Goal: Task Accomplishment & Management: Use online tool/utility

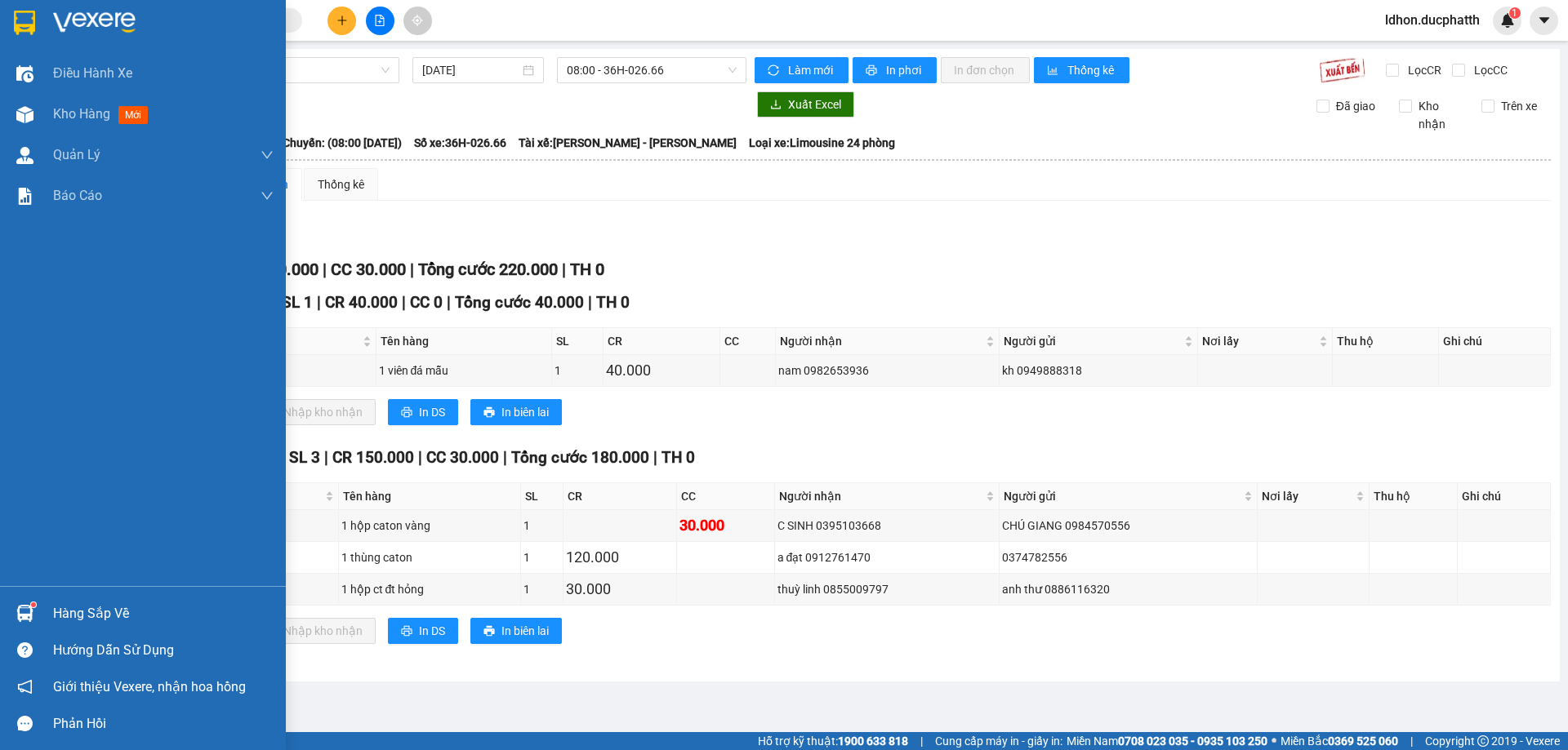
click at [64, 605] on div "Hàng sắp về" at bounding box center [163, 614] width 220 height 24
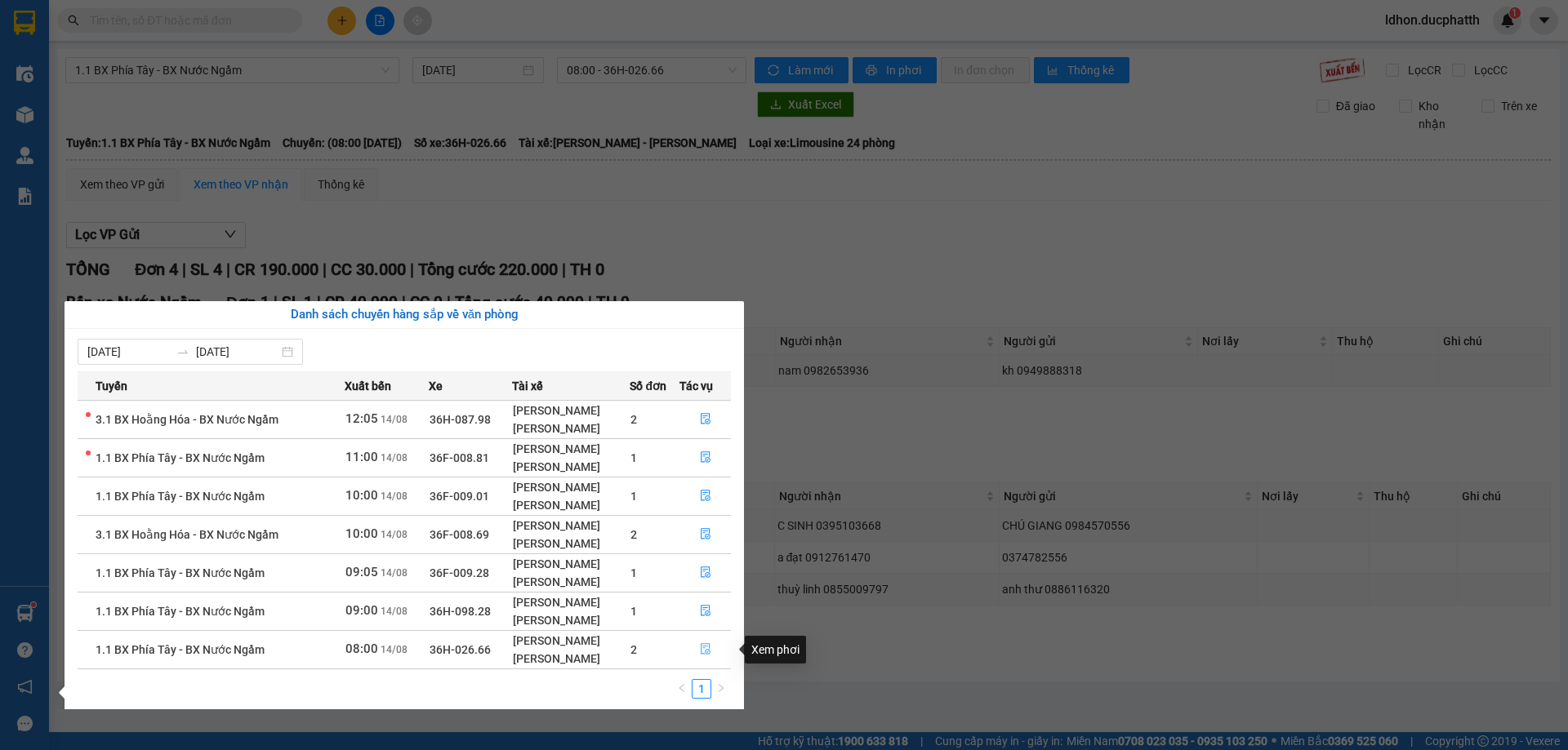
click at [700, 648] on icon "file-done" at bounding box center [705, 649] width 11 height 11
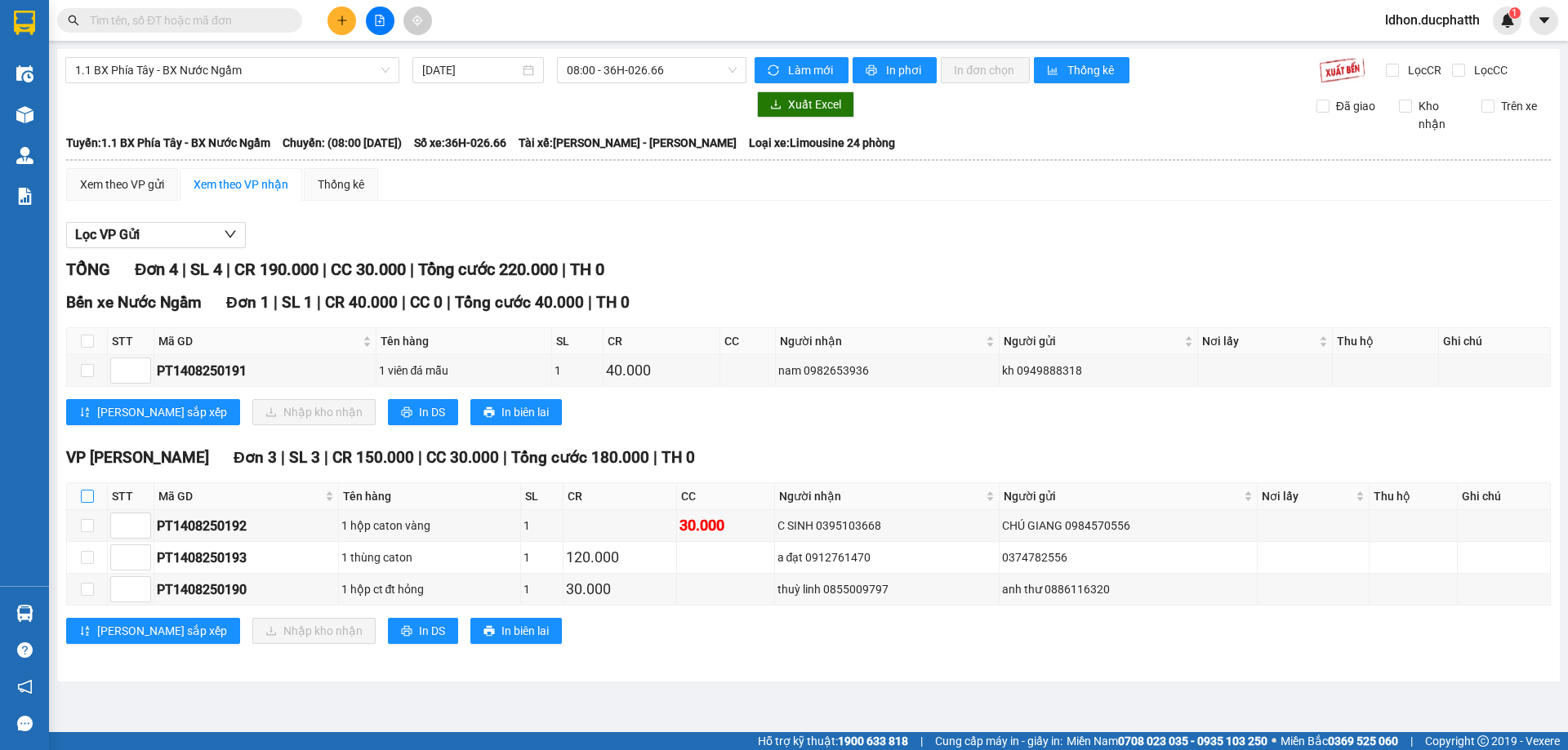
click at [87, 499] on input "checkbox" at bounding box center [87, 496] width 13 height 13
checkbox input "true"
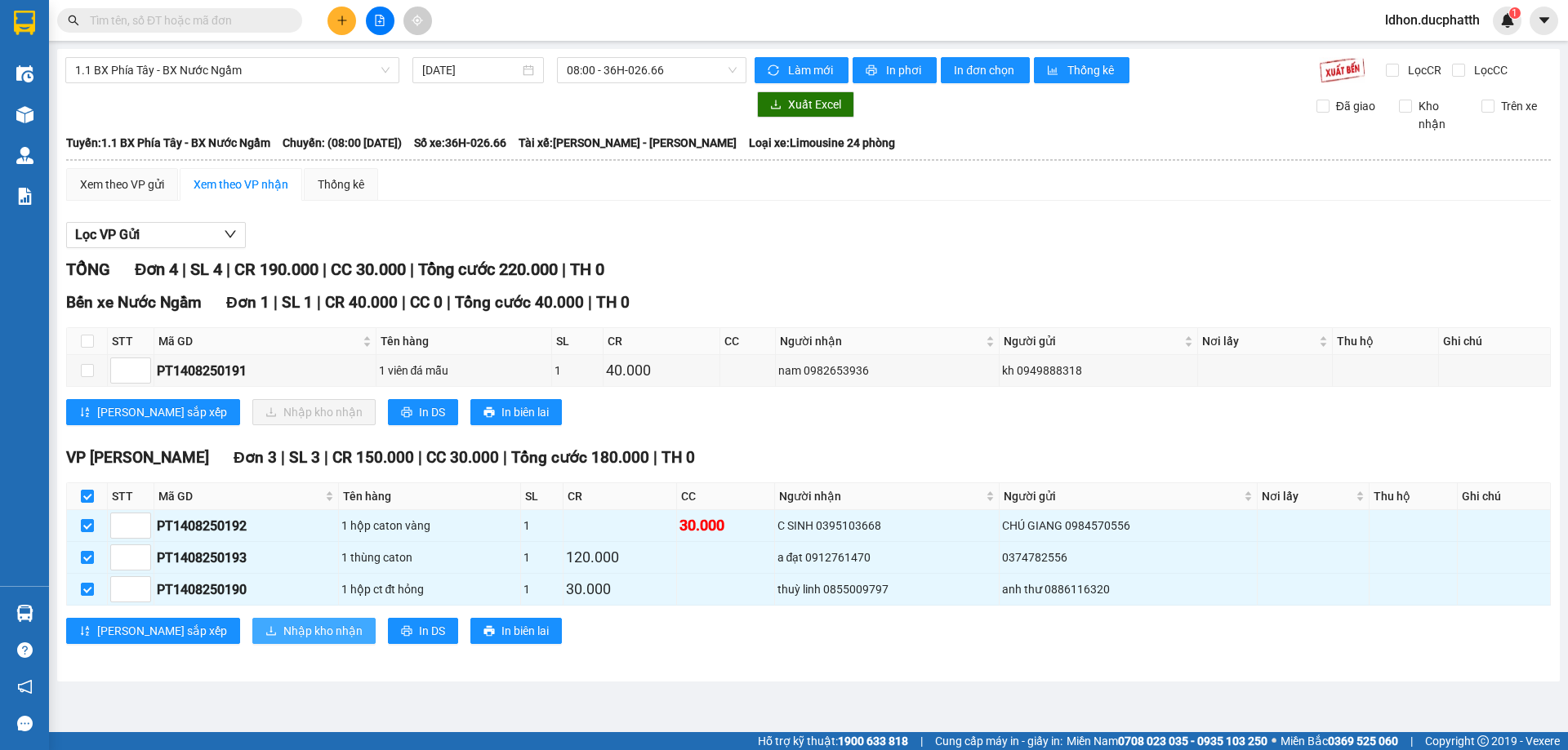
click at [283, 632] on span "Nhập kho nhận" at bounding box center [322, 630] width 79 height 18
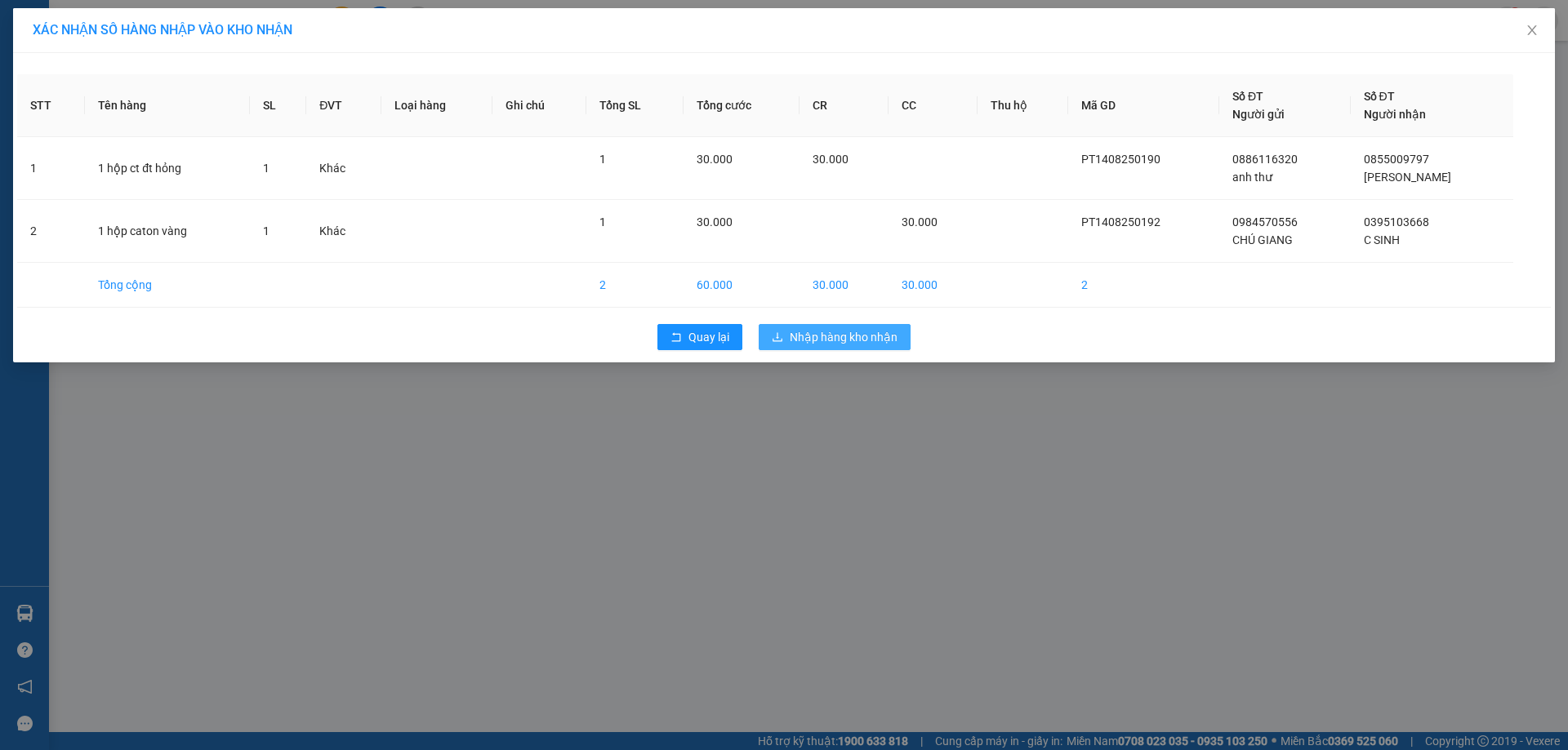
click at [808, 330] on span "Nhập hàng kho nhận" at bounding box center [843, 337] width 107 height 18
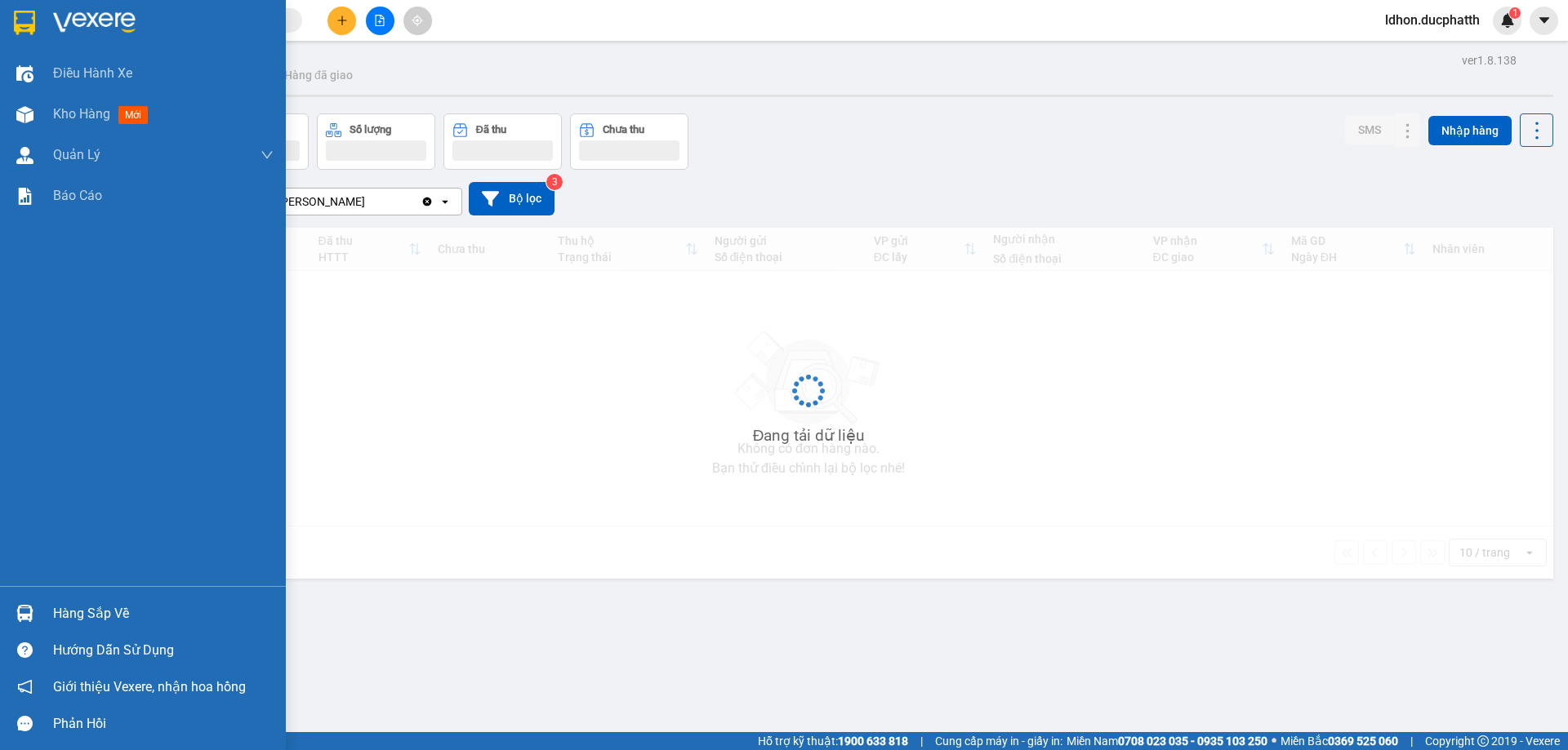
click at [36, 617] on div at bounding box center [24, 613] width 29 height 29
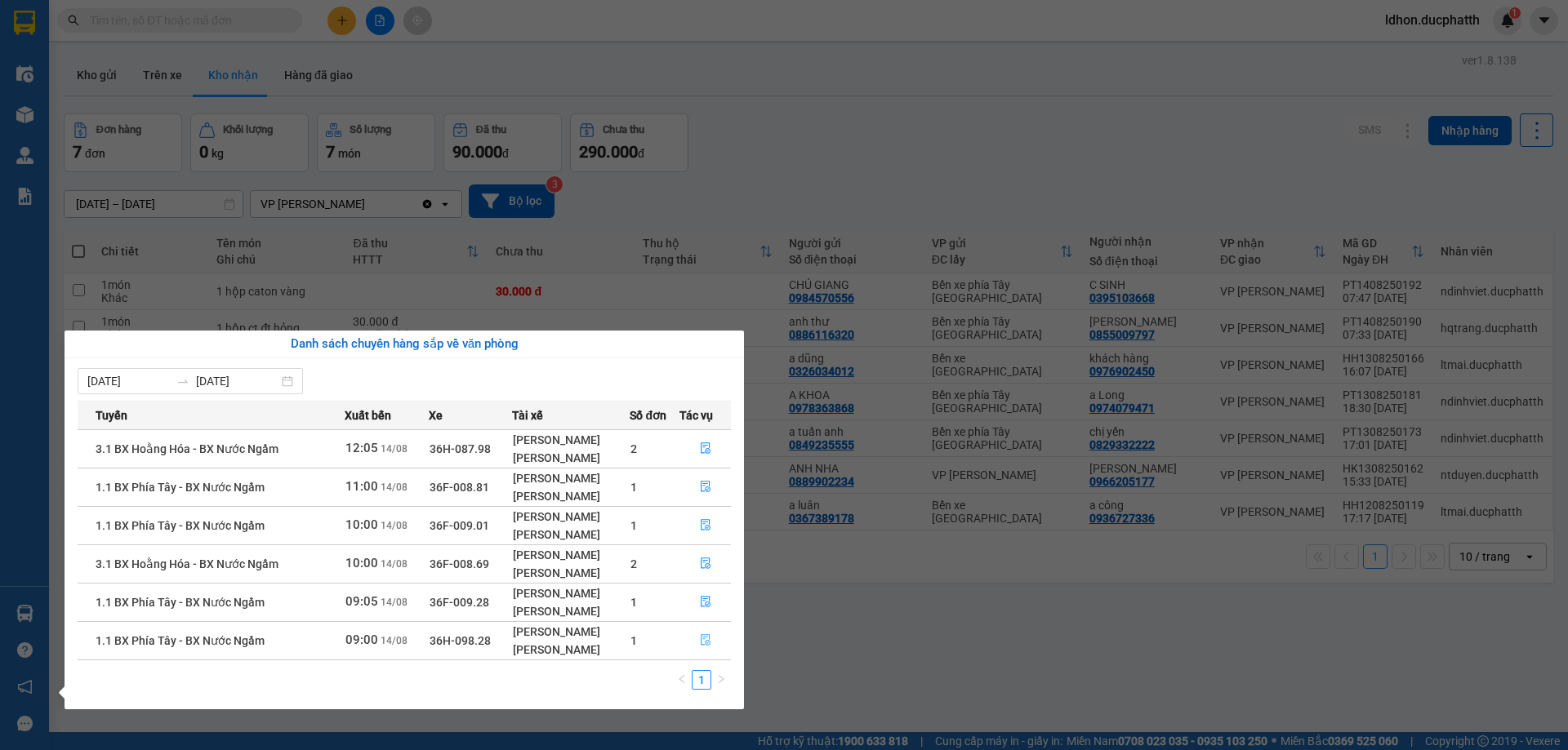
click at [722, 642] on button "button" at bounding box center [705, 641] width 50 height 26
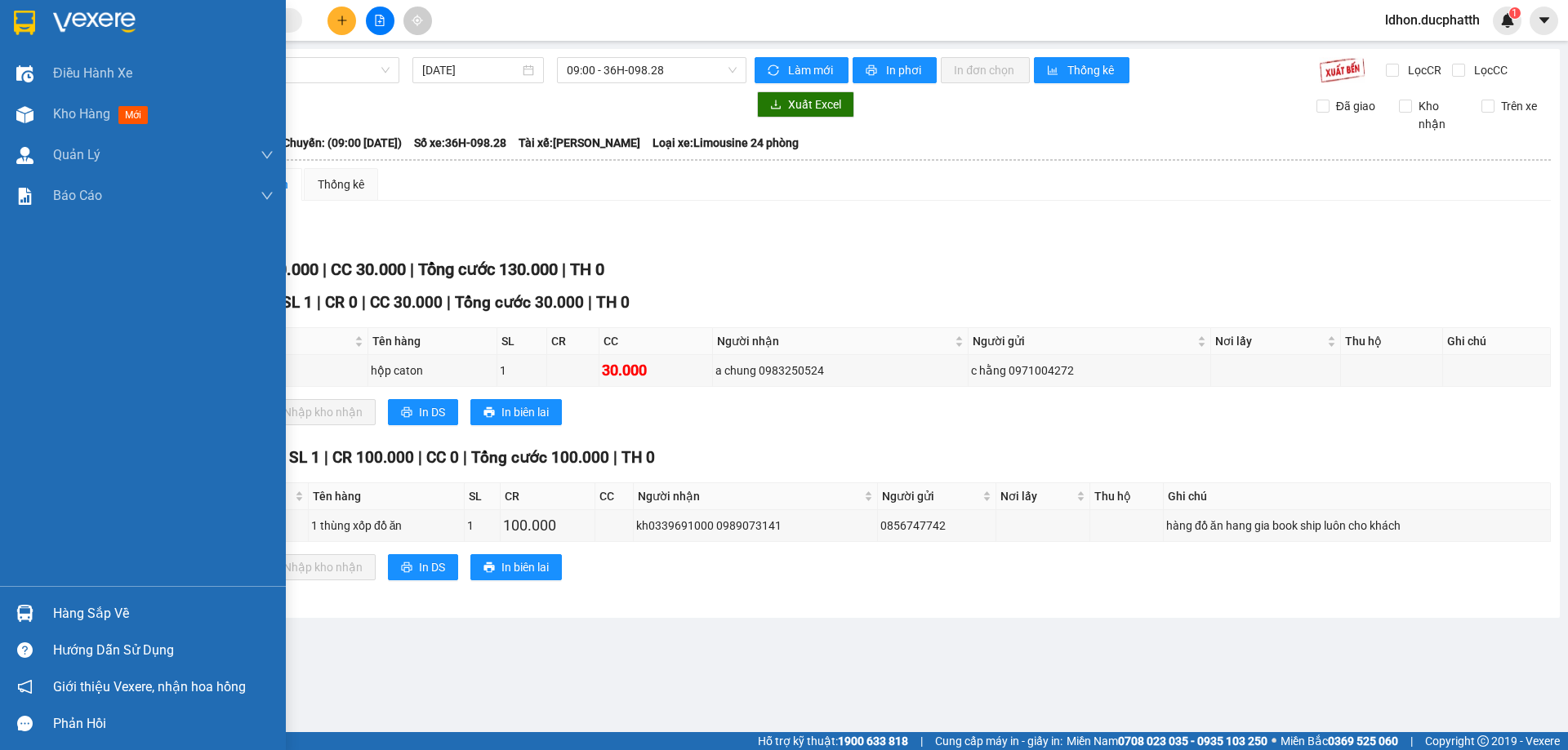
click at [49, 604] on div "Hàng sắp về" at bounding box center [143, 613] width 286 height 36
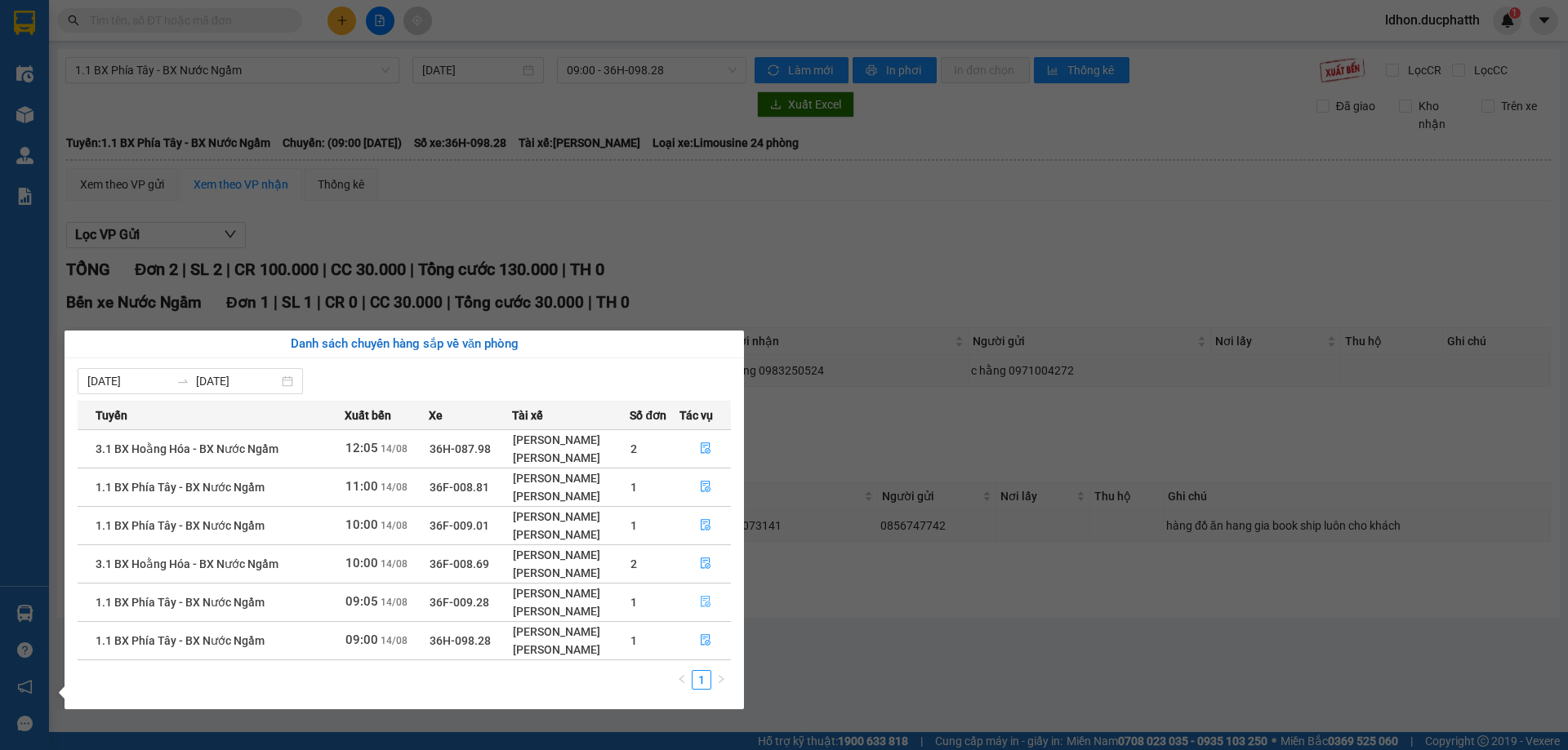
click at [692, 600] on button "button" at bounding box center [705, 602] width 50 height 26
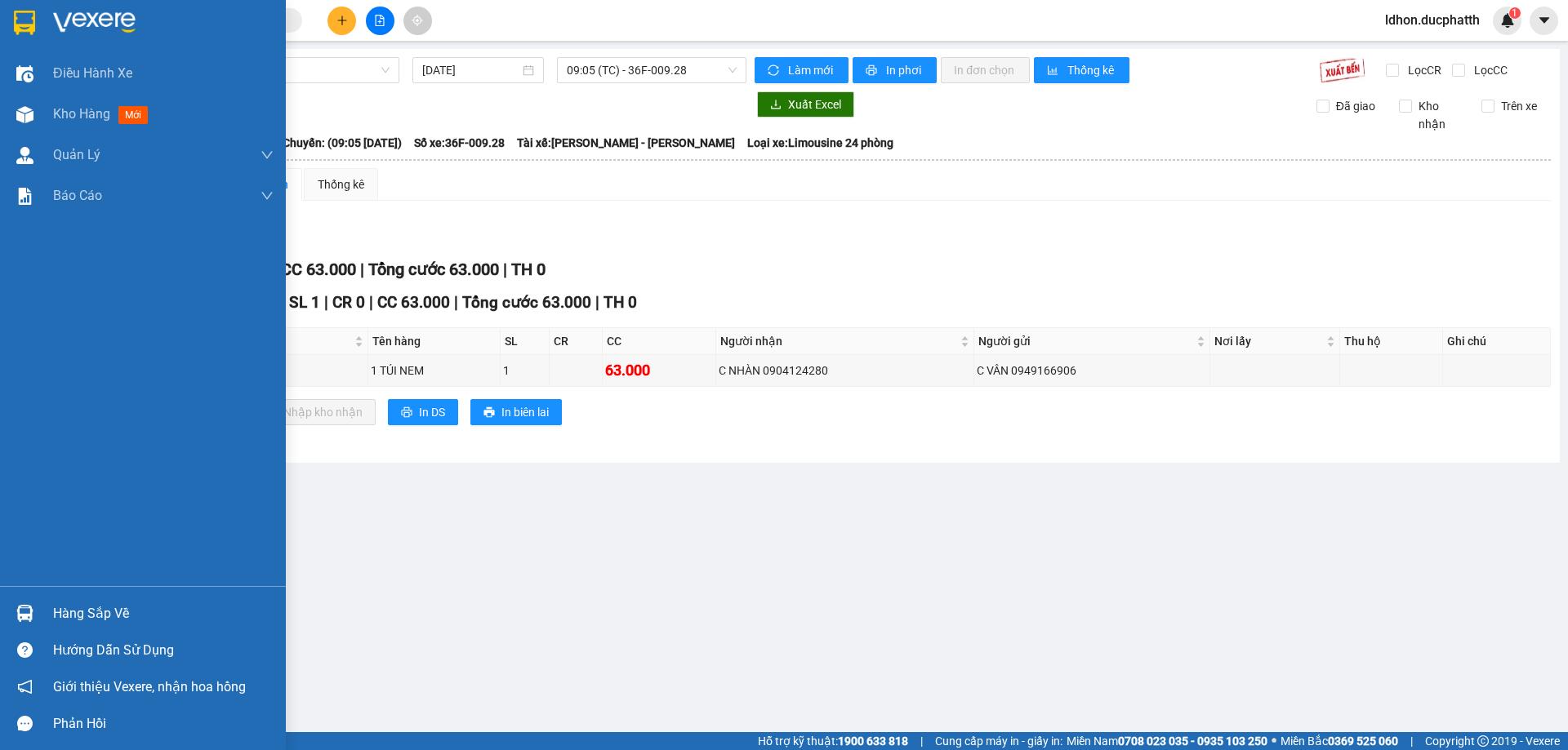
click at [87, 615] on div "Hàng sắp về" at bounding box center [163, 614] width 220 height 24
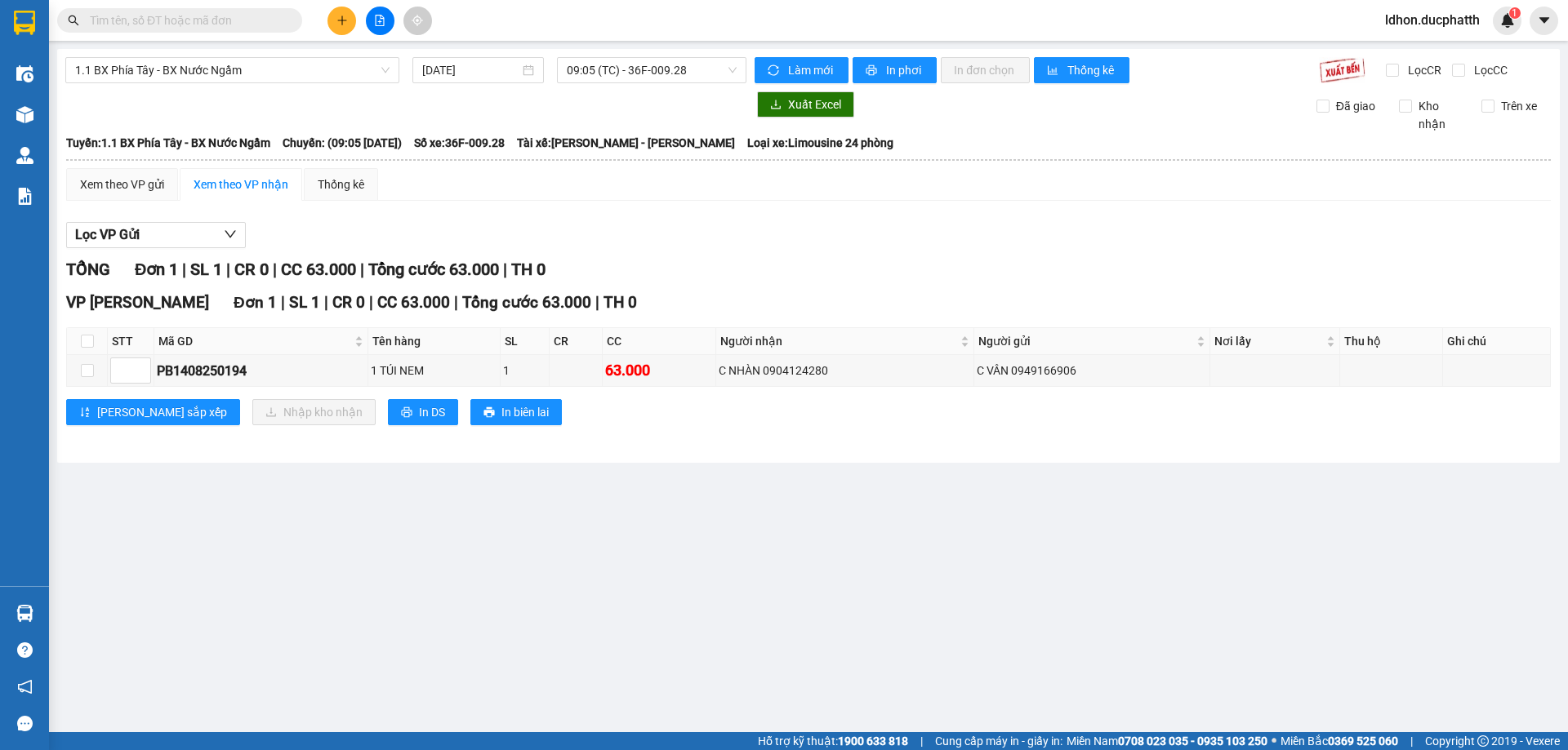
click at [888, 606] on section "Kết quả tìm kiếm ( 0 ) Bộ lọc No Data ldhon.ducphatth 1 Điều hành xe Kho hàng m…" at bounding box center [784, 375] width 1568 height 750
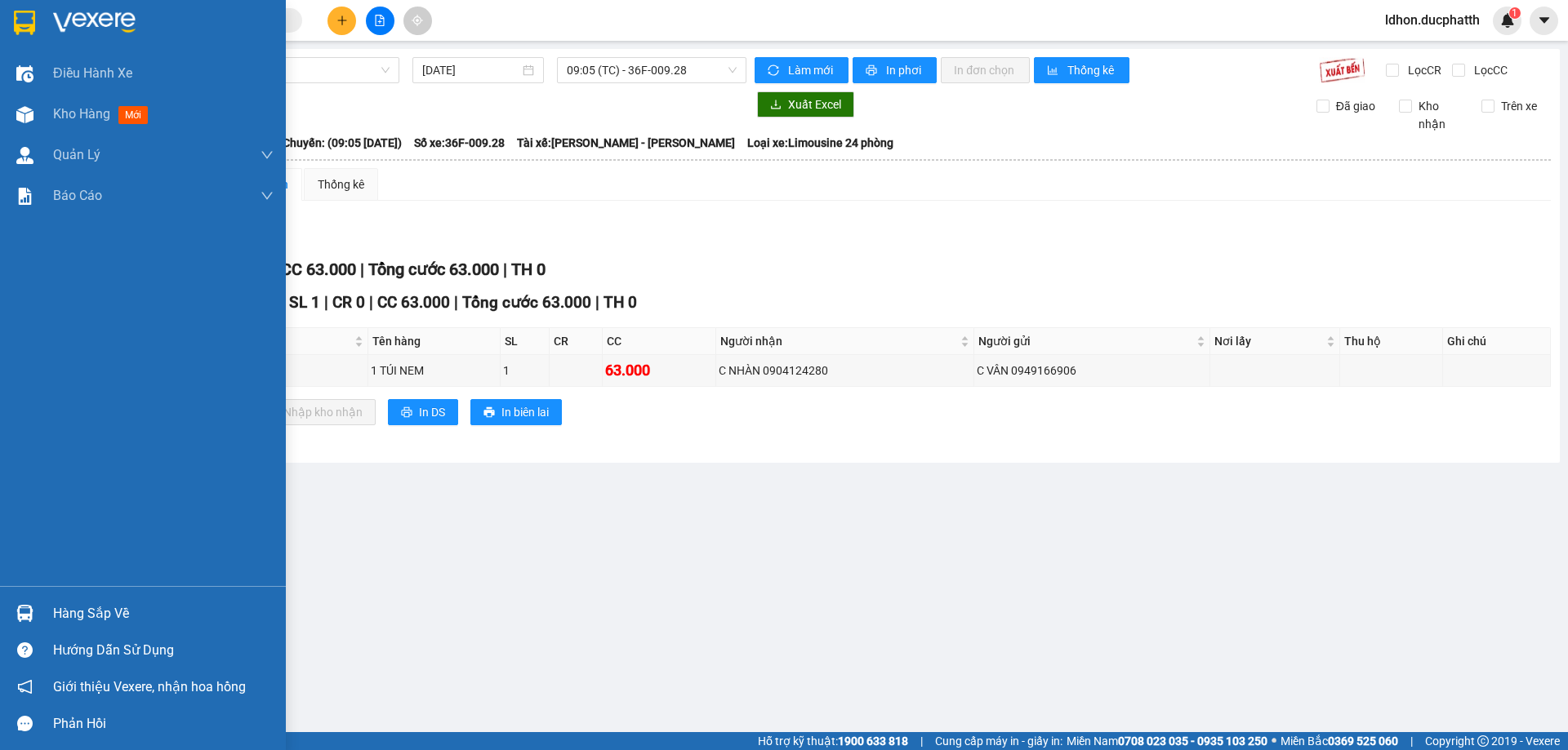
click at [65, 626] on div "Hàng sắp về" at bounding box center [143, 613] width 286 height 36
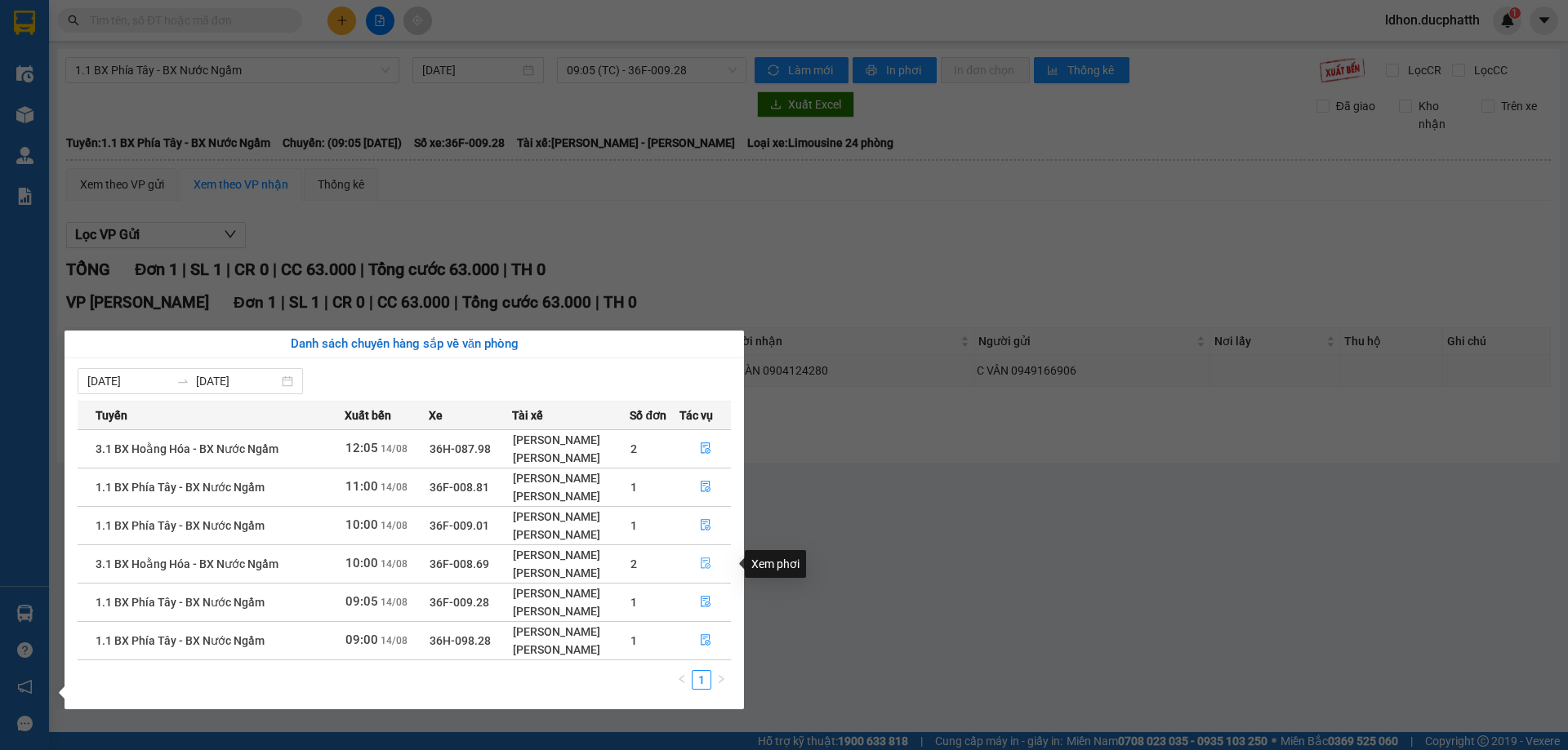
click at [695, 568] on button "button" at bounding box center [705, 564] width 50 height 26
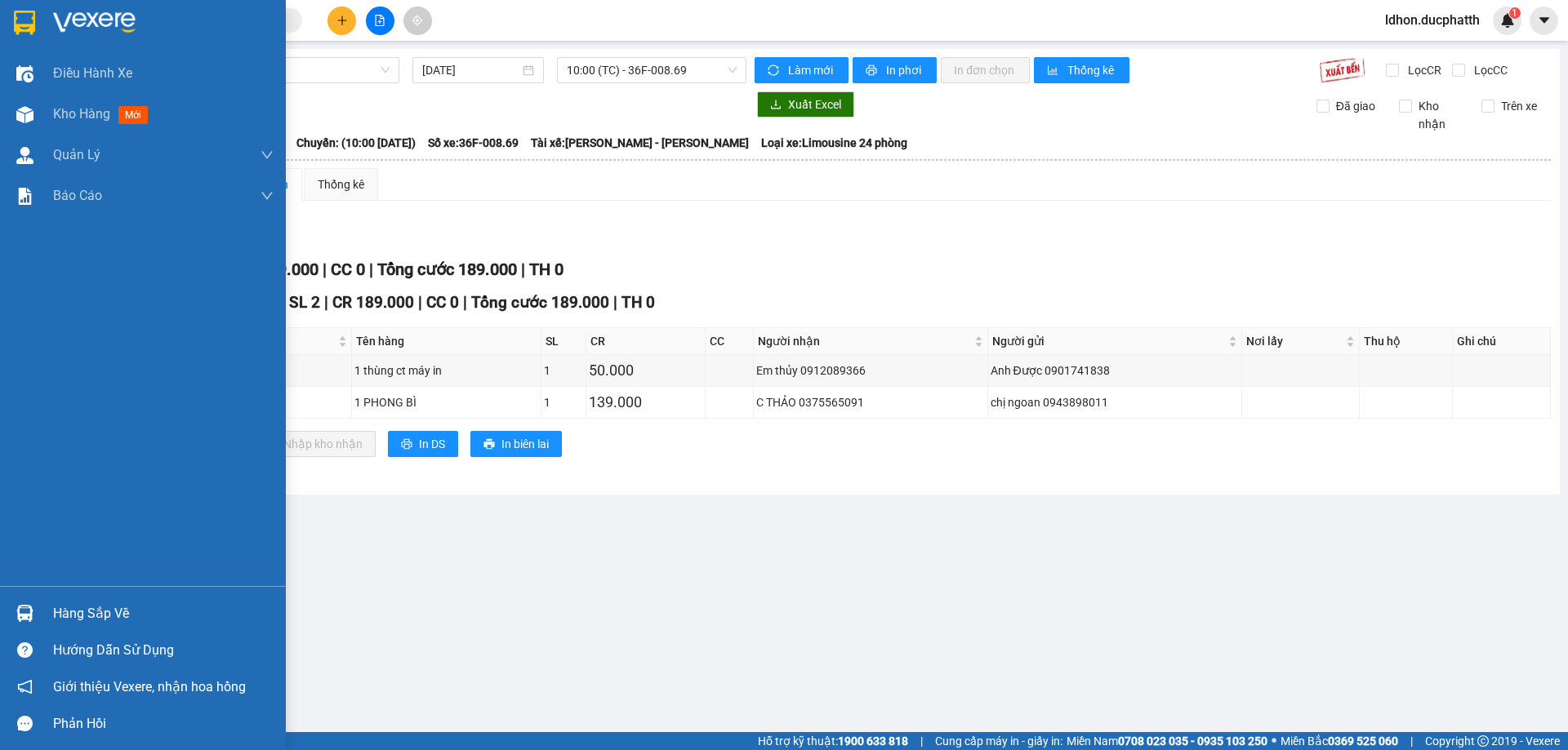
click at [60, 615] on div "Hàng sắp về" at bounding box center [163, 614] width 220 height 24
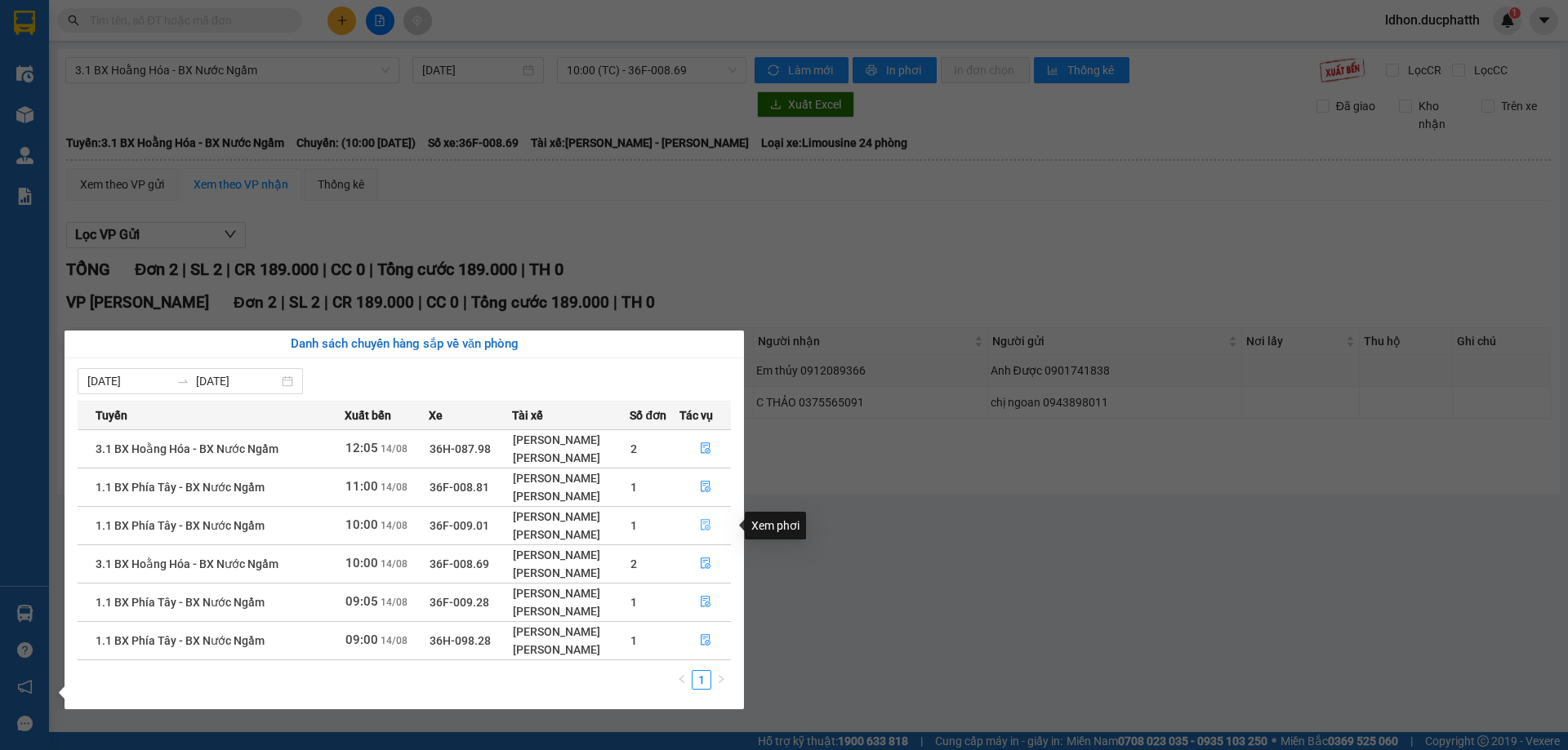
click at [703, 533] on span "file-done" at bounding box center [705, 525] width 11 height 13
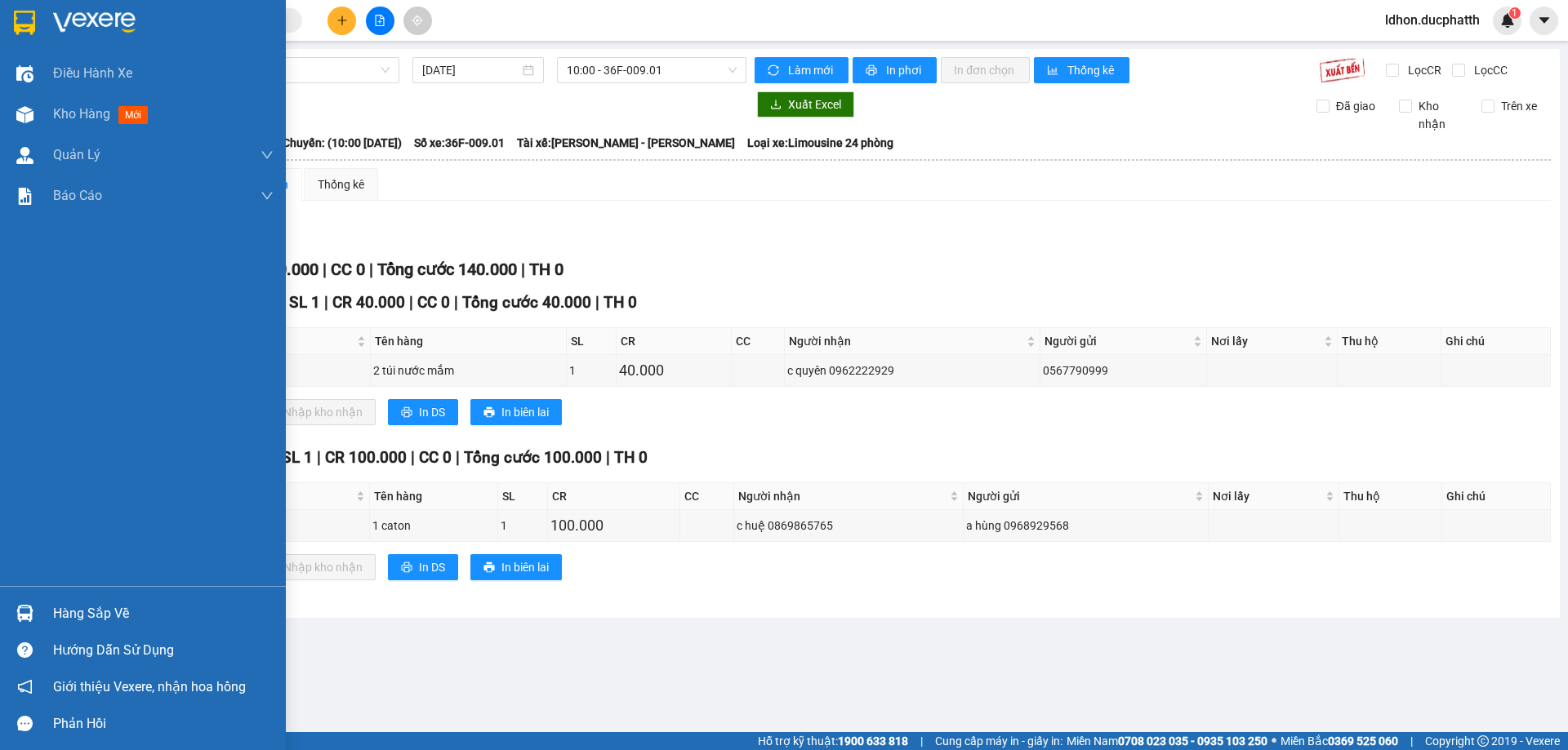
click at [28, 604] on div at bounding box center [24, 613] width 29 height 29
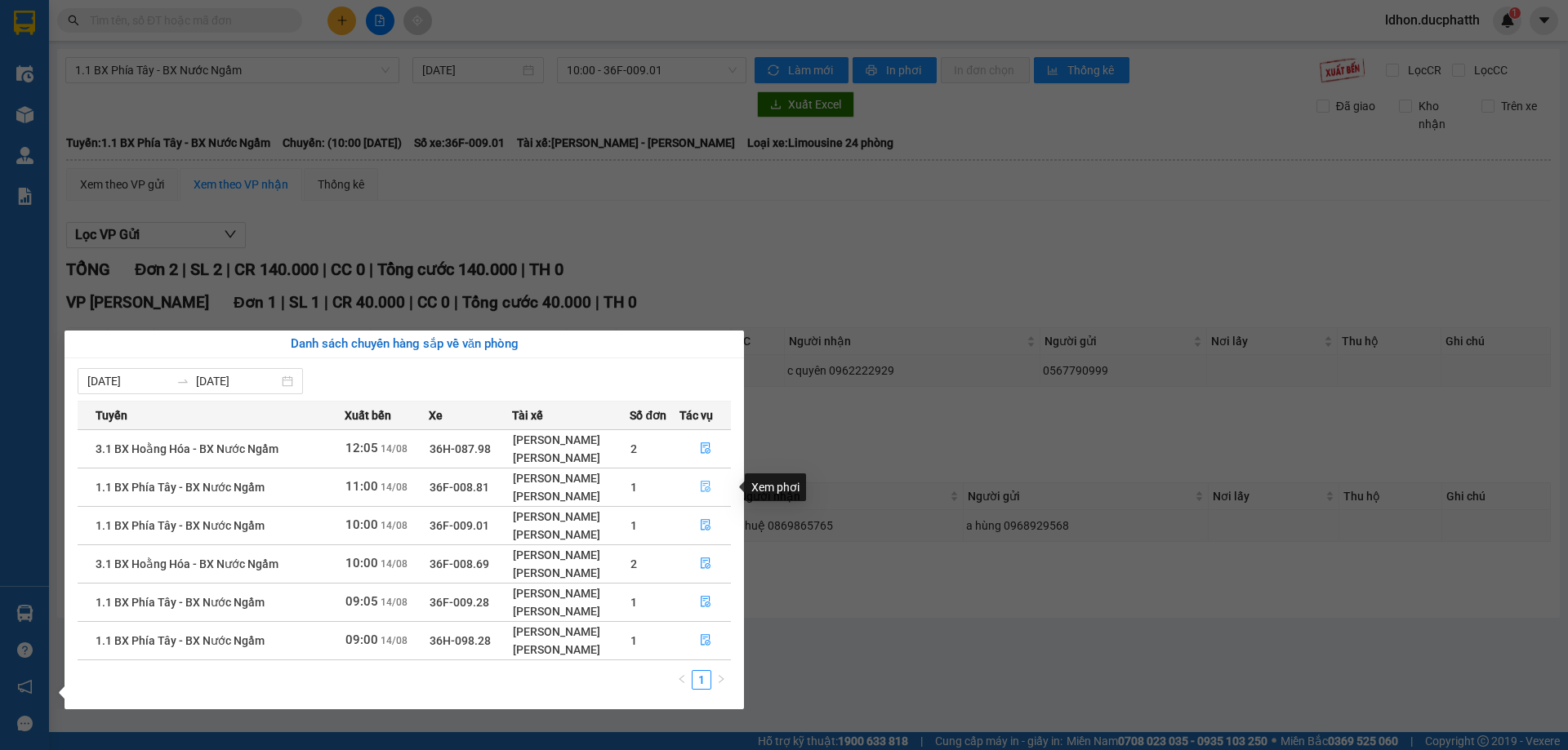
click at [690, 482] on button "button" at bounding box center [705, 488] width 50 height 26
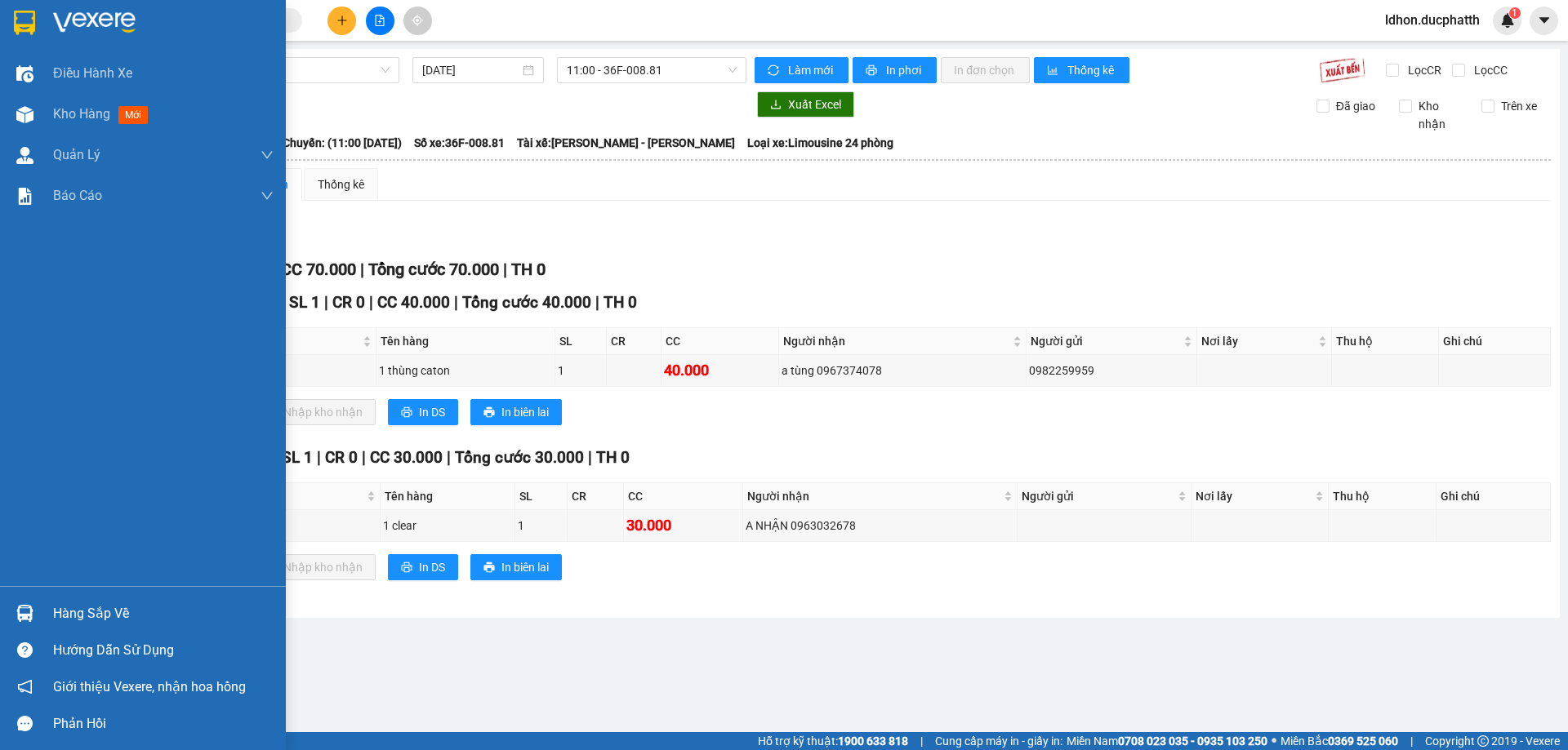
click at [113, 602] on div "Hàng sắp về" at bounding box center [163, 614] width 220 height 24
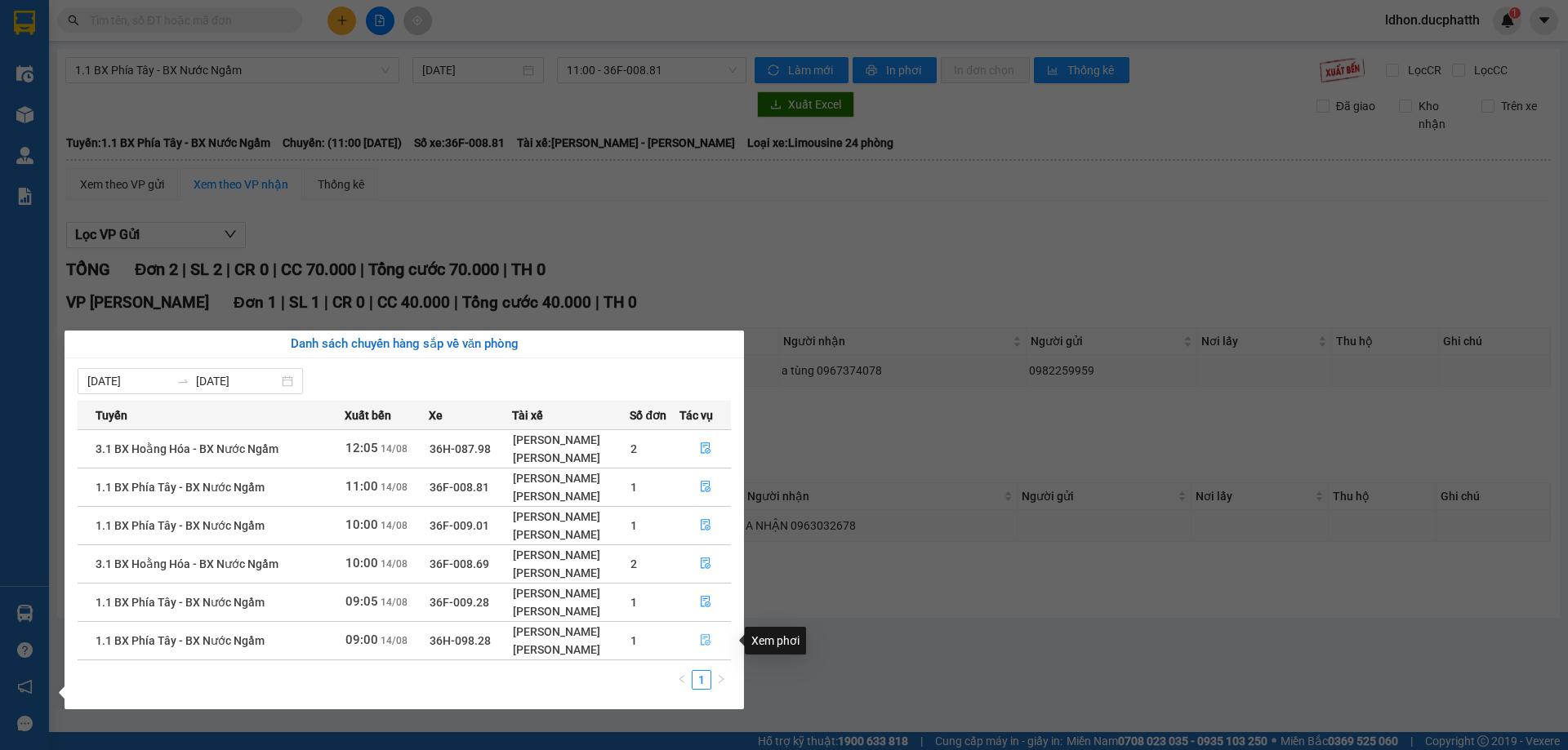
click at [707, 643] on icon "file-done" at bounding box center [705, 639] width 11 height 11
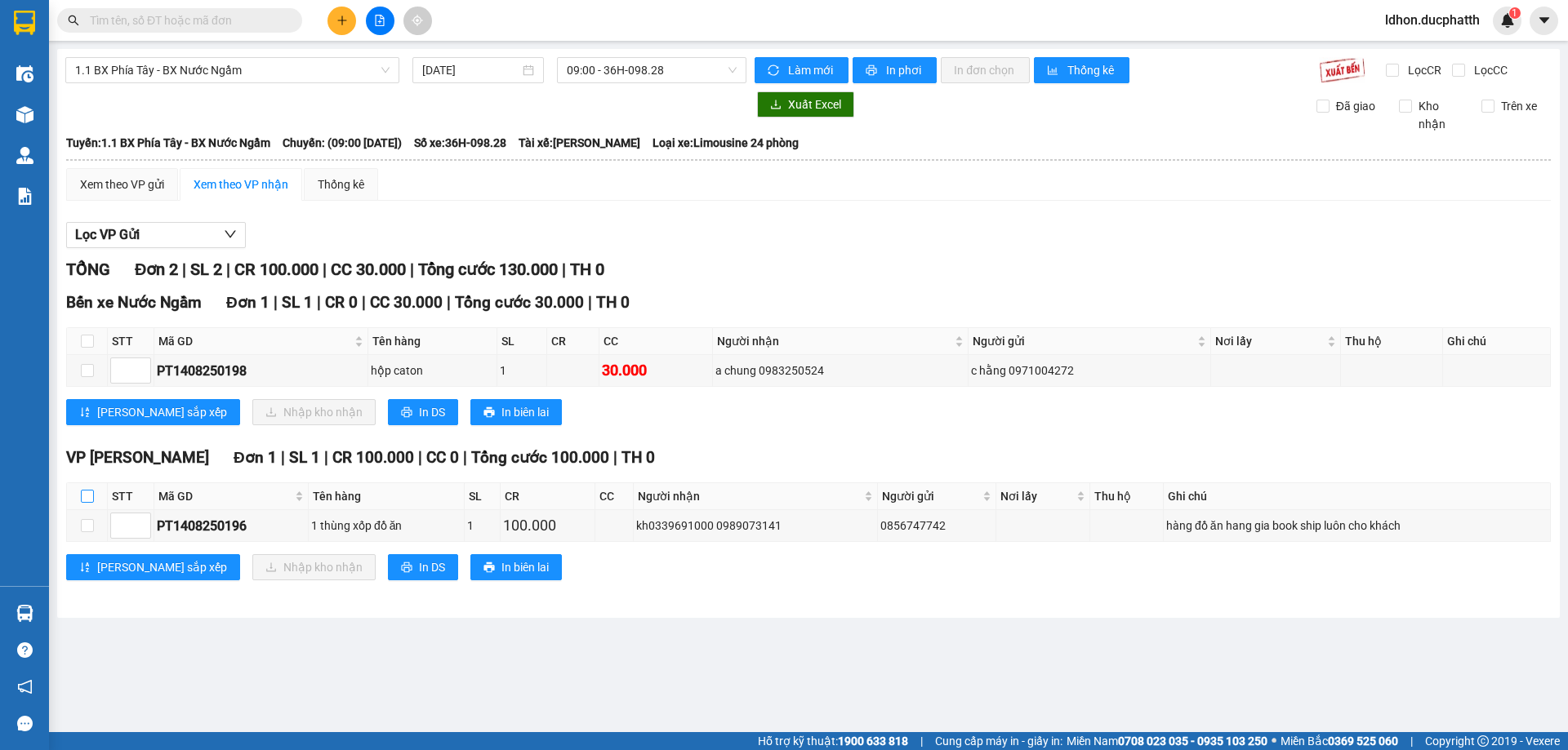
click at [87, 497] on input "checkbox" at bounding box center [87, 496] width 13 height 13
checkbox input "true"
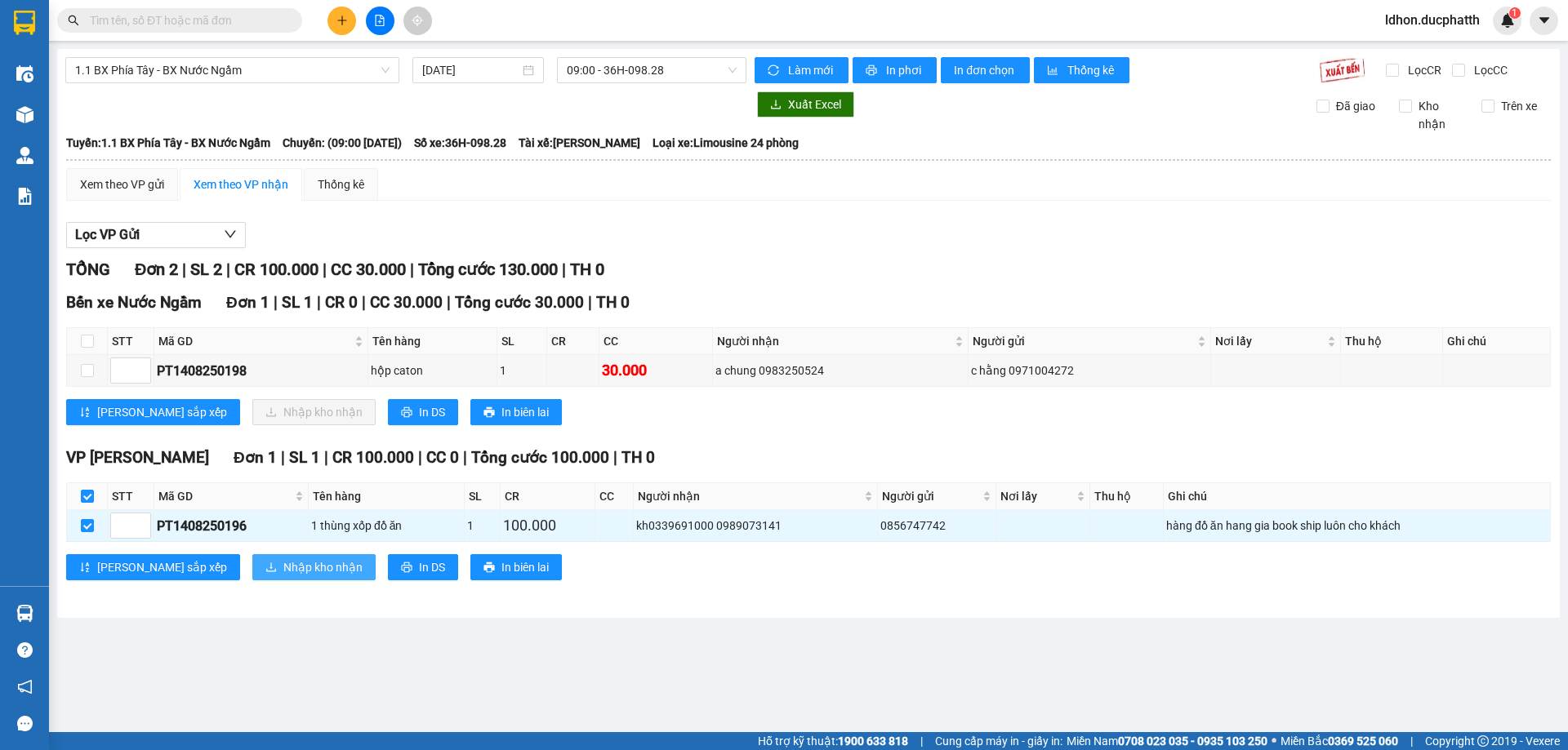
click at [283, 574] on span "Nhập kho nhận" at bounding box center [322, 567] width 79 height 18
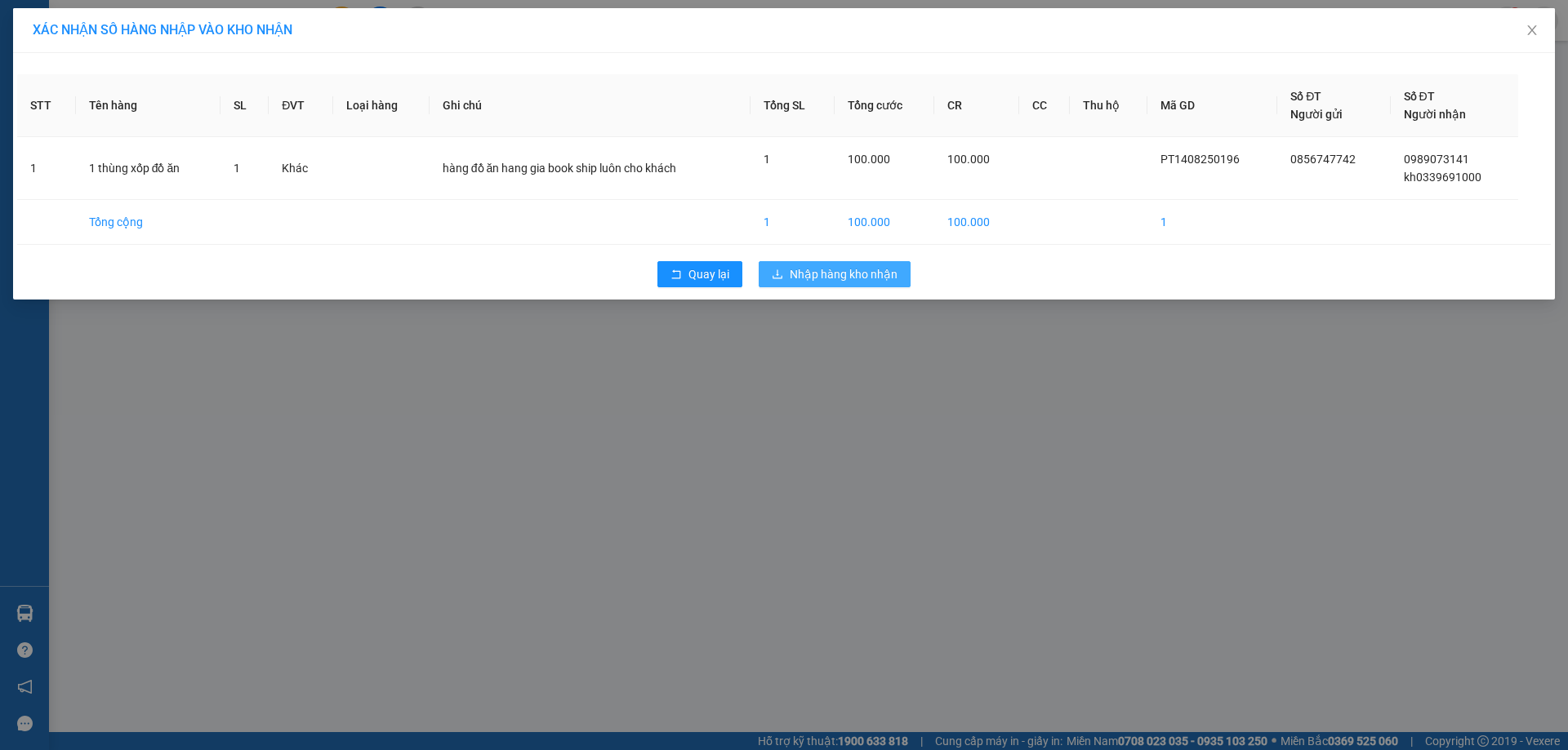
click at [859, 280] on span "Nhập hàng kho nhận" at bounding box center [843, 274] width 107 height 18
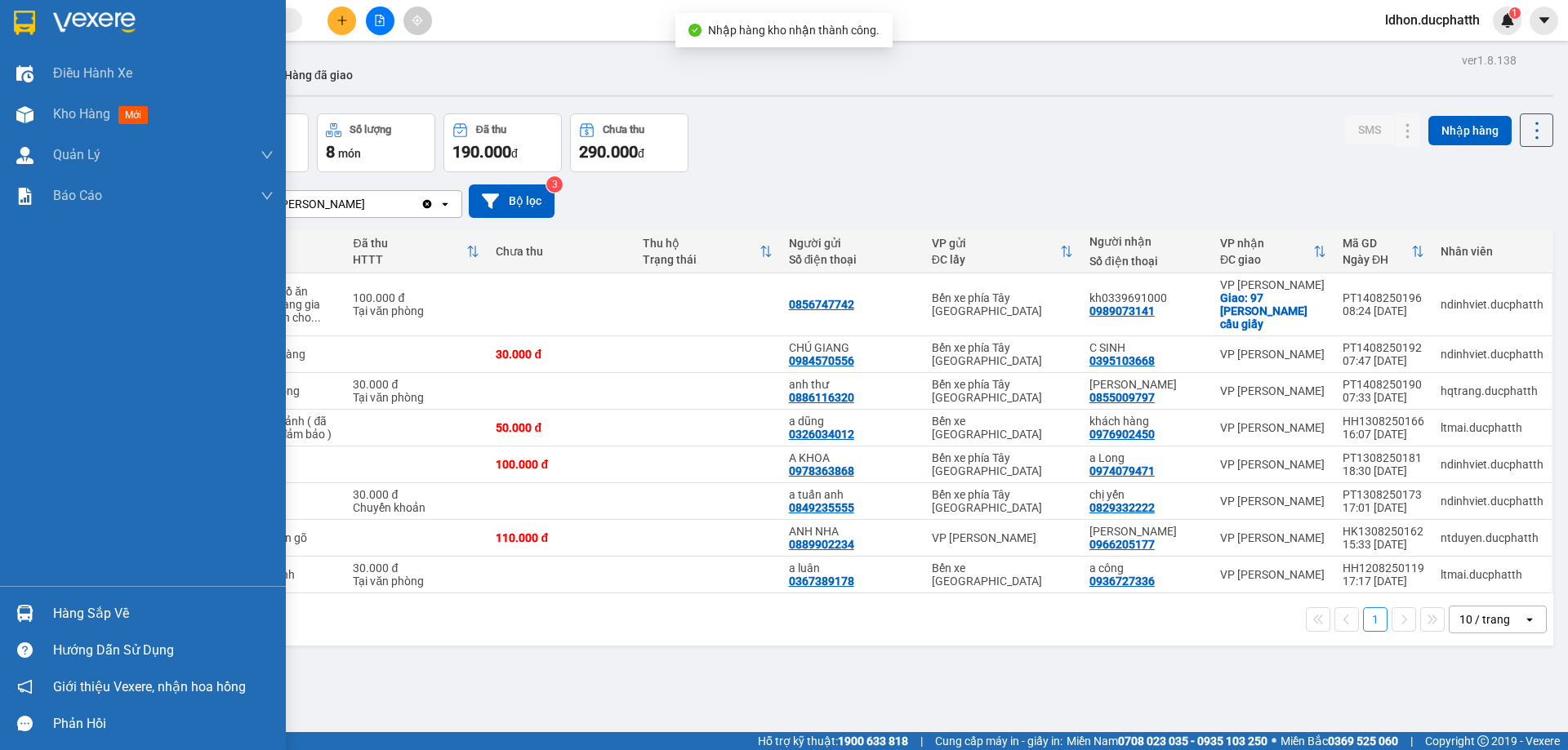
click at [33, 622] on div at bounding box center [24, 613] width 29 height 29
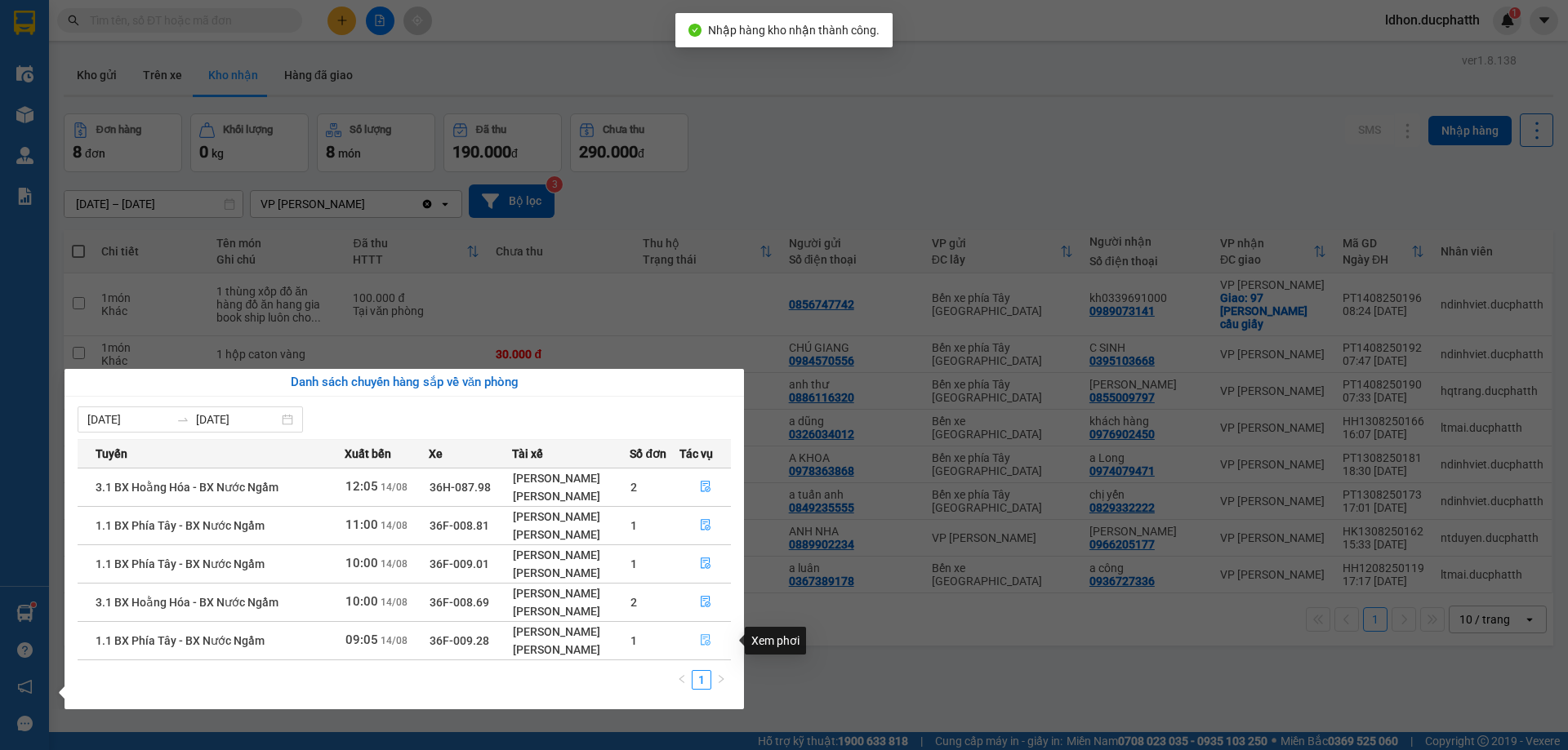
click at [704, 643] on icon "file-done" at bounding box center [705, 639] width 11 height 11
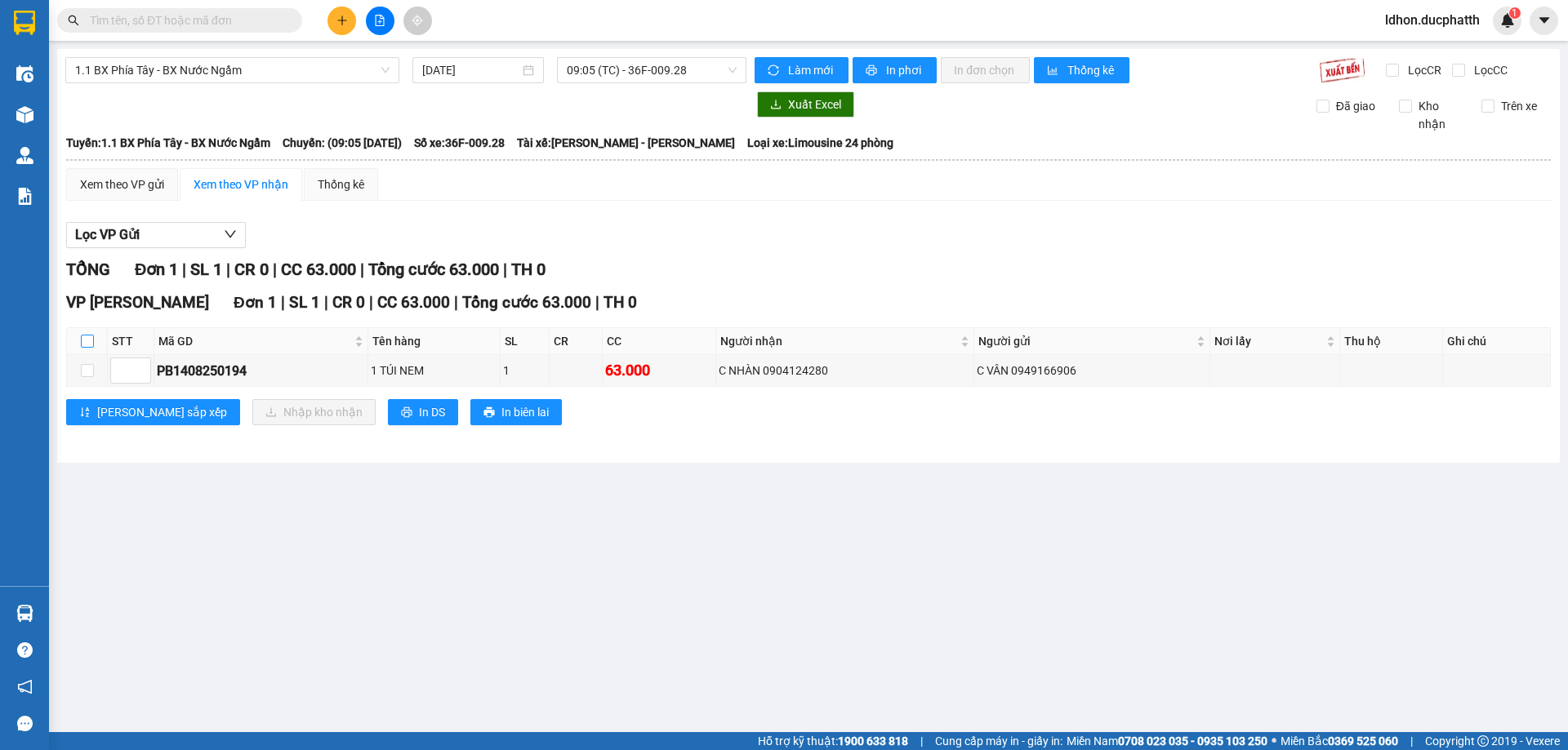
click at [90, 343] on input "checkbox" at bounding box center [87, 340] width 13 height 13
checkbox input "true"
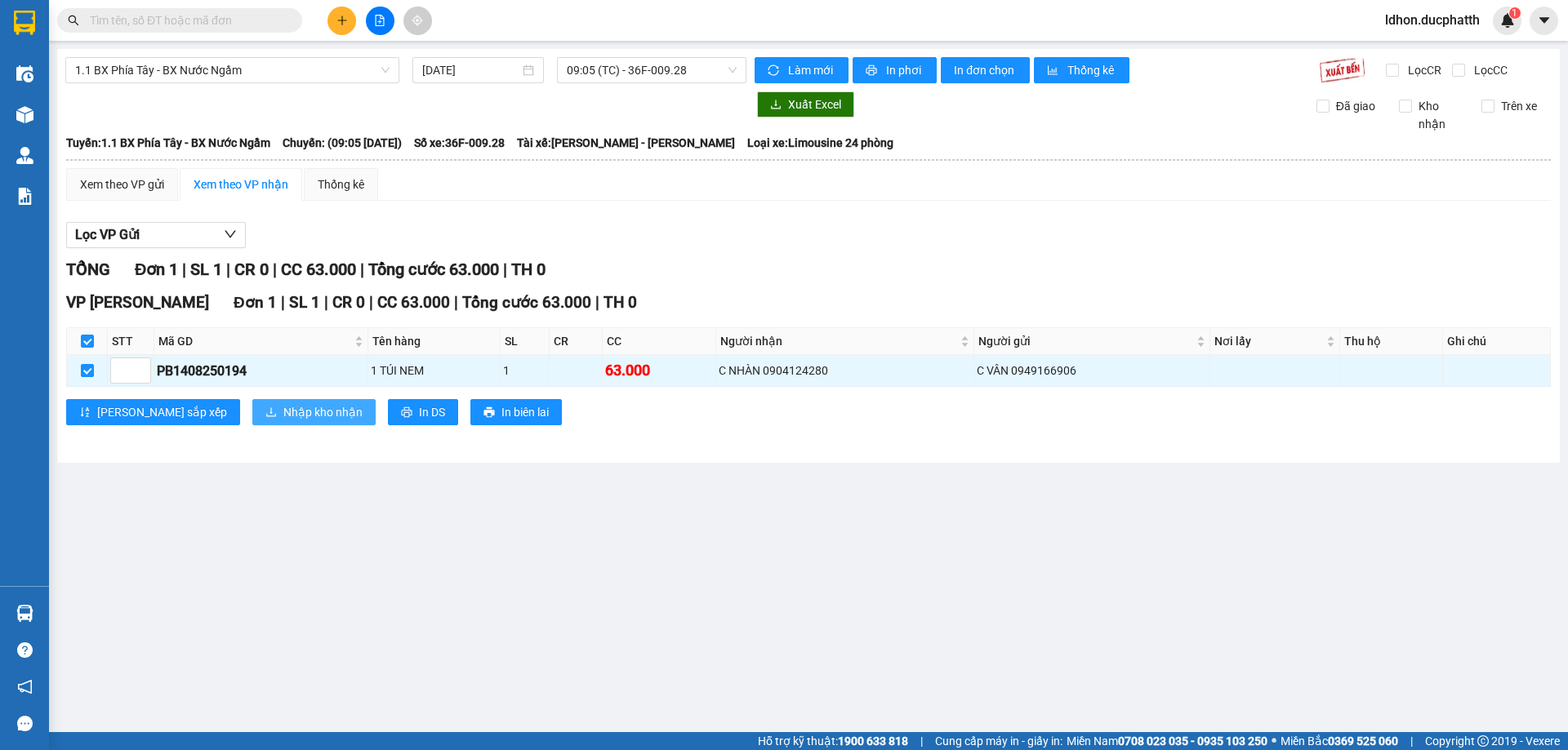
click at [283, 412] on span "Nhập kho nhận" at bounding box center [322, 412] width 79 height 18
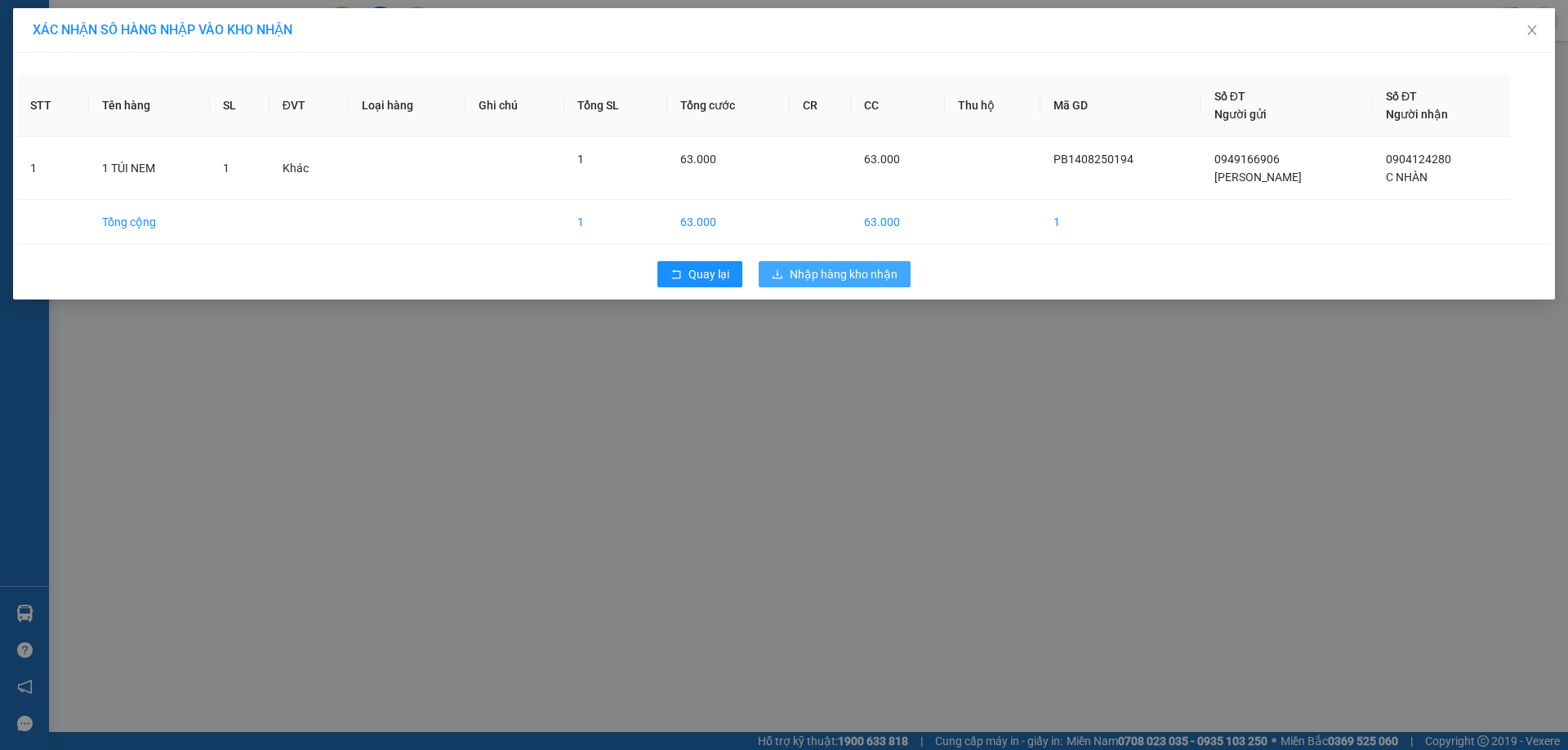
click at [858, 268] on span "Nhập hàng kho nhận" at bounding box center [843, 274] width 107 height 18
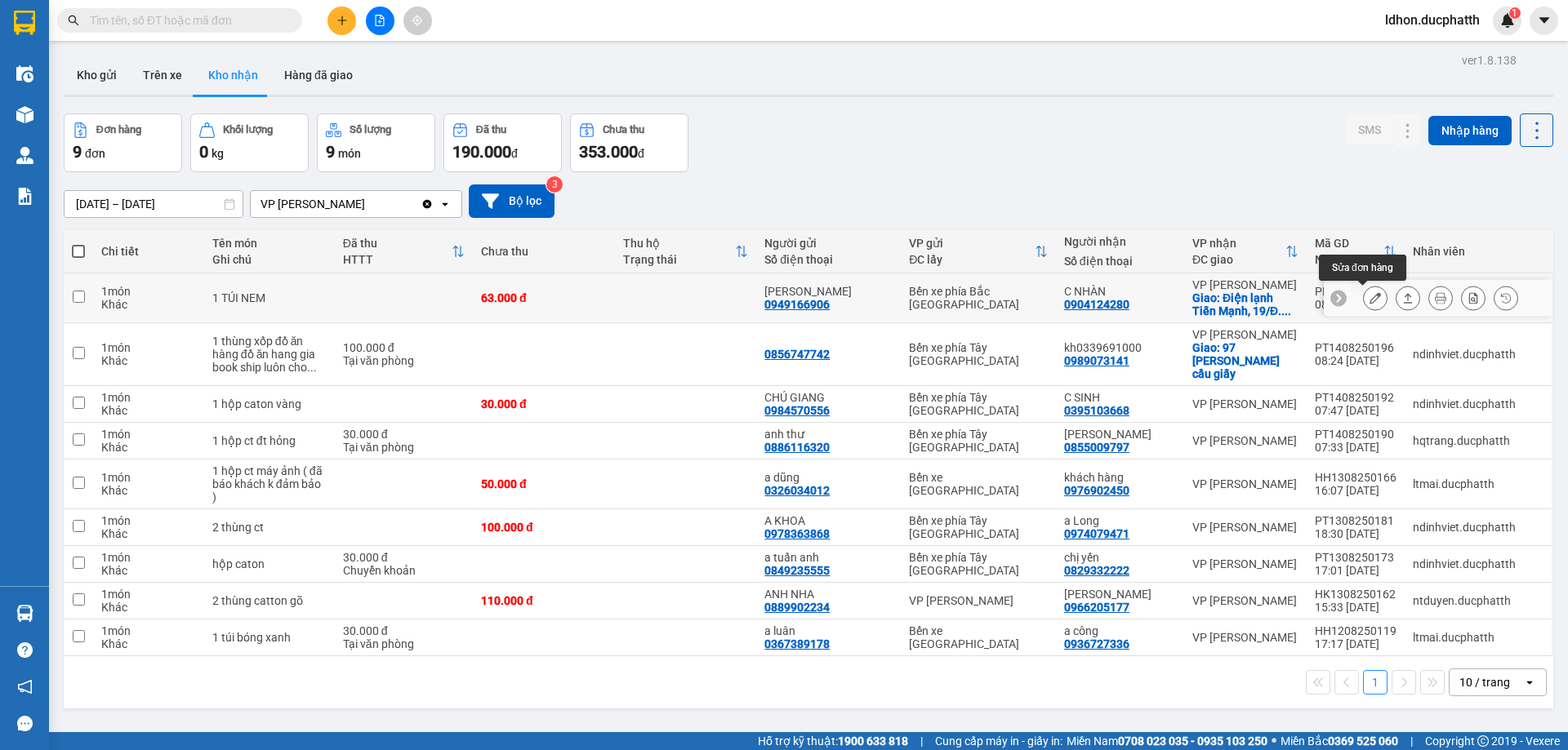
click at [1370, 297] on icon at bounding box center [1375, 297] width 11 height 11
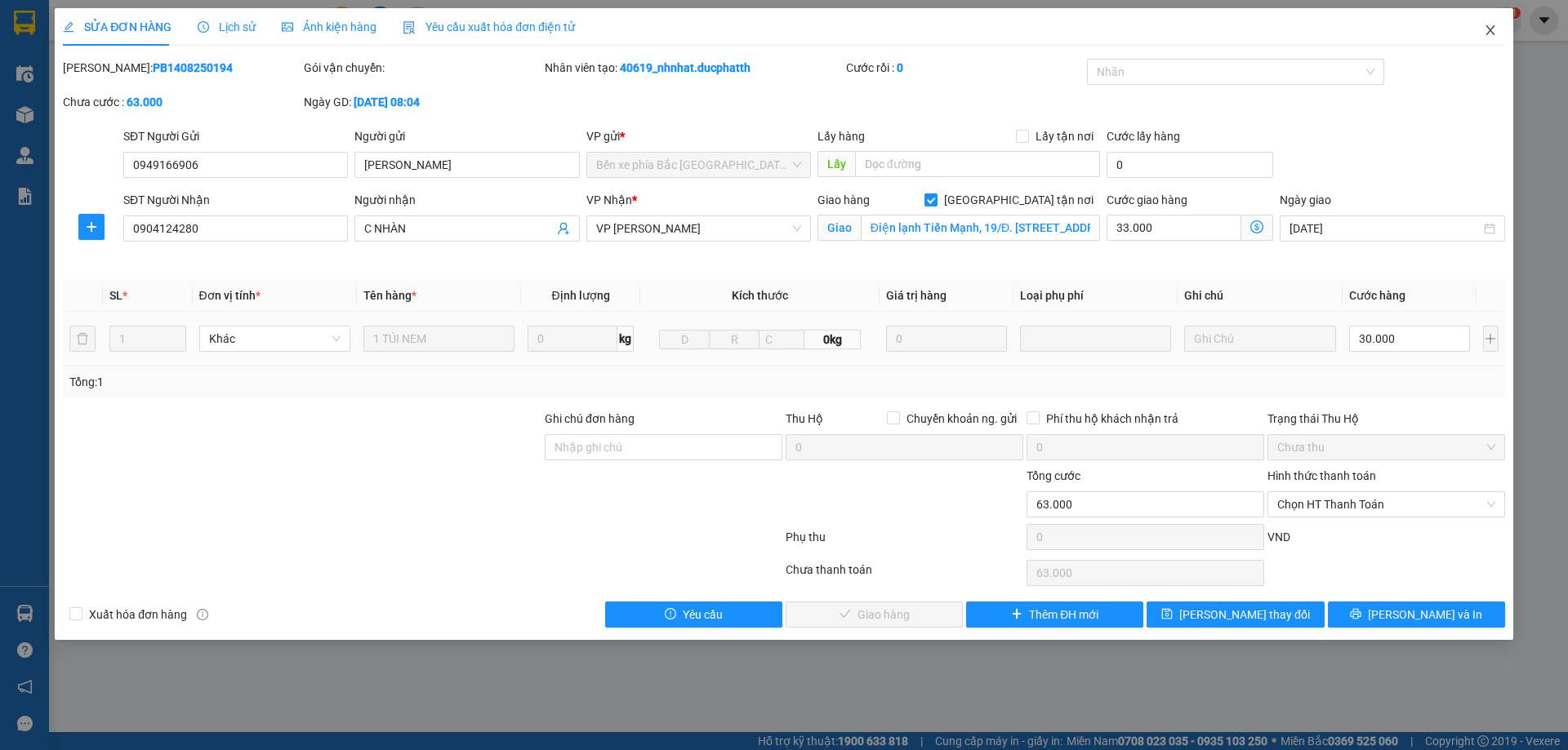
click at [1496, 25] on icon "close" at bounding box center [1490, 29] width 13 height 13
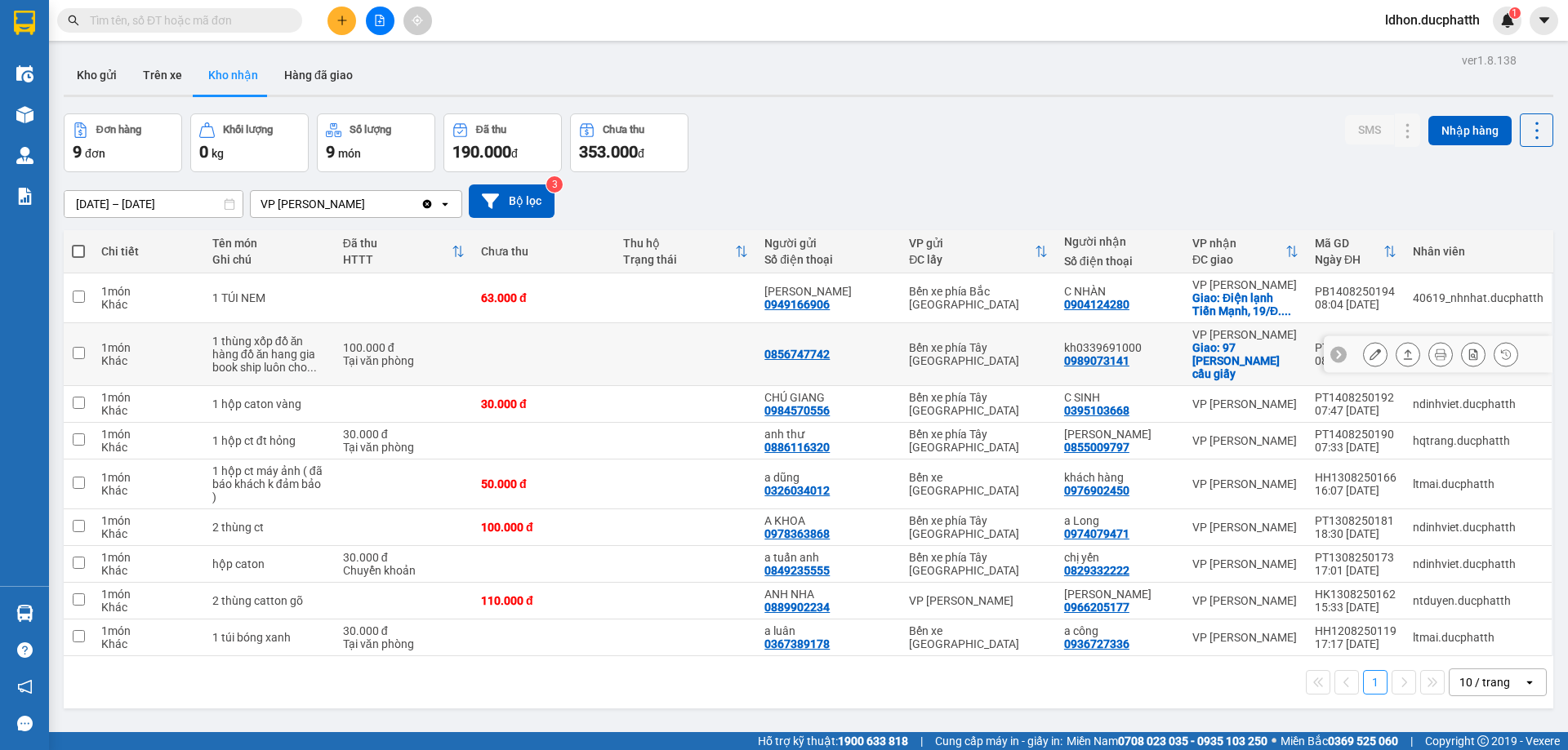
click at [83, 347] on input "checkbox" at bounding box center [79, 353] width 12 height 12
checkbox input "true"
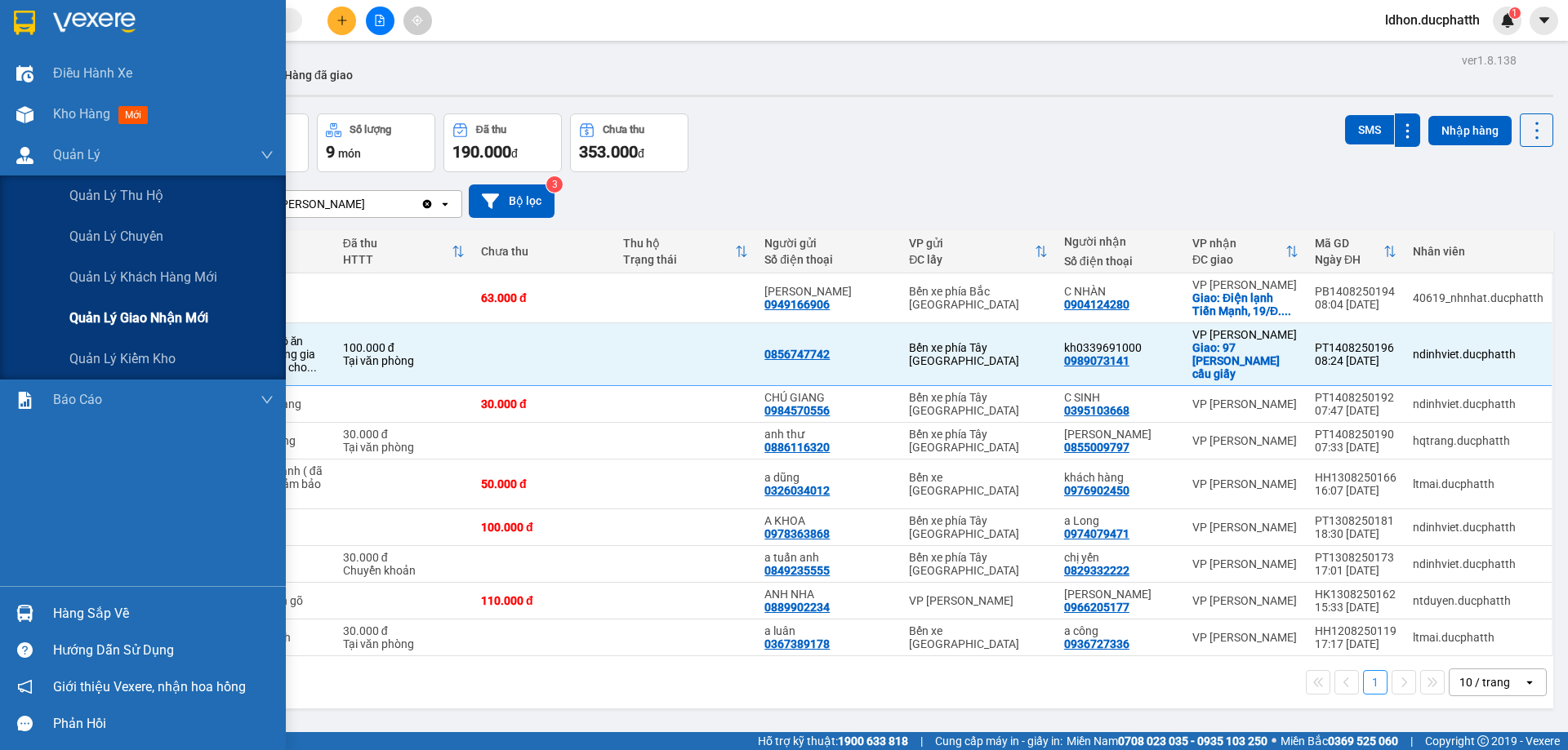
click at [133, 318] on span "Quản lý giao nhận mới" at bounding box center [139, 318] width 139 height 21
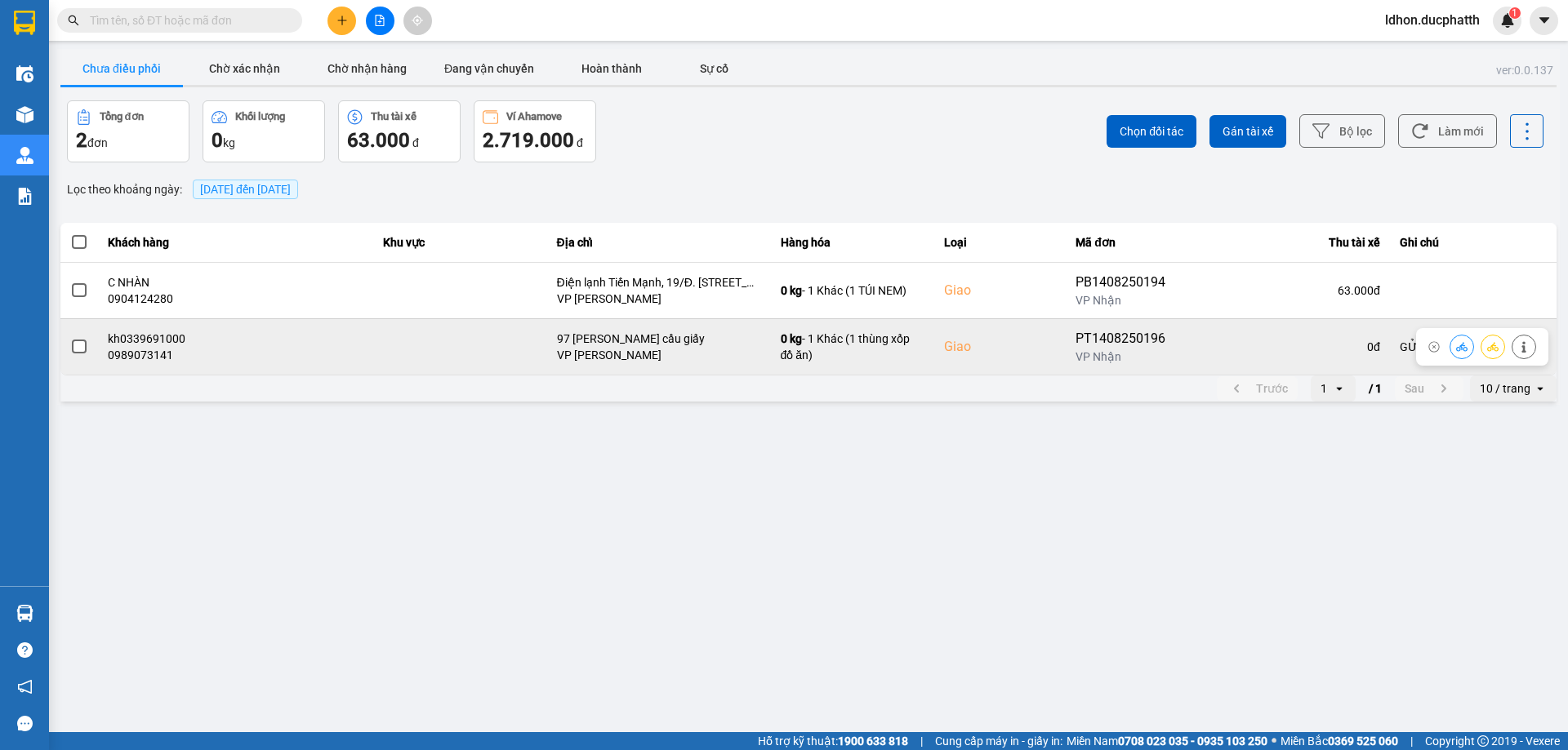
click at [78, 342] on span at bounding box center [79, 346] width 15 height 15
click at [70, 338] on input "checkbox" at bounding box center [70, 338] width 0 height 0
click at [1467, 344] on icon at bounding box center [1461, 346] width 11 height 11
click at [1461, 350] on icon at bounding box center [1461, 346] width 11 height 11
click at [1458, 343] on icon at bounding box center [1461, 346] width 11 height 11
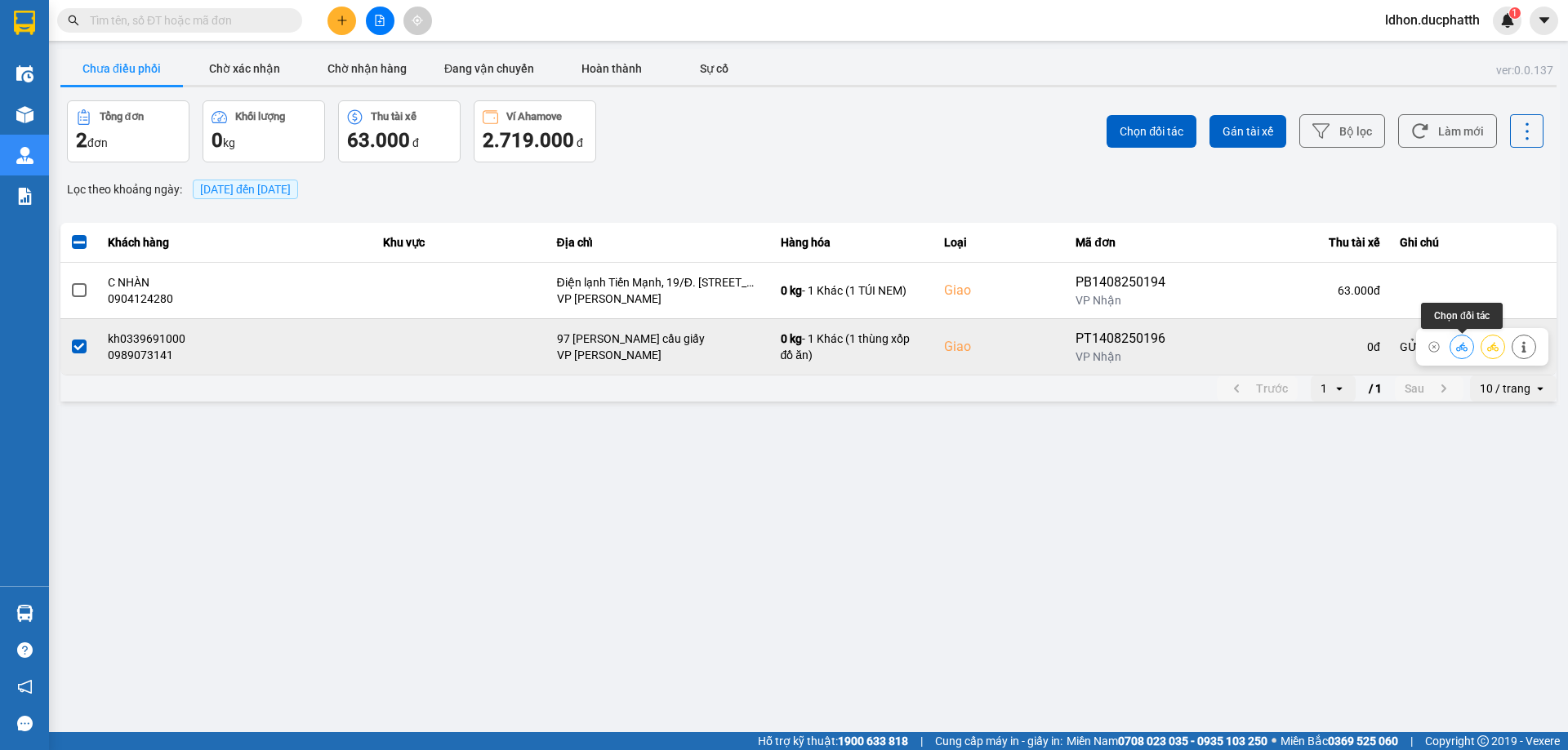
click at [1459, 344] on icon at bounding box center [1461, 346] width 11 height 11
click at [1459, 345] on icon at bounding box center [1461, 346] width 11 height 11
click at [1460, 345] on icon at bounding box center [1461, 346] width 11 height 11
click at [1144, 123] on span "Chọn đối tác" at bounding box center [1151, 131] width 64 height 16
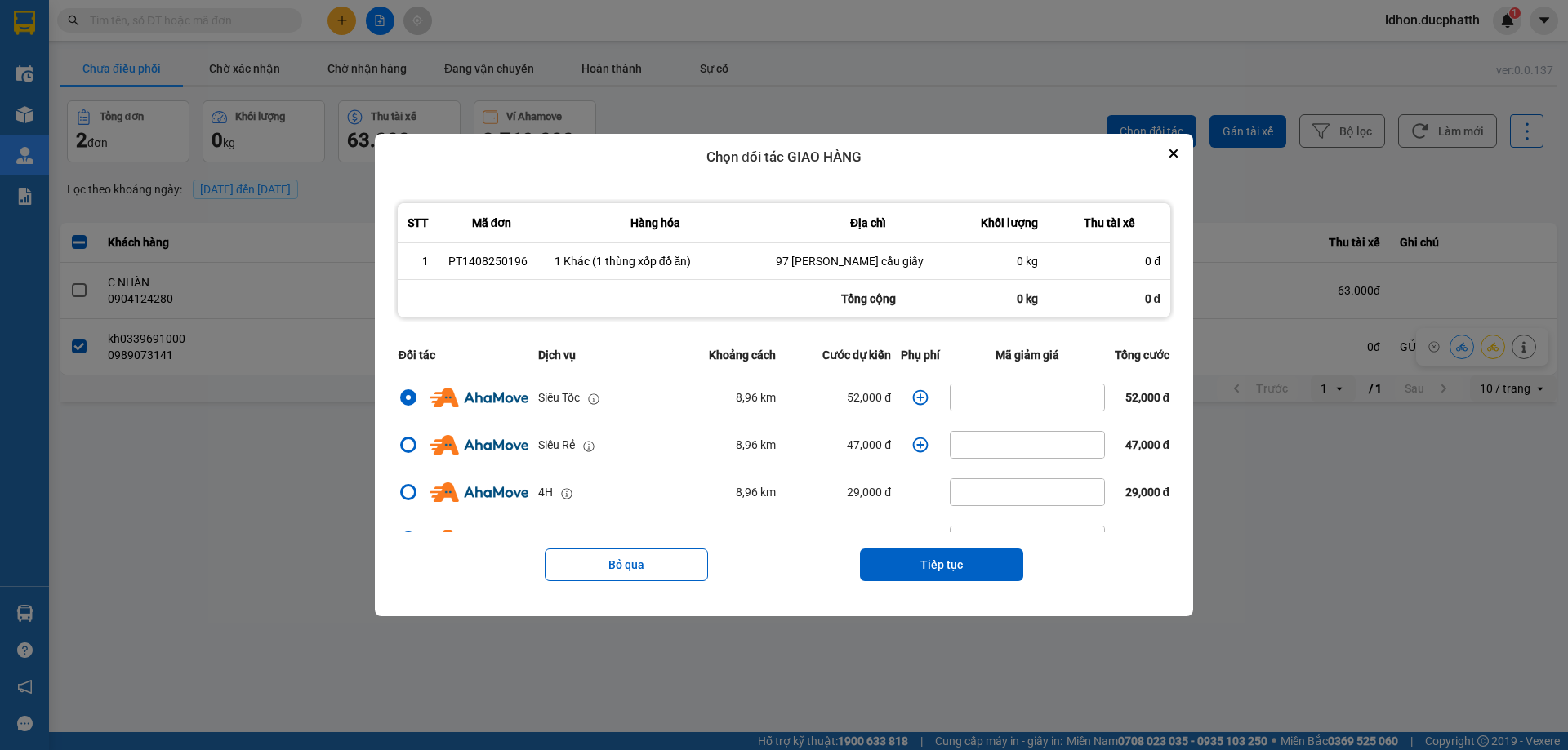
click at [919, 398] on icon "dialog" at bounding box center [920, 398] width 16 height 16
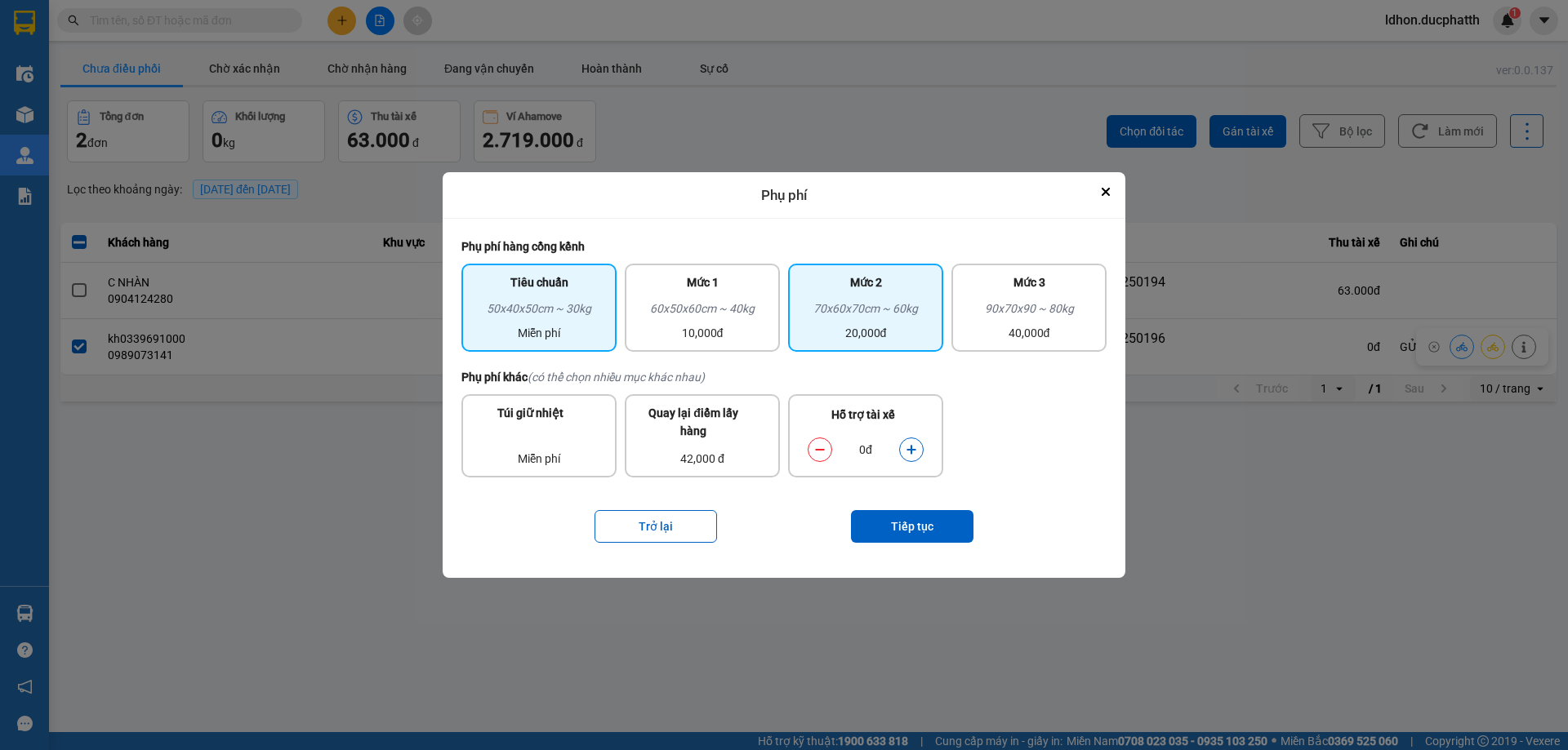
click at [801, 317] on div "70x60x70cm ~ 60kg" at bounding box center [865, 312] width 135 height 24
click at [915, 443] on button "dialog" at bounding box center [911, 449] width 23 height 29
click at [916, 443] on button "dialog" at bounding box center [911, 449] width 23 height 29
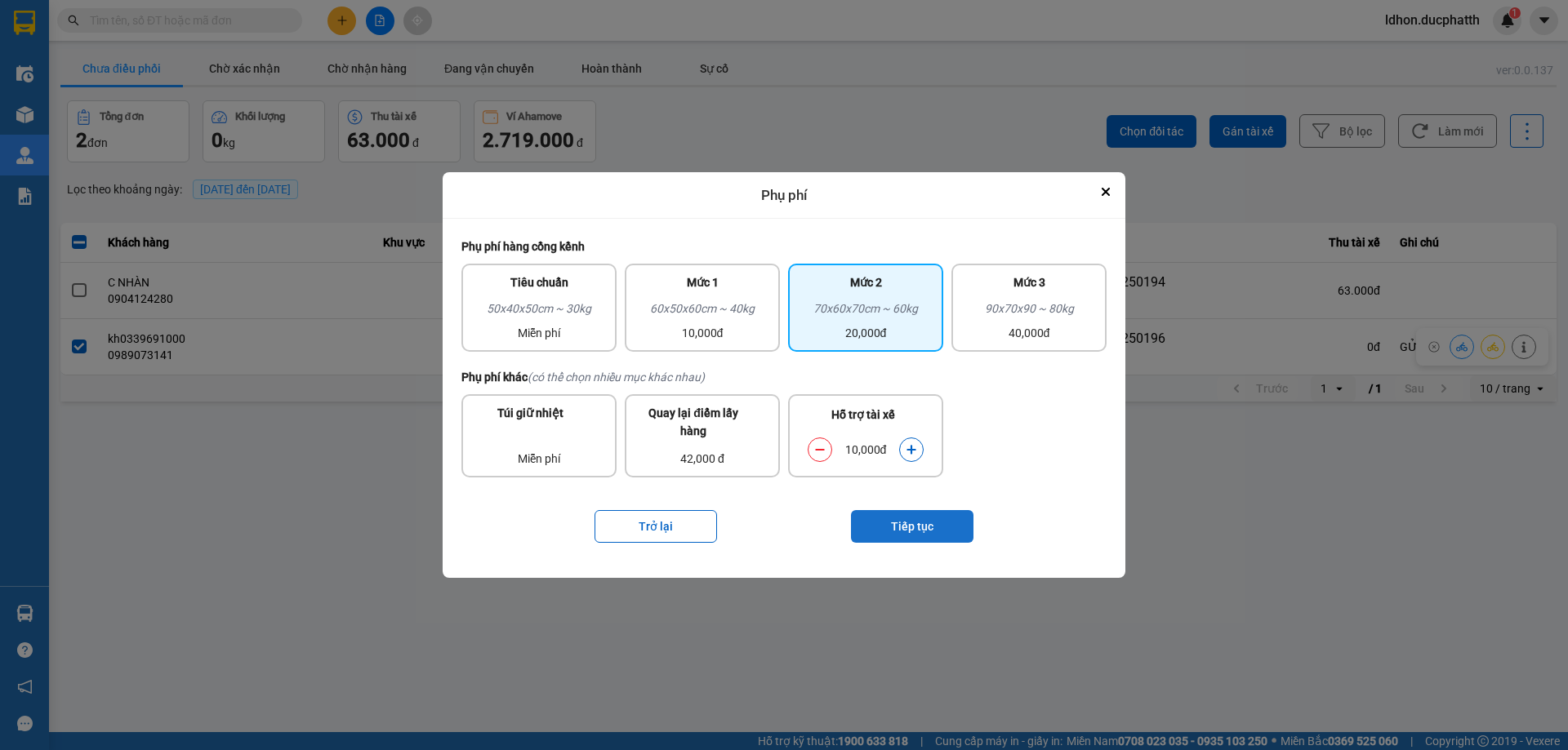
click at [943, 533] on button "Tiếp tục" at bounding box center [911, 527] width 122 height 33
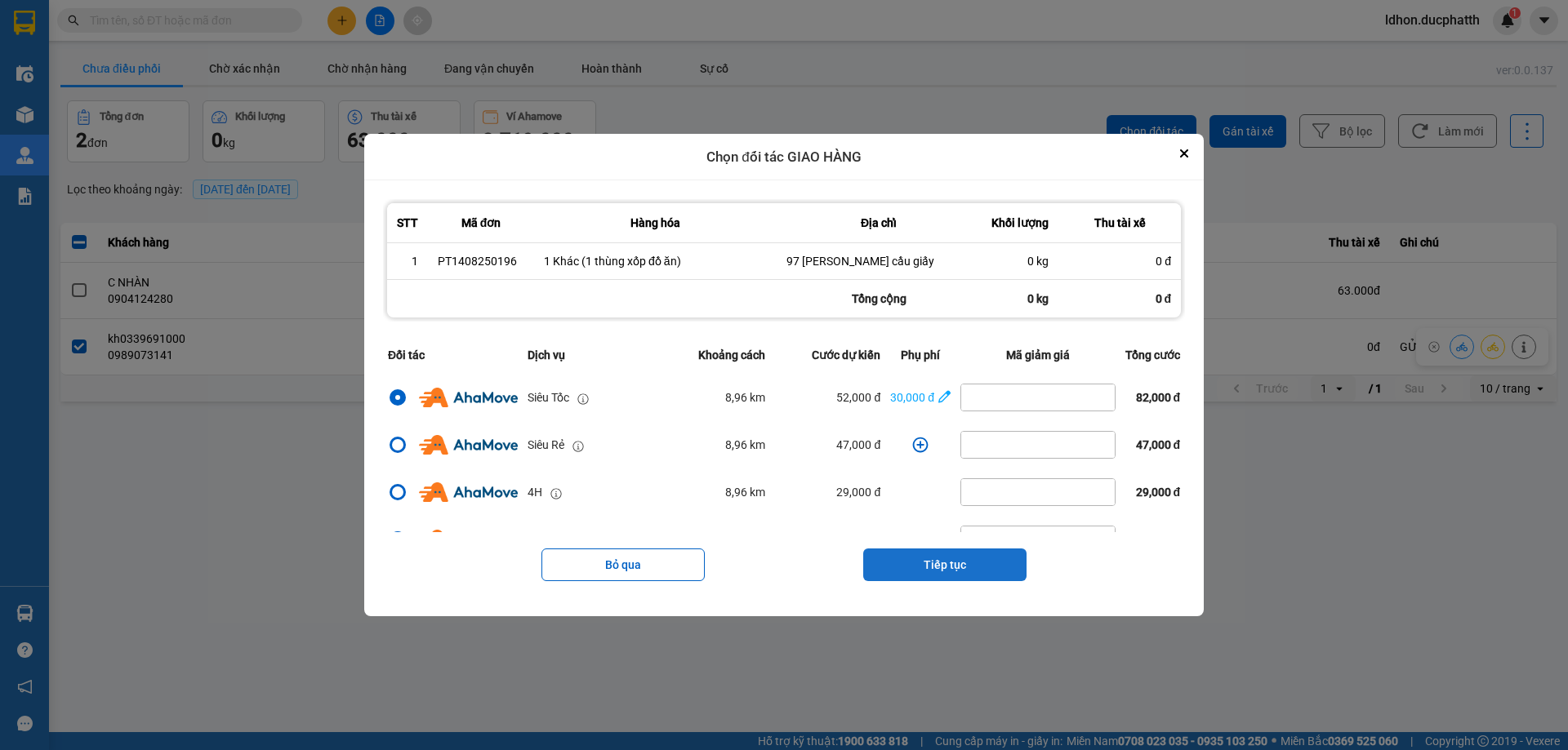
click at [973, 552] on button "Tiếp tục" at bounding box center [944, 565] width 164 height 33
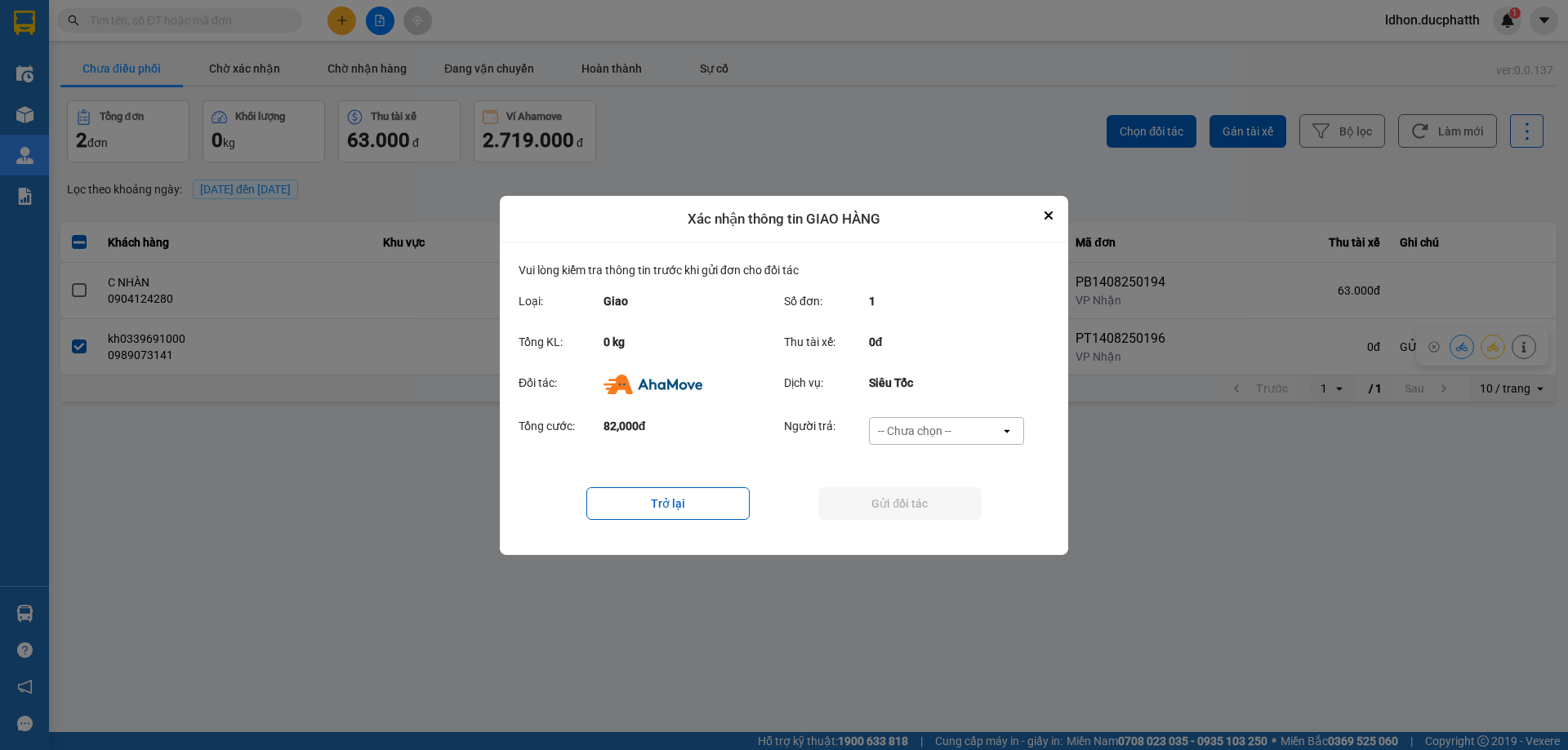
click at [962, 439] on div "-- Chưa chọn --" at bounding box center [935, 431] width 131 height 26
click at [1051, 213] on icon "Close" at bounding box center [1048, 216] width 7 height 7
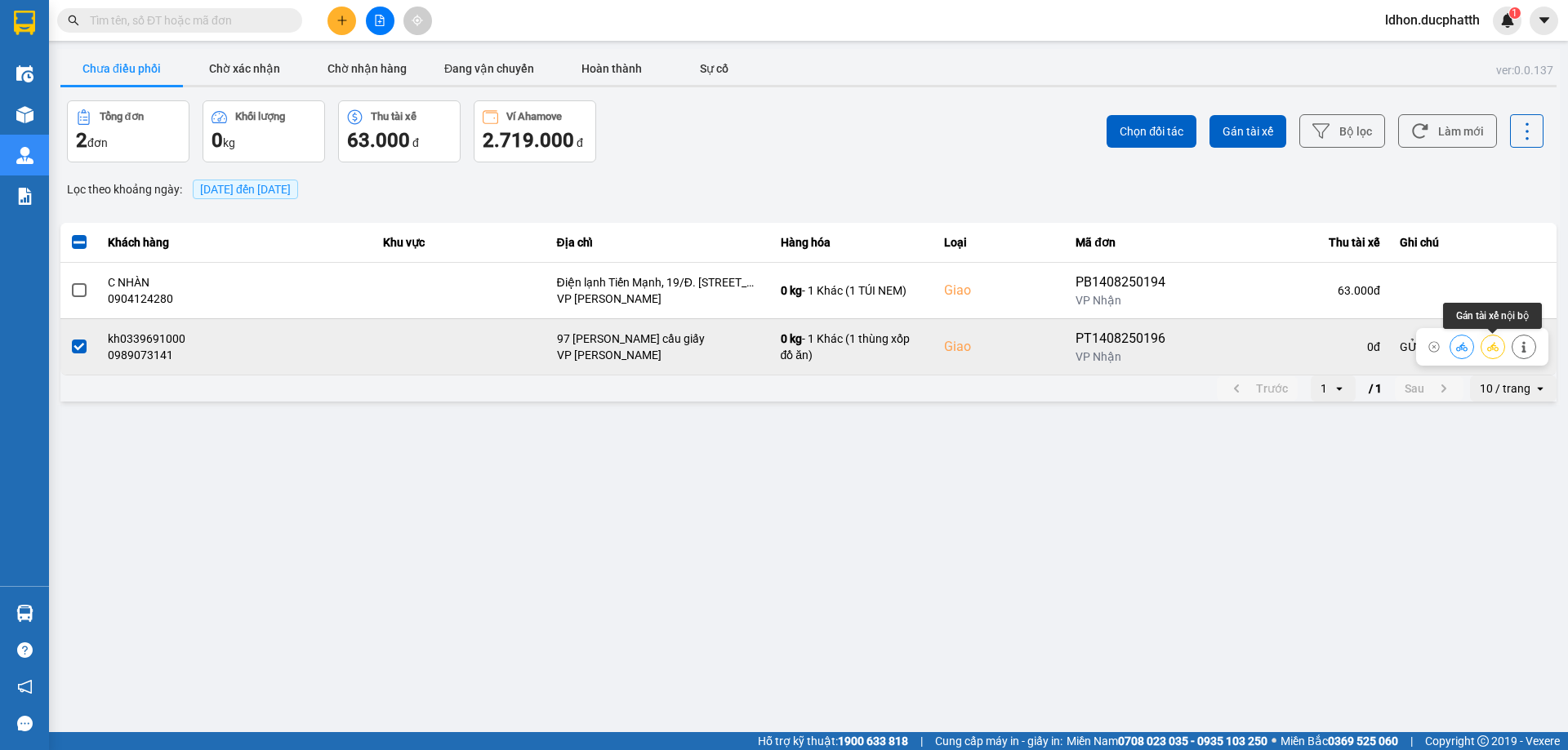
click at [1526, 345] on icon at bounding box center [1523, 346] width 11 height 11
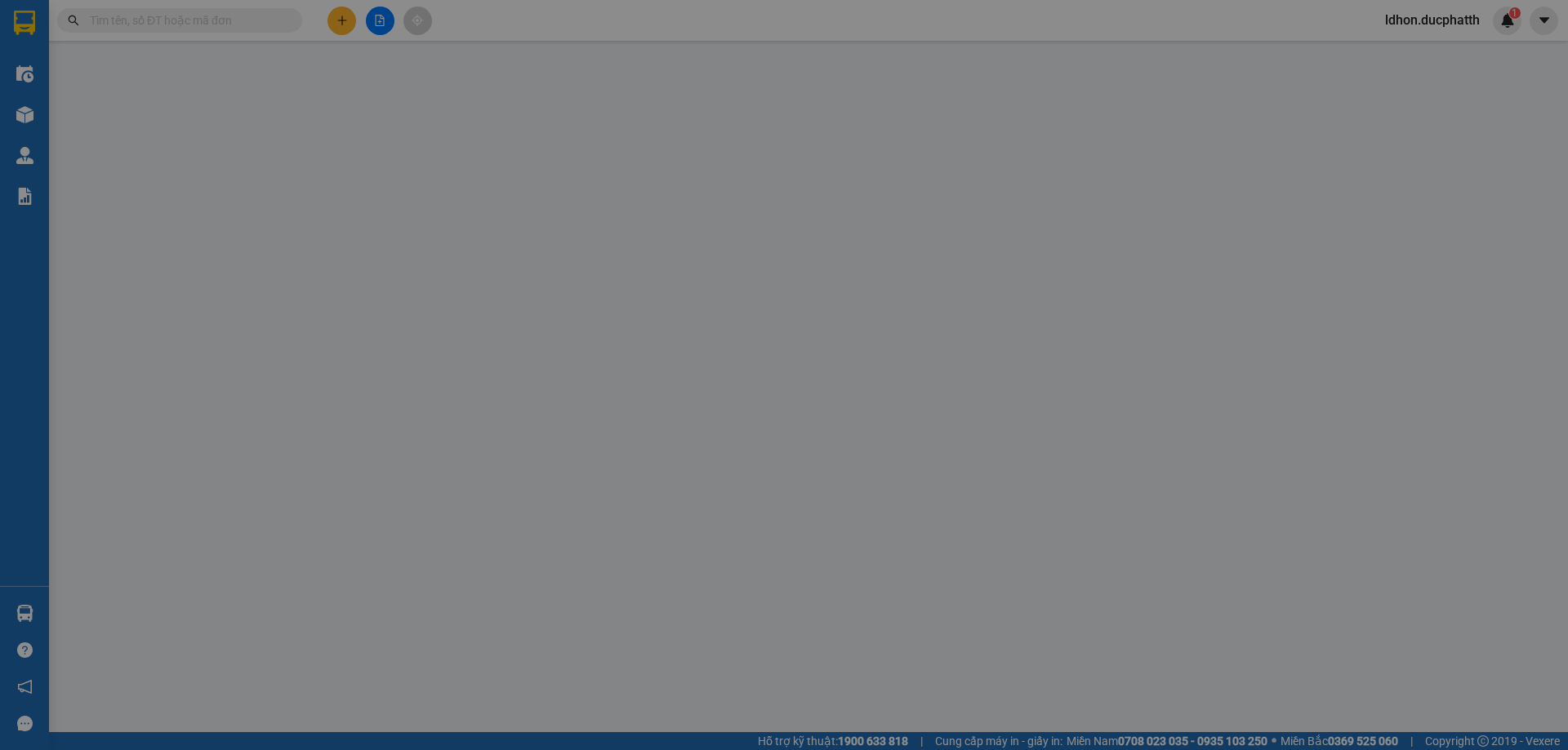
type input "0856747742"
type input "0989073141"
type input "kh0339691000"
checkbox input "true"
type input "97 [PERSON_NAME] cầu giấy"
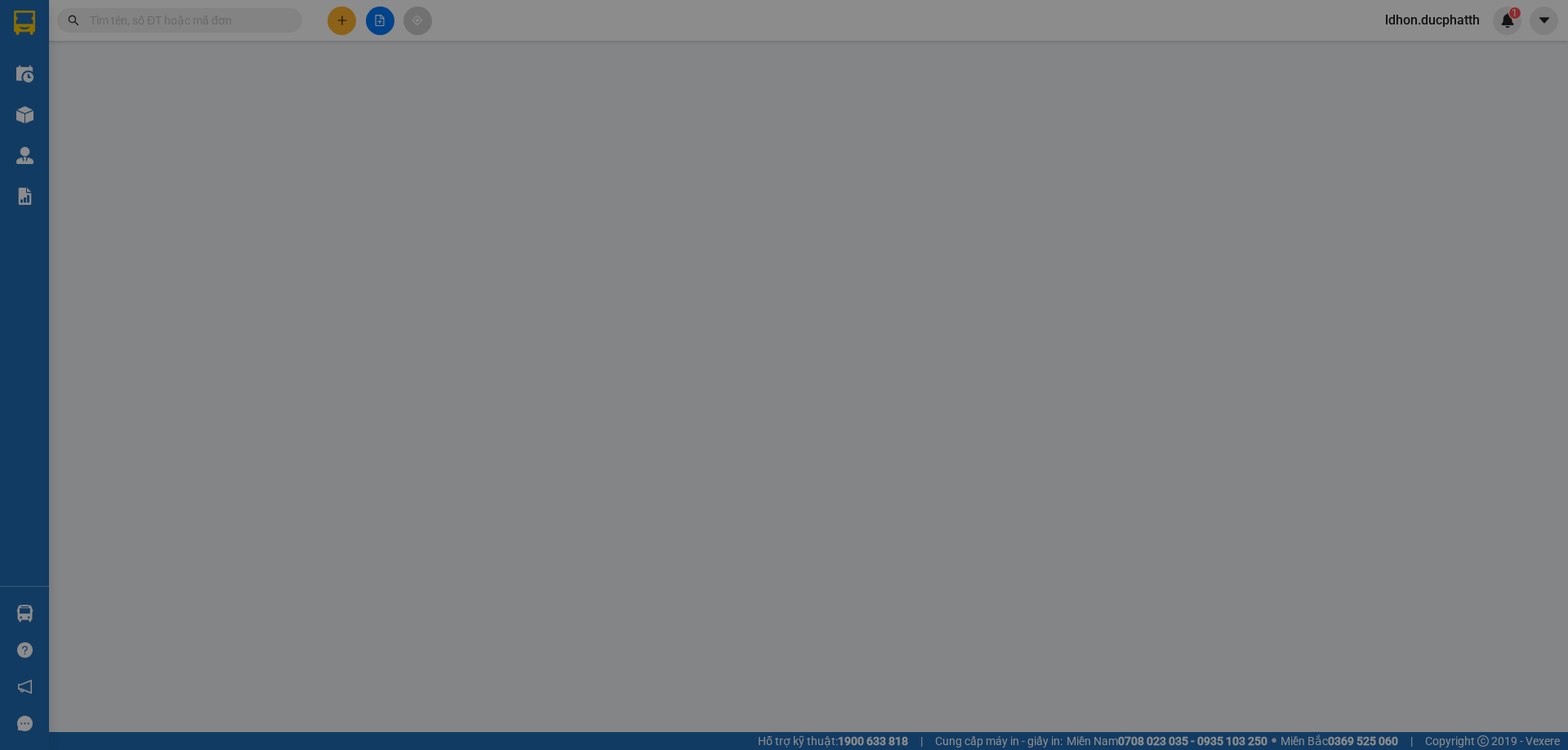
type input "GỬI TT"
type input "100.000"
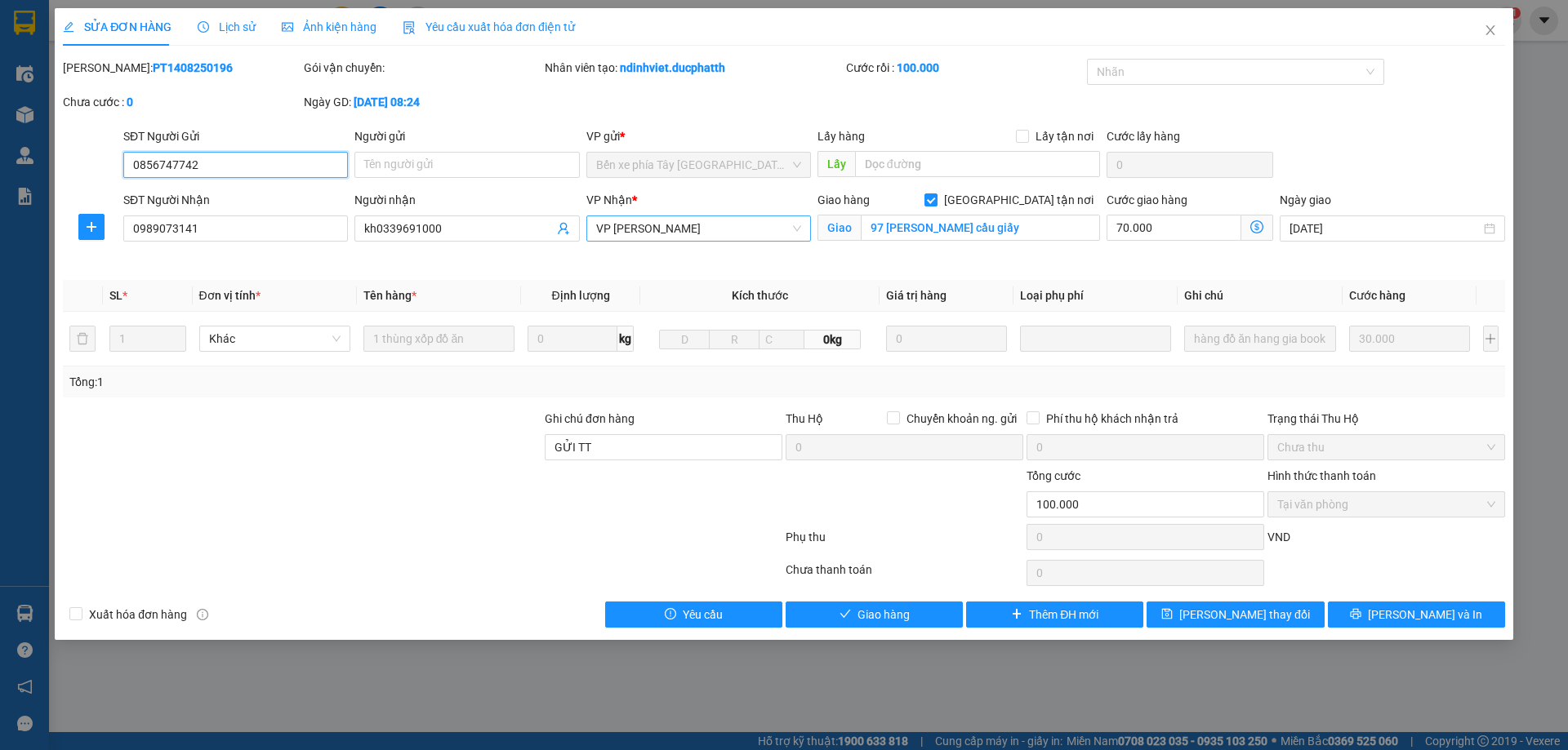
click at [772, 232] on span "VP [PERSON_NAME]" at bounding box center [698, 229] width 205 height 24
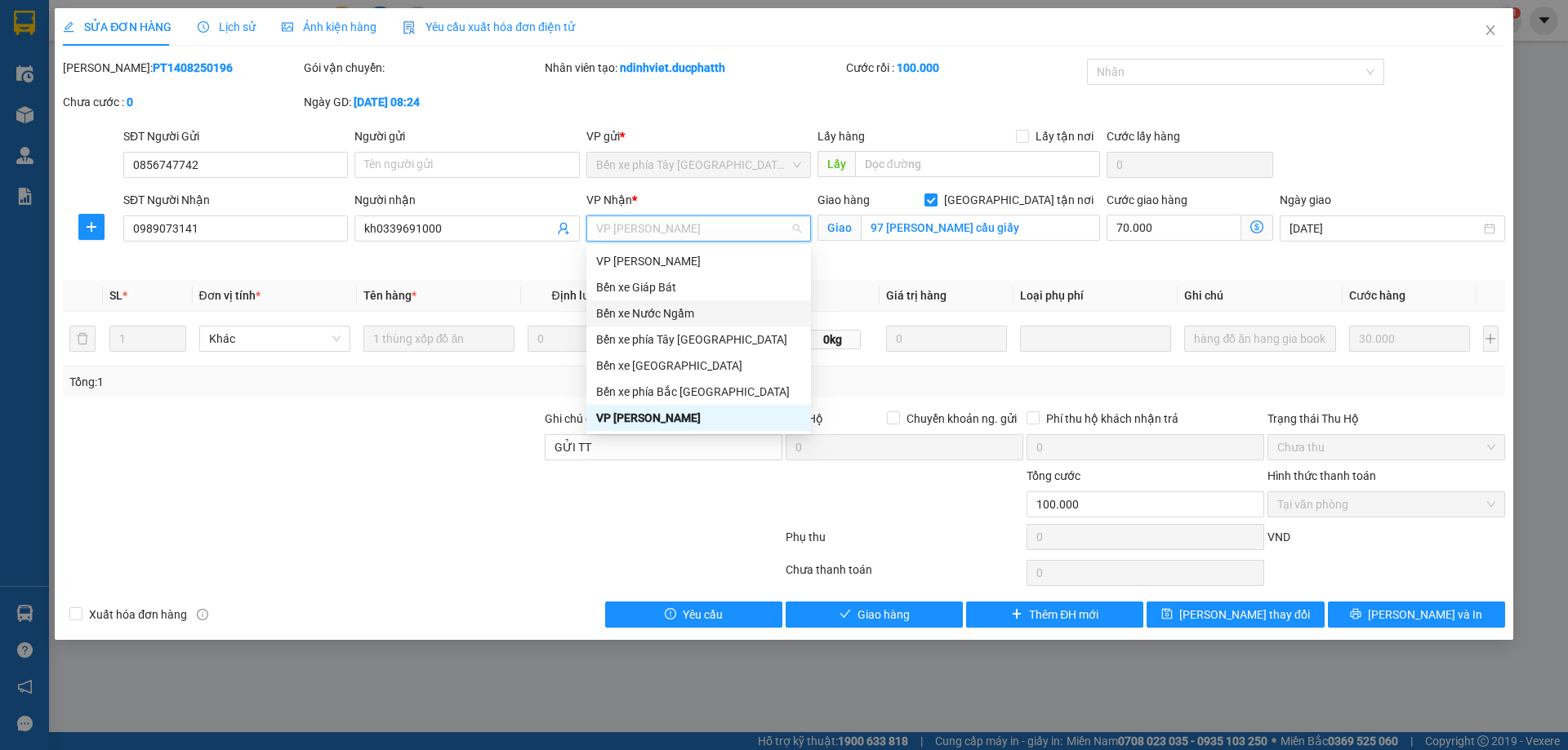
click at [703, 318] on div "Bến xe Nước Ngầm" at bounding box center [698, 314] width 205 height 18
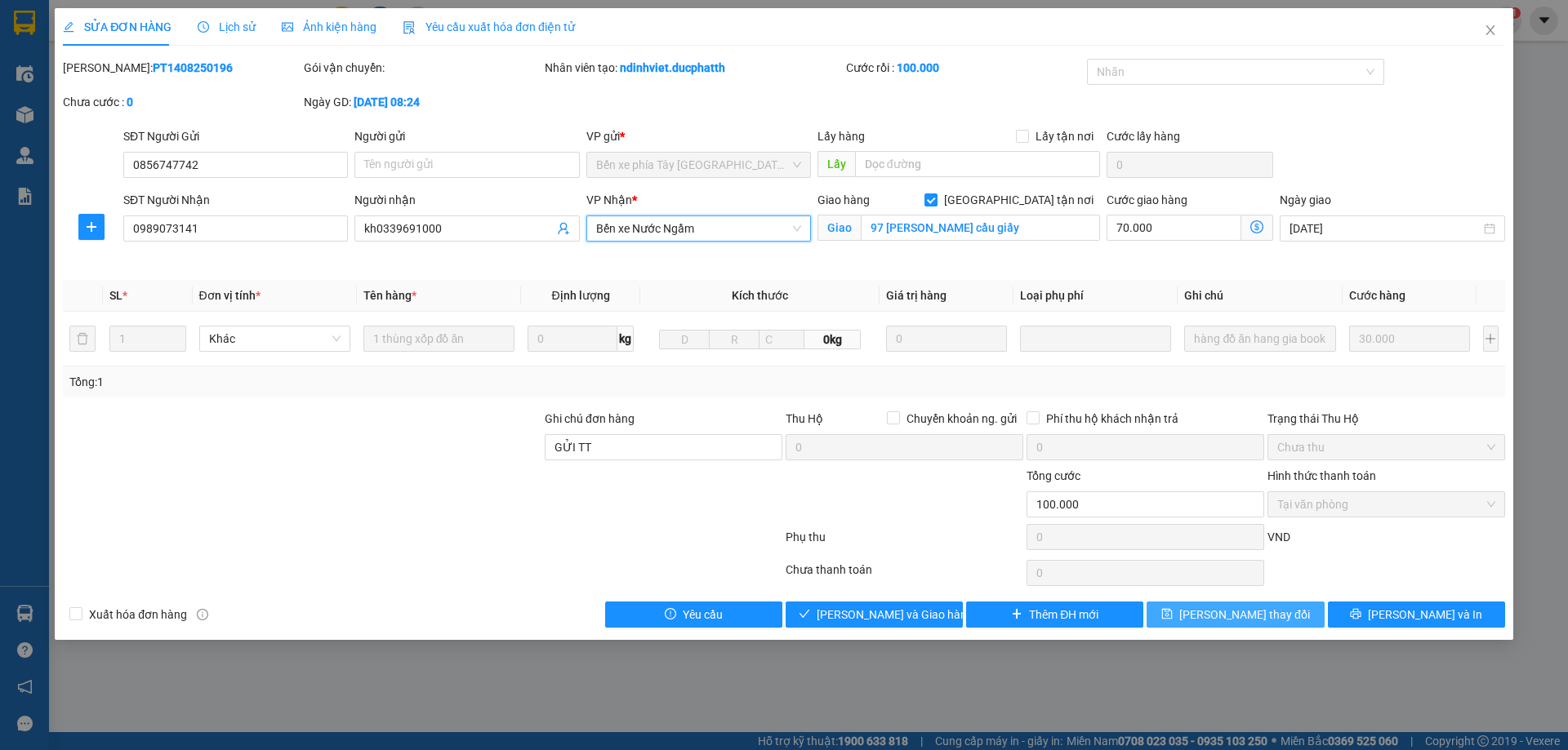
click at [1189, 617] on button "[PERSON_NAME] thay đổi" at bounding box center [1234, 615] width 178 height 26
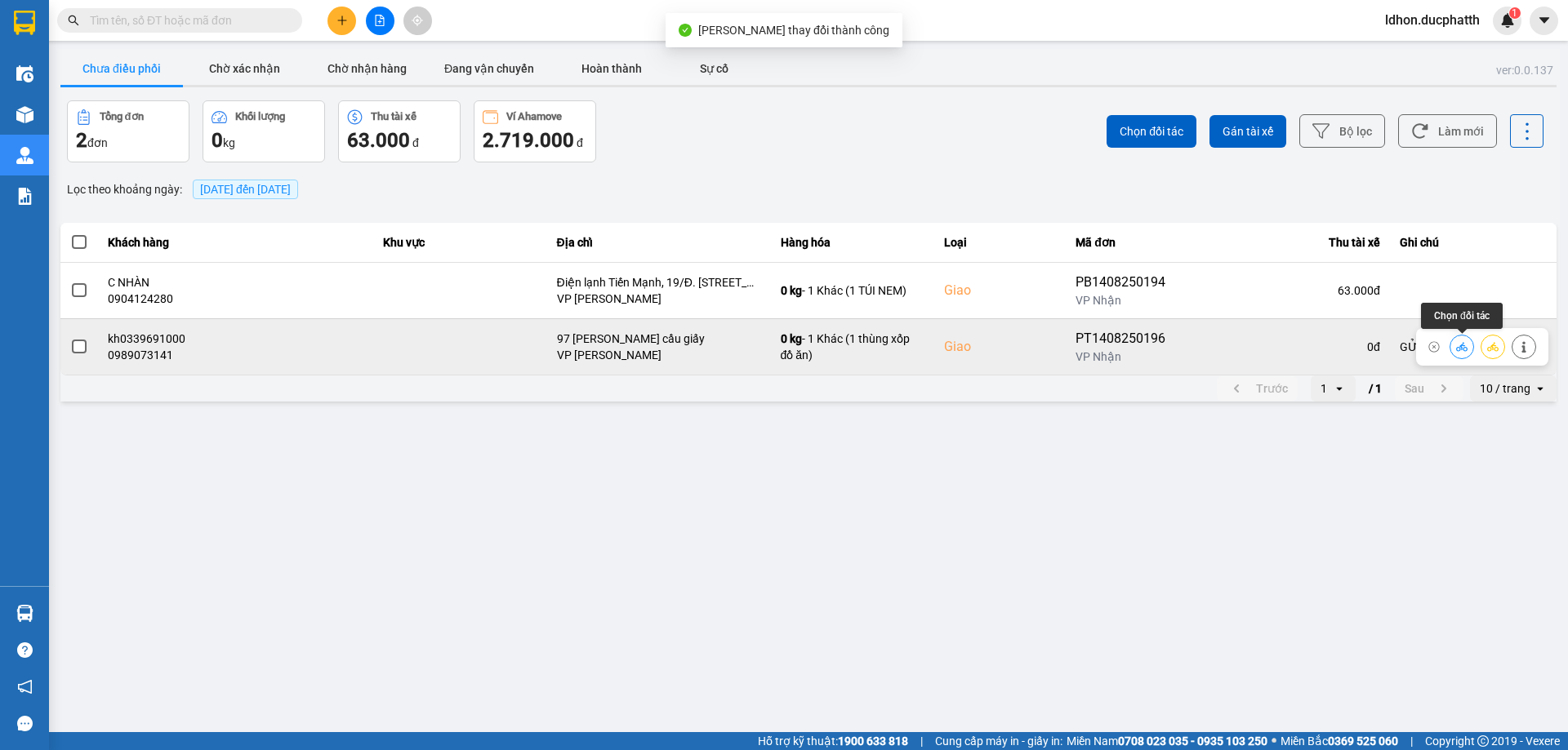
click at [1469, 348] on button at bounding box center [1461, 346] width 23 height 29
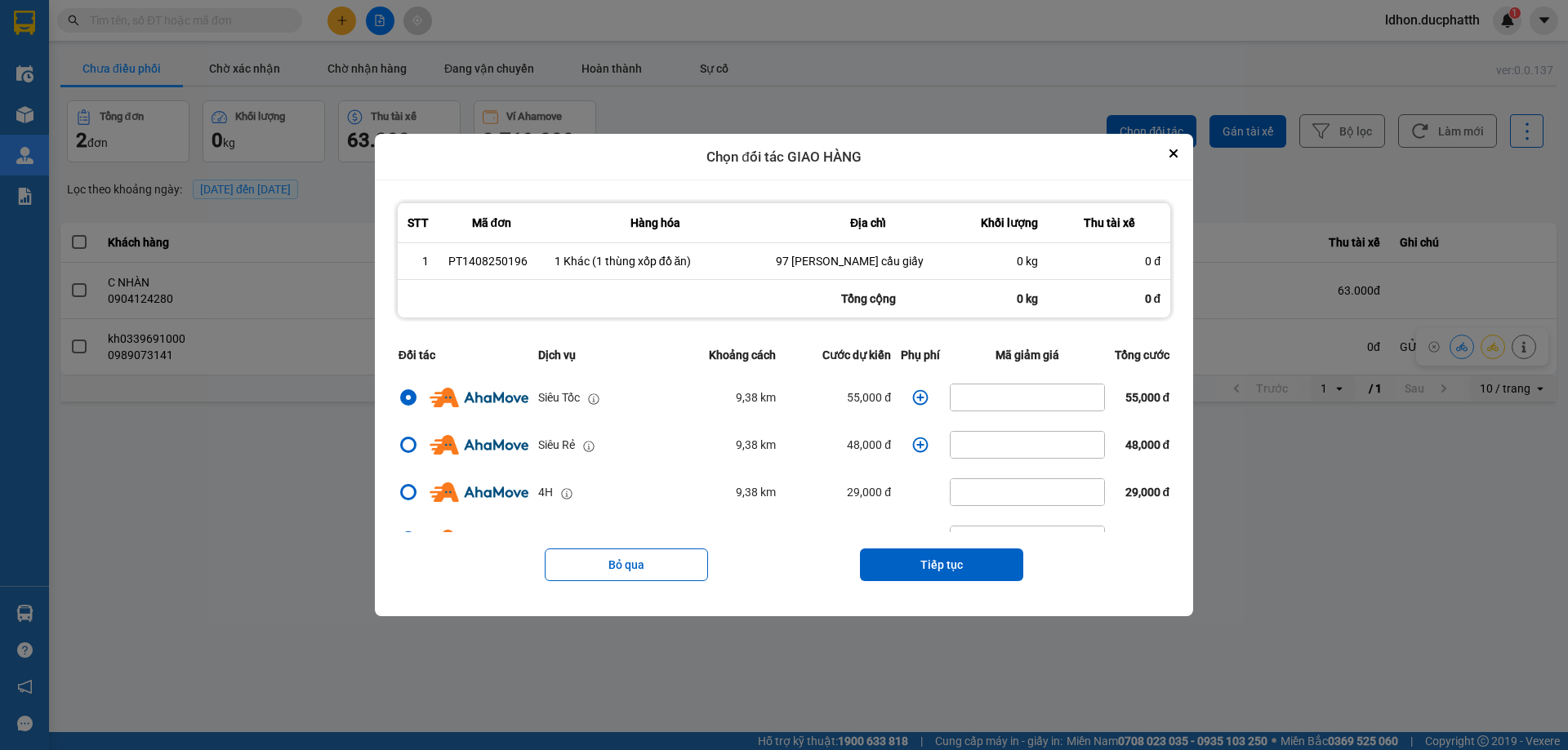
click at [915, 391] on icon "dialog" at bounding box center [920, 398] width 16 height 16
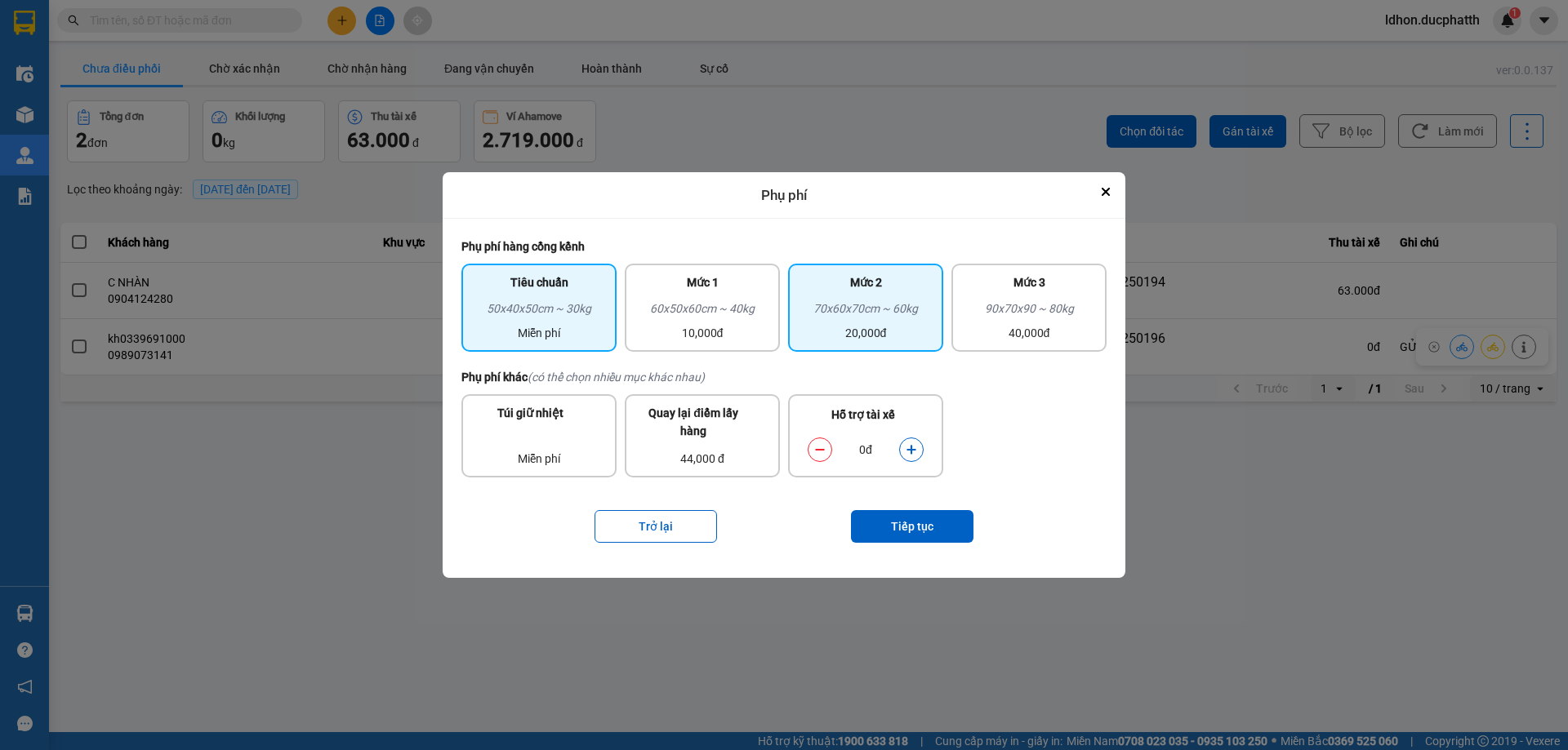
click at [854, 306] on div "70x60x70cm ~ 60kg" at bounding box center [865, 312] width 135 height 24
click at [917, 452] on button "dialog" at bounding box center [911, 449] width 23 height 29
drag, startPoint x: 917, startPoint y: 452, endPoint x: 917, endPoint y: 463, distance: 11.0
click at [917, 452] on button "dialog" at bounding box center [911, 449] width 23 height 29
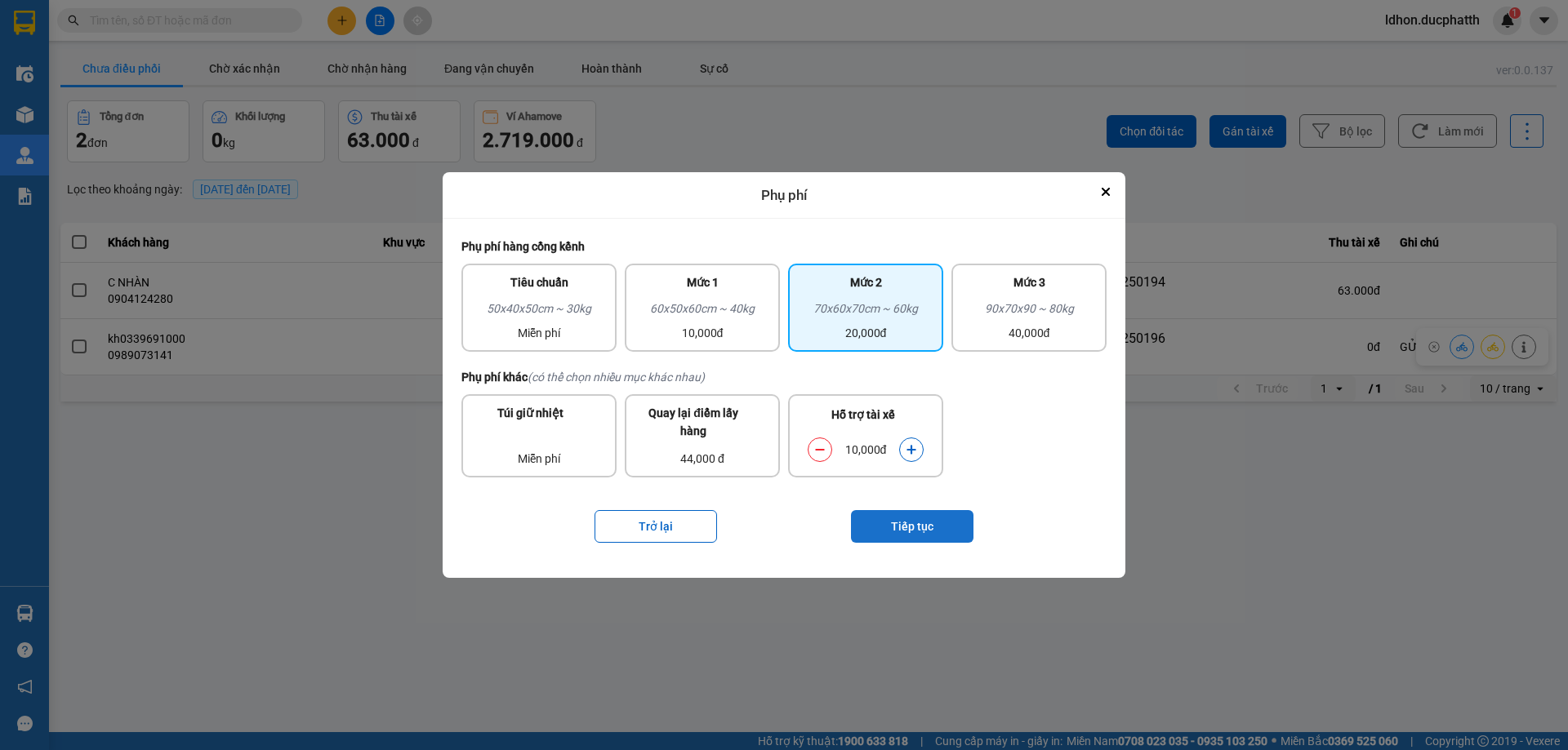
click at [944, 515] on button "Tiếp tục" at bounding box center [911, 527] width 122 height 33
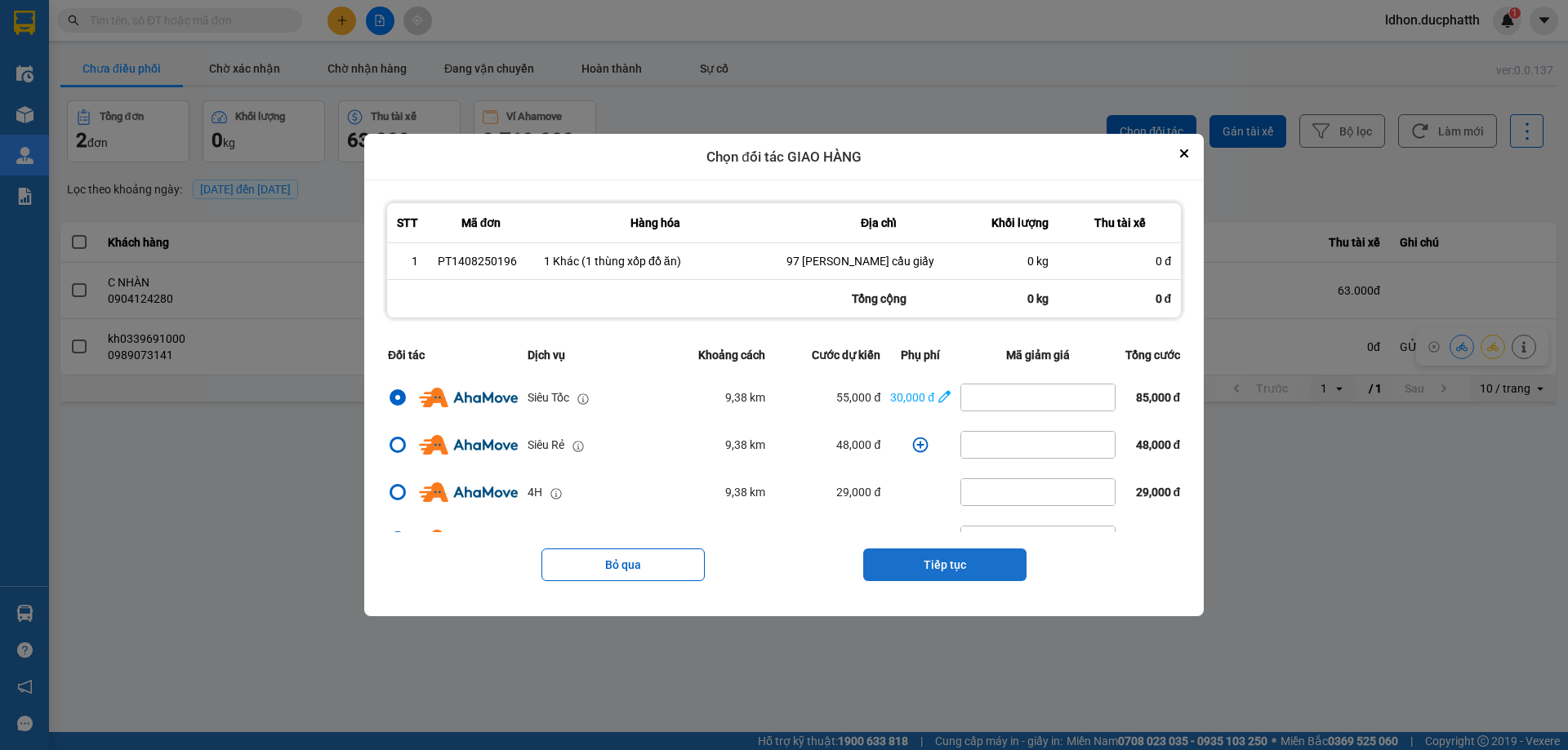
click at [973, 561] on button "Tiếp tục" at bounding box center [944, 565] width 164 height 33
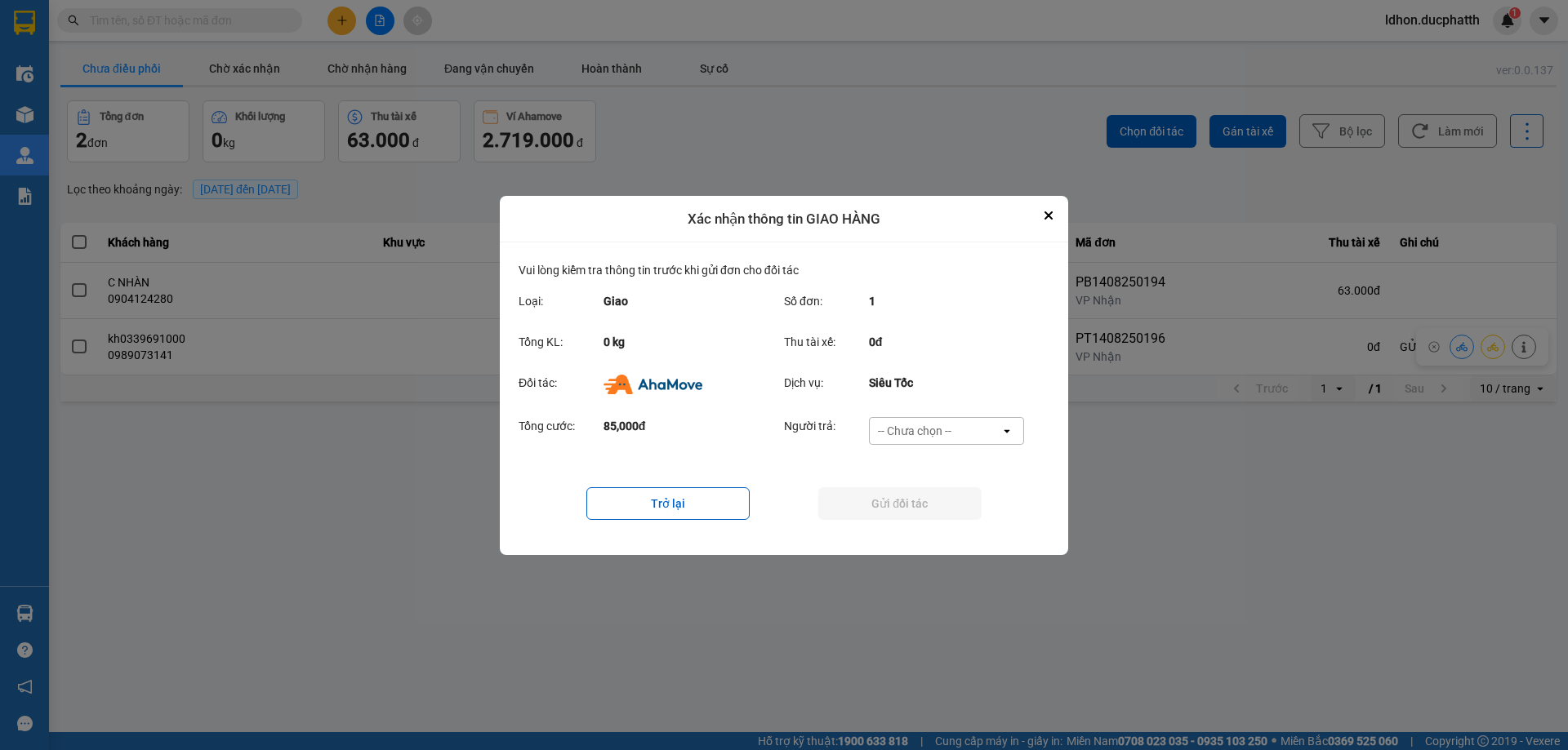
drag, startPoint x: 951, startPoint y: 420, endPoint x: 958, endPoint y: 432, distance: 13.9
click at [958, 431] on div "-- Chưa chọn -- open" at bounding box center [946, 431] width 155 height 28
click at [936, 520] on span "Ví Ahamove" at bounding box center [914, 524] width 66 height 16
click at [905, 505] on button "Gửi đối tác" at bounding box center [899, 504] width 164 height 33
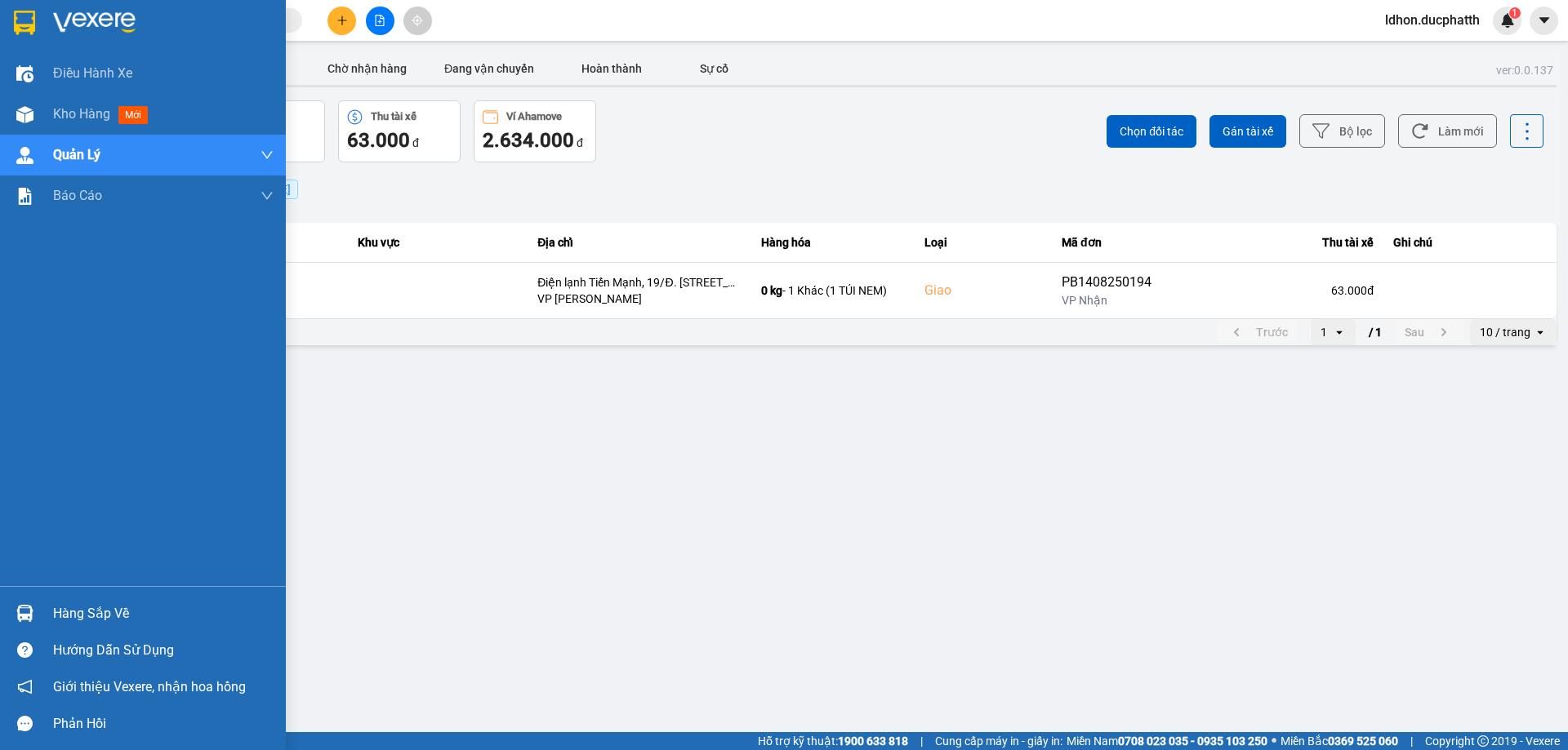
click at [44, 611] on div "Hàng sắp về" at bounding box center [143, 613] width 286 height 36
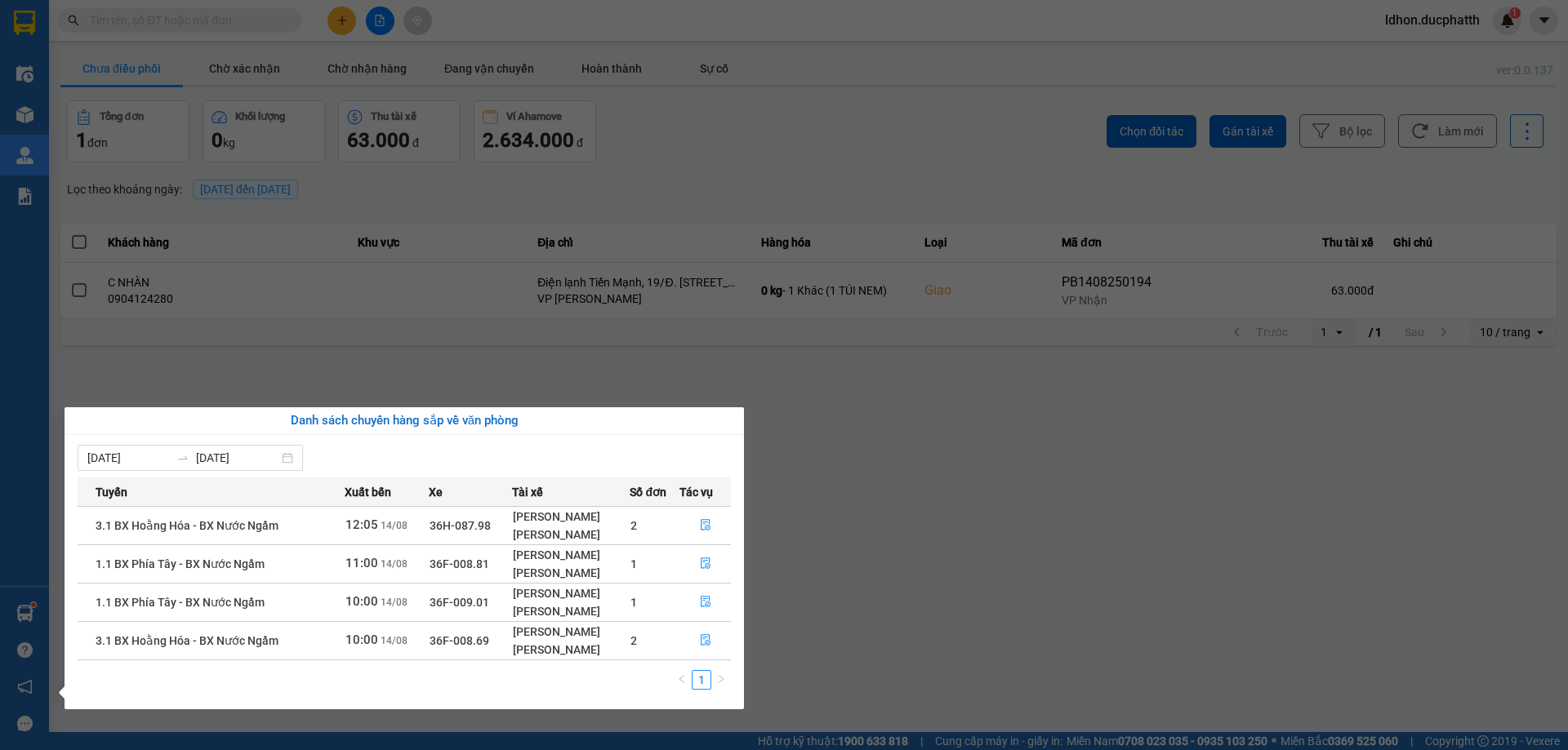
click at [942, 475] on section "Kết quả tìm kiếm ( 0 ) Bộ lọc No Data ldhon.ducphatth 1 Điều hành xe Kho hàng m…" at bounding box center [784, 375] width 1568 height 750
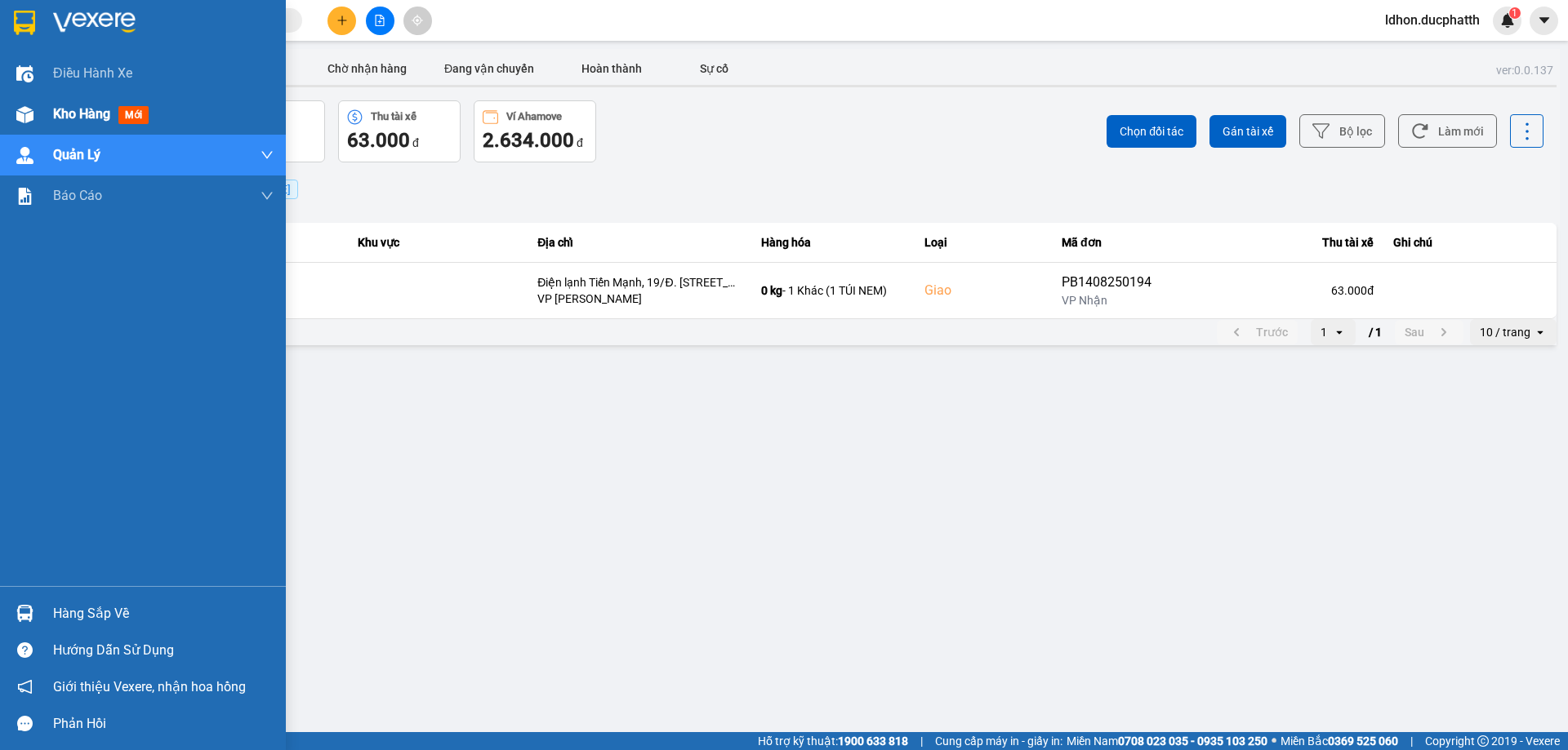
click at [25, 103] on div at bounding box center [24, 114] width 29 height 29
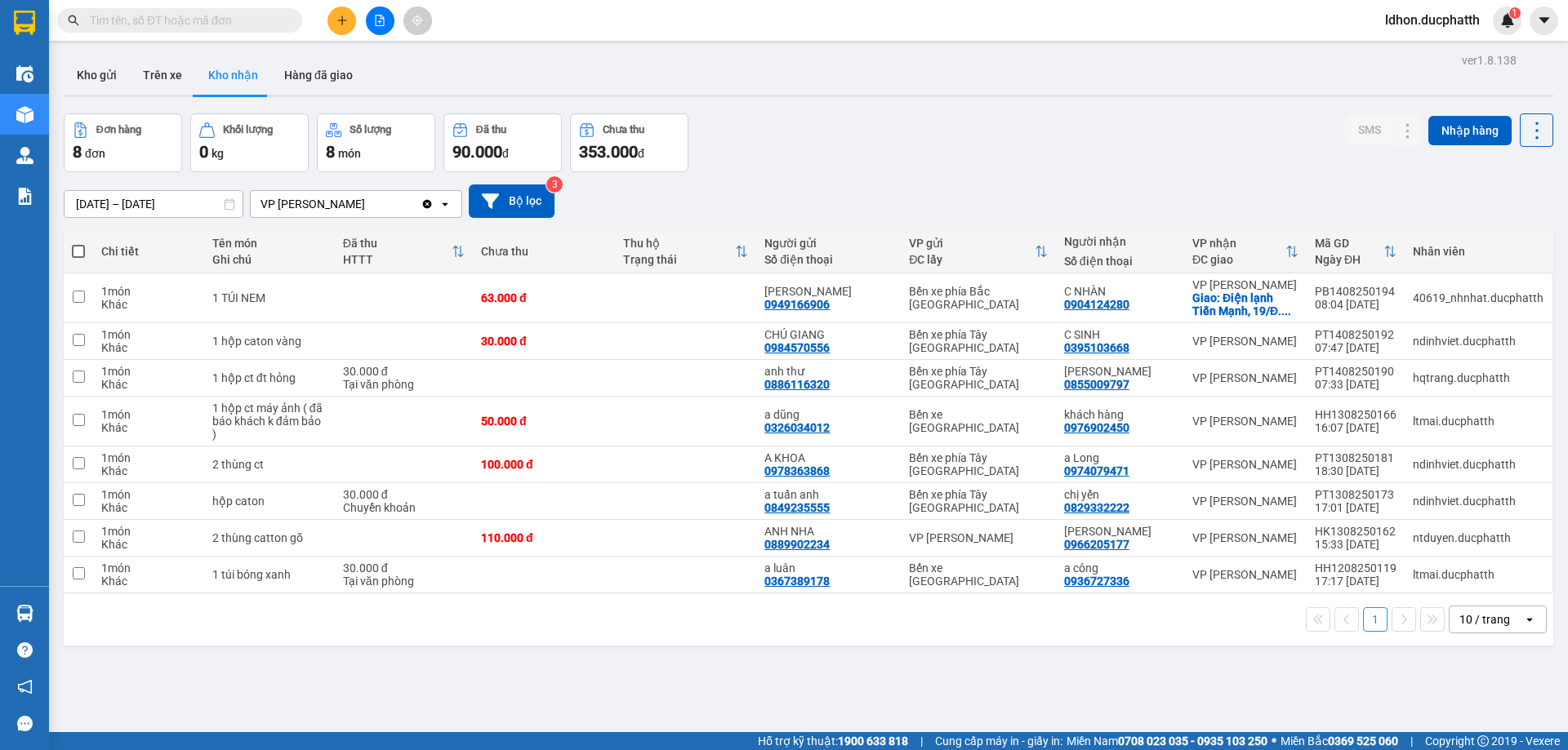
click at [222, 23] on input "text" at bounding box center [186, 20] width 192 height 18
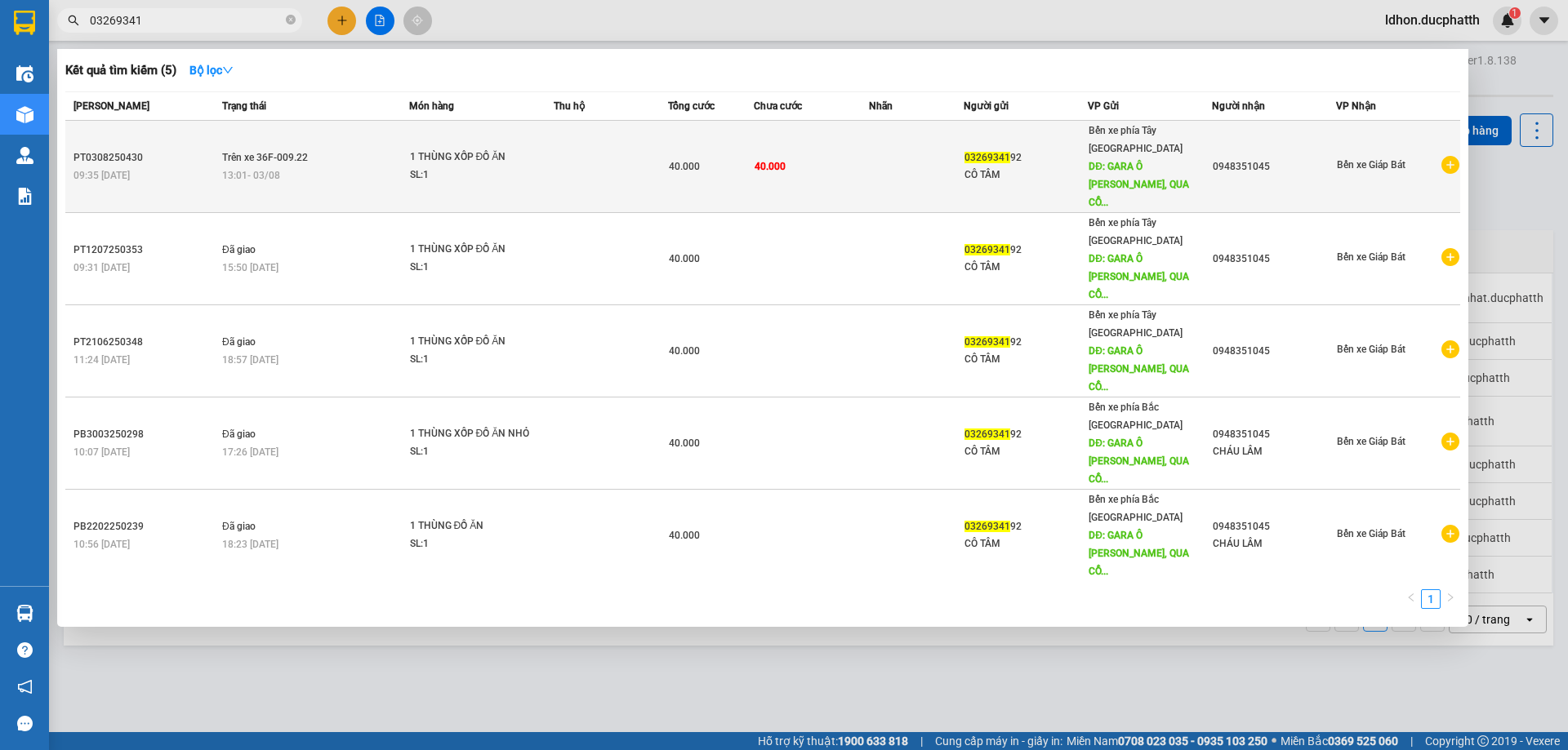
type input "03269341"
click at [542, 157] on span "1 THÙNG XỐP ĐỒ ĂN SL: 1" at bounding box center [482, 166] width 144 height 36
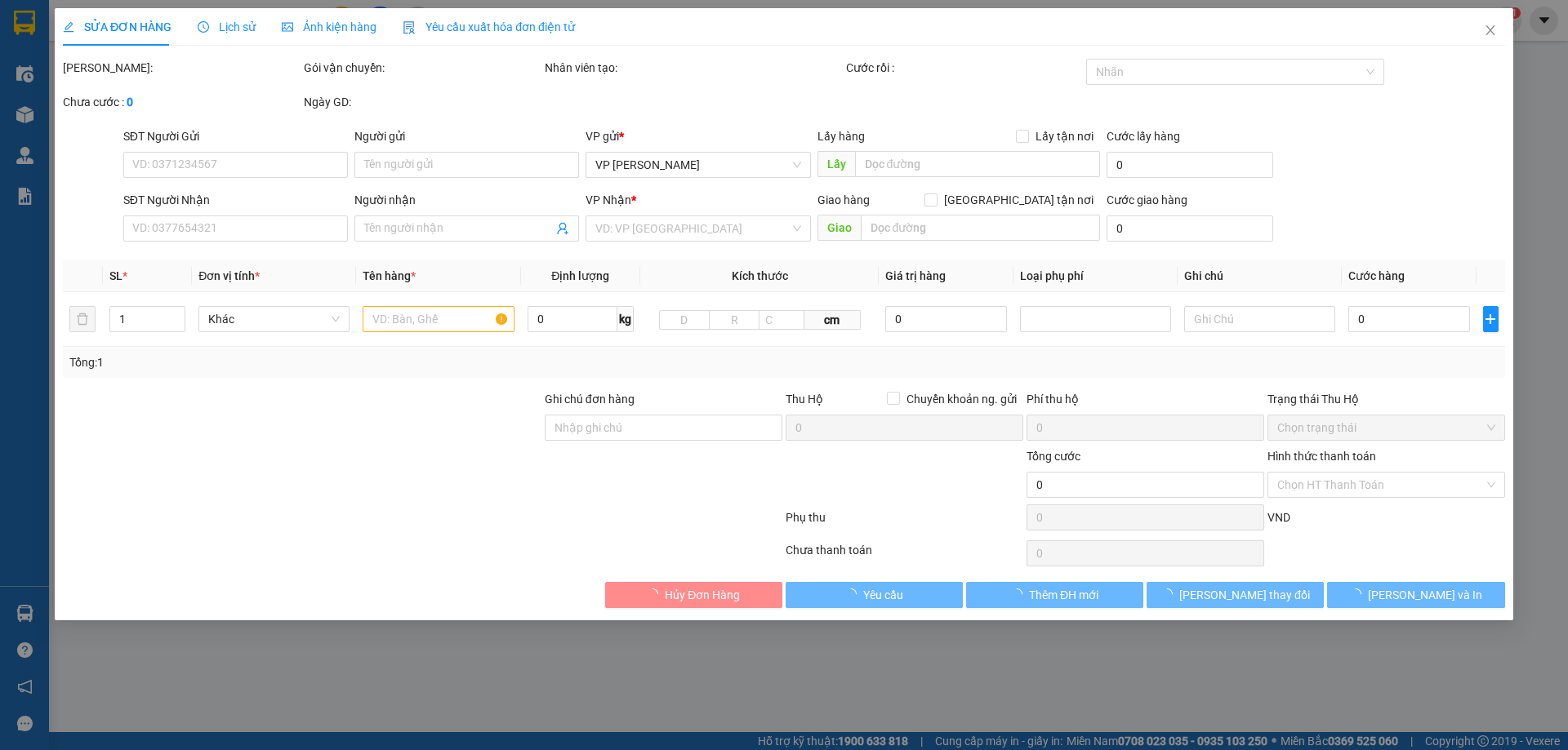
type input "0326934192"
type input "CÔ TÂM"
type input "GARA Ô [PERSON_NAME], QUA CỔNG CHÀO HOẰNG LÝ 50M"
type input "0948351045"
type input "NGƯỜI NHẬN TT CƯỚC"
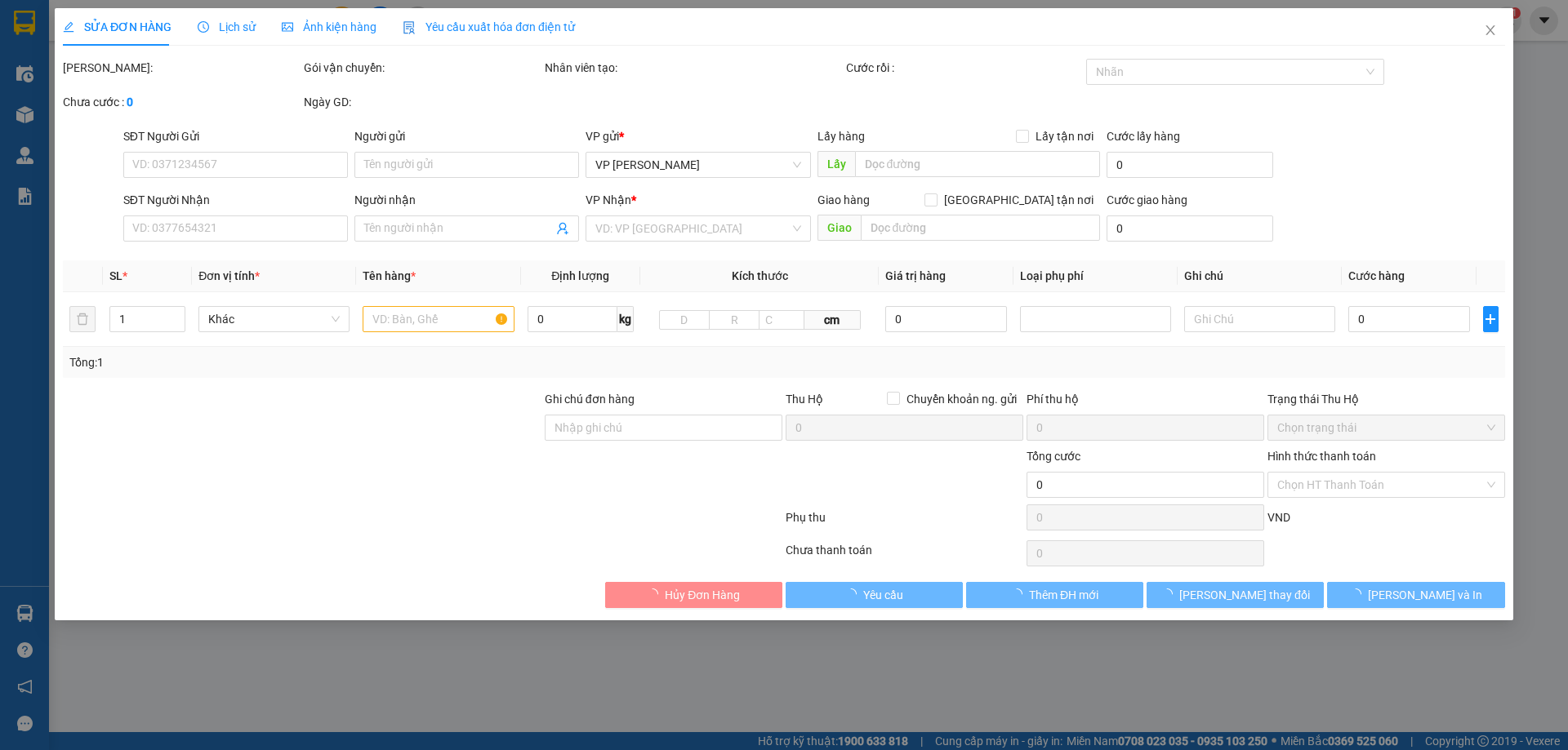
type input "40.000"
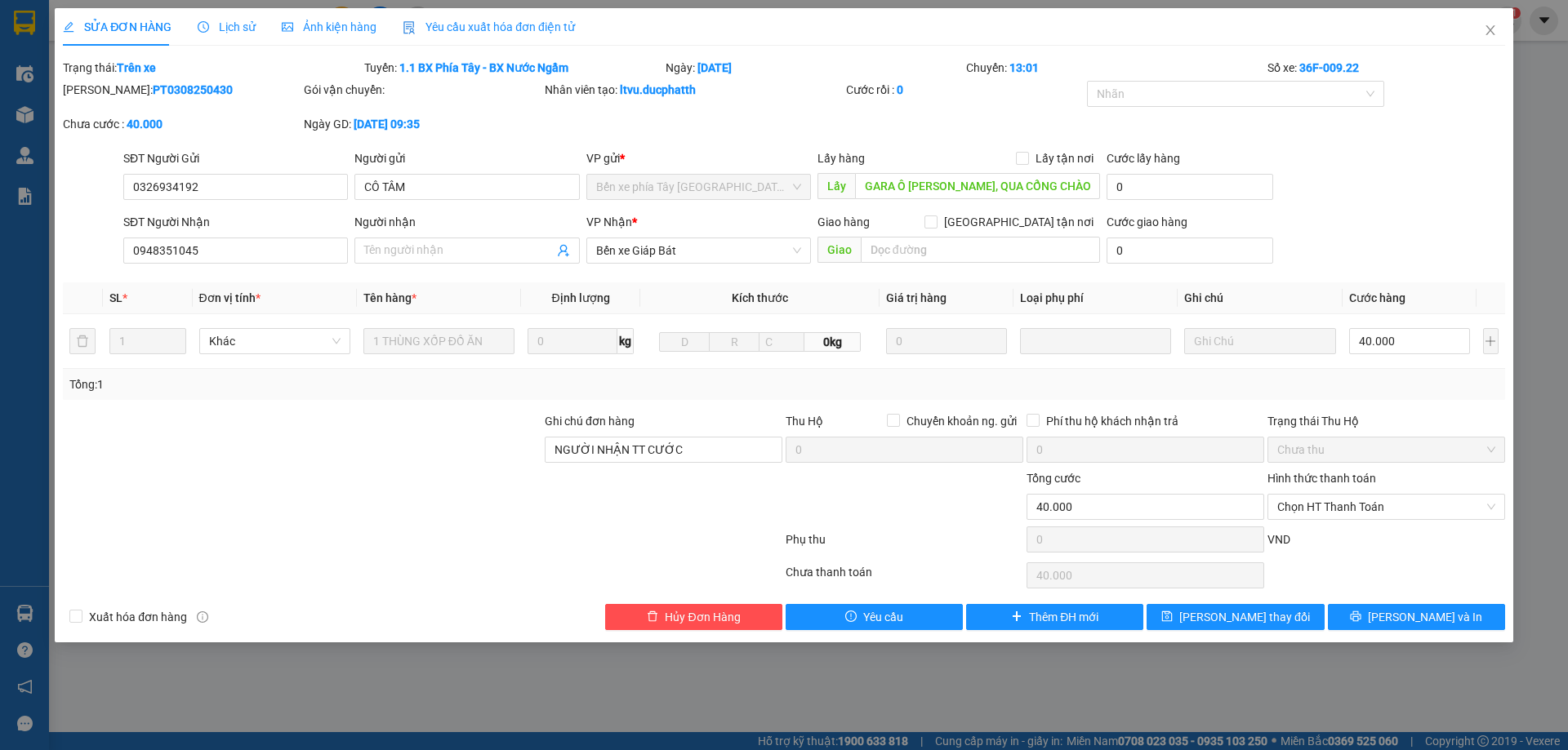
click at [231, 27] on span "Lịch sử" at bounding box center [226, 27] width 58 height 13
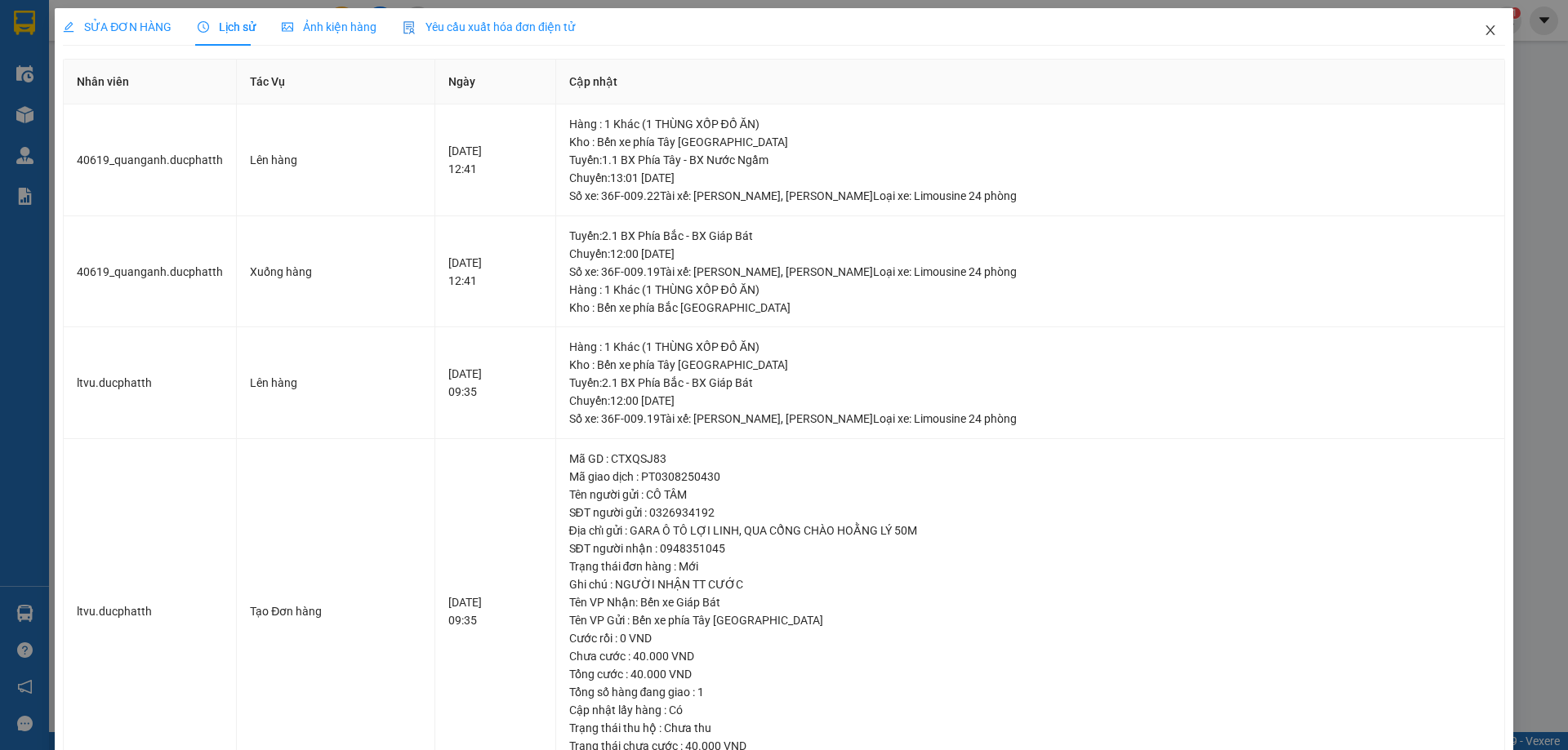
click at [1484, 36] on icon "close" at bounding box center [1490, 29] width 13 height 13
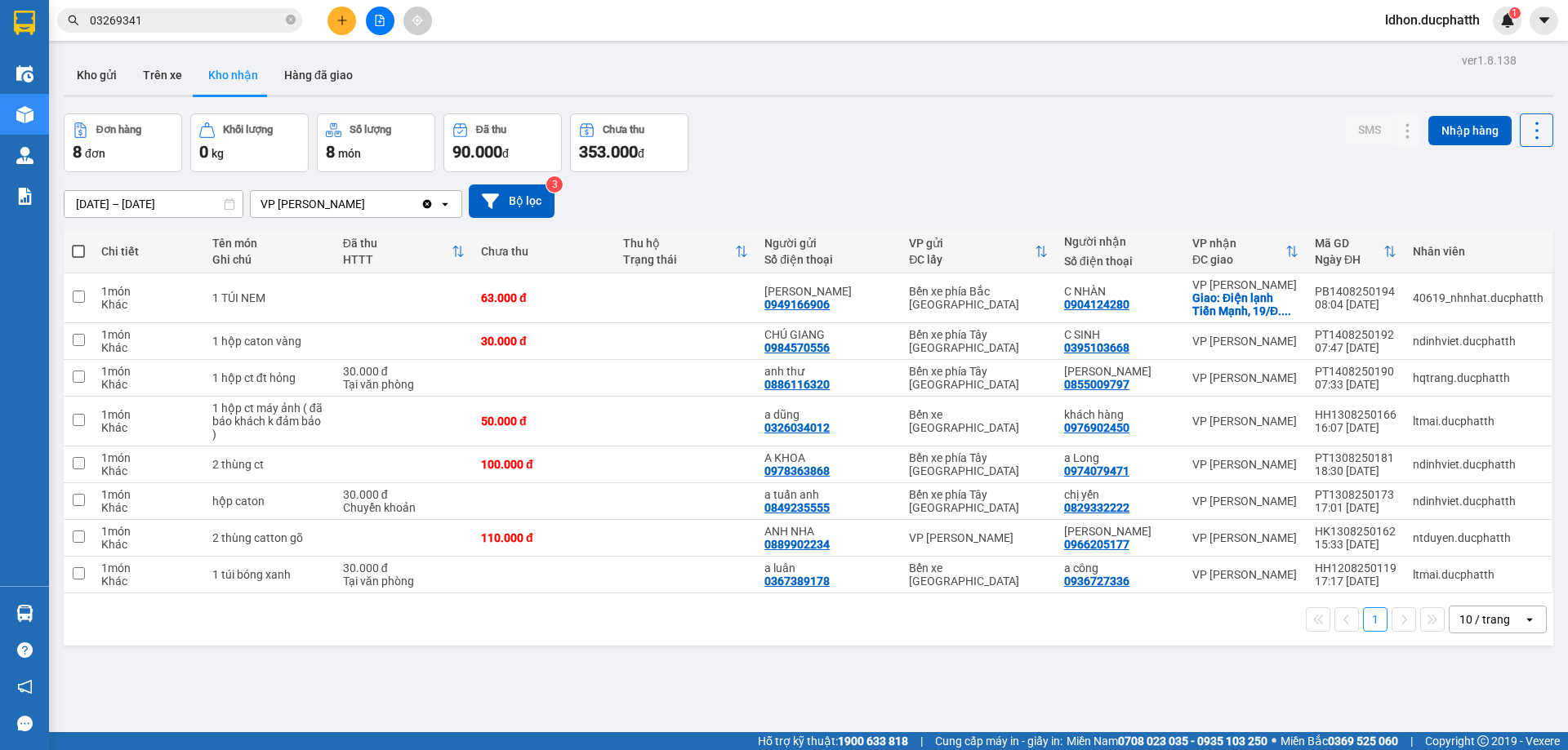
click at [186, 21] on input "03269341" at bounding box center [186, 20] width 192 height 18
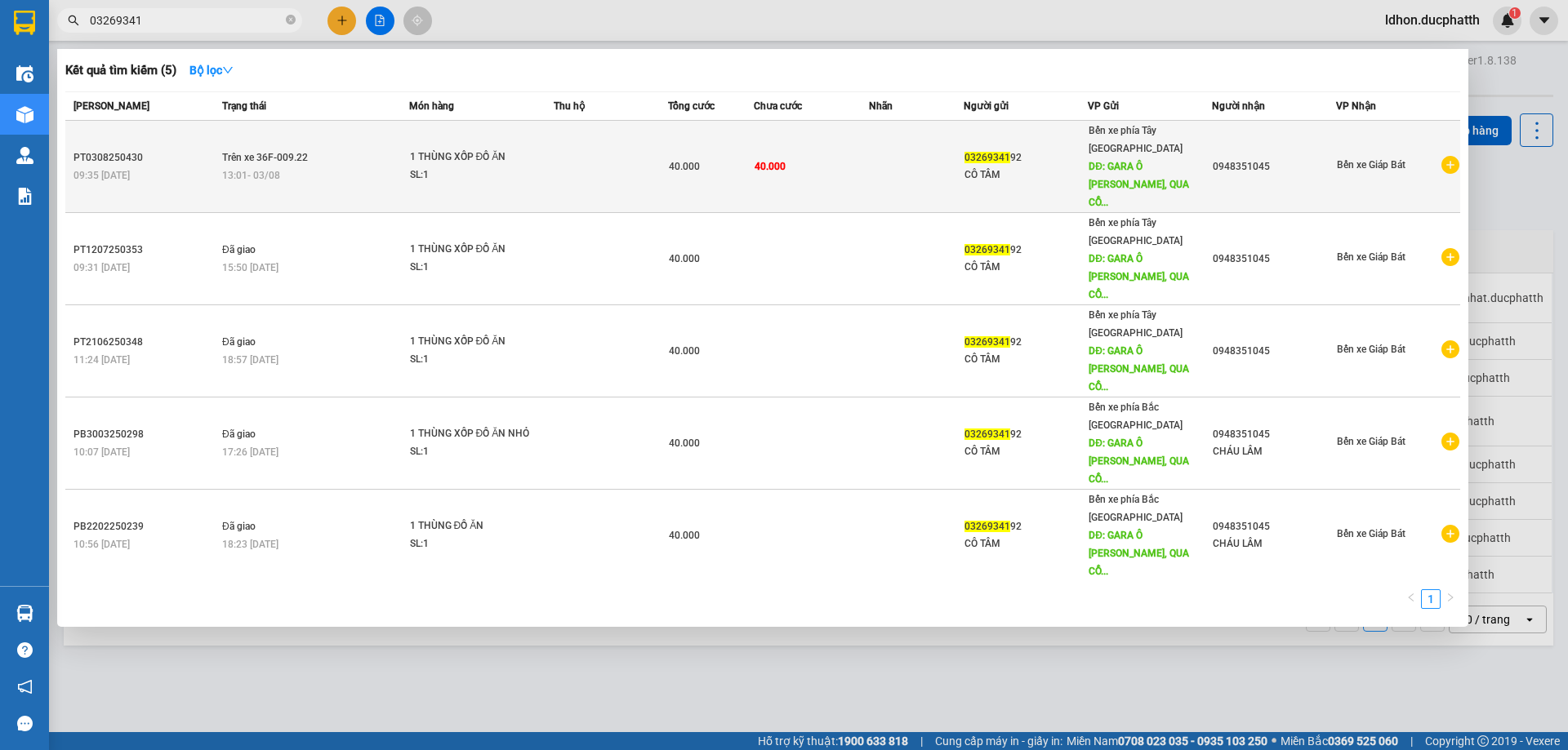
click at [373, 129] on td "Trên xe 36F-009.22 13:01 [DATE]" at bounding box center [314, 166] width 191 height 93
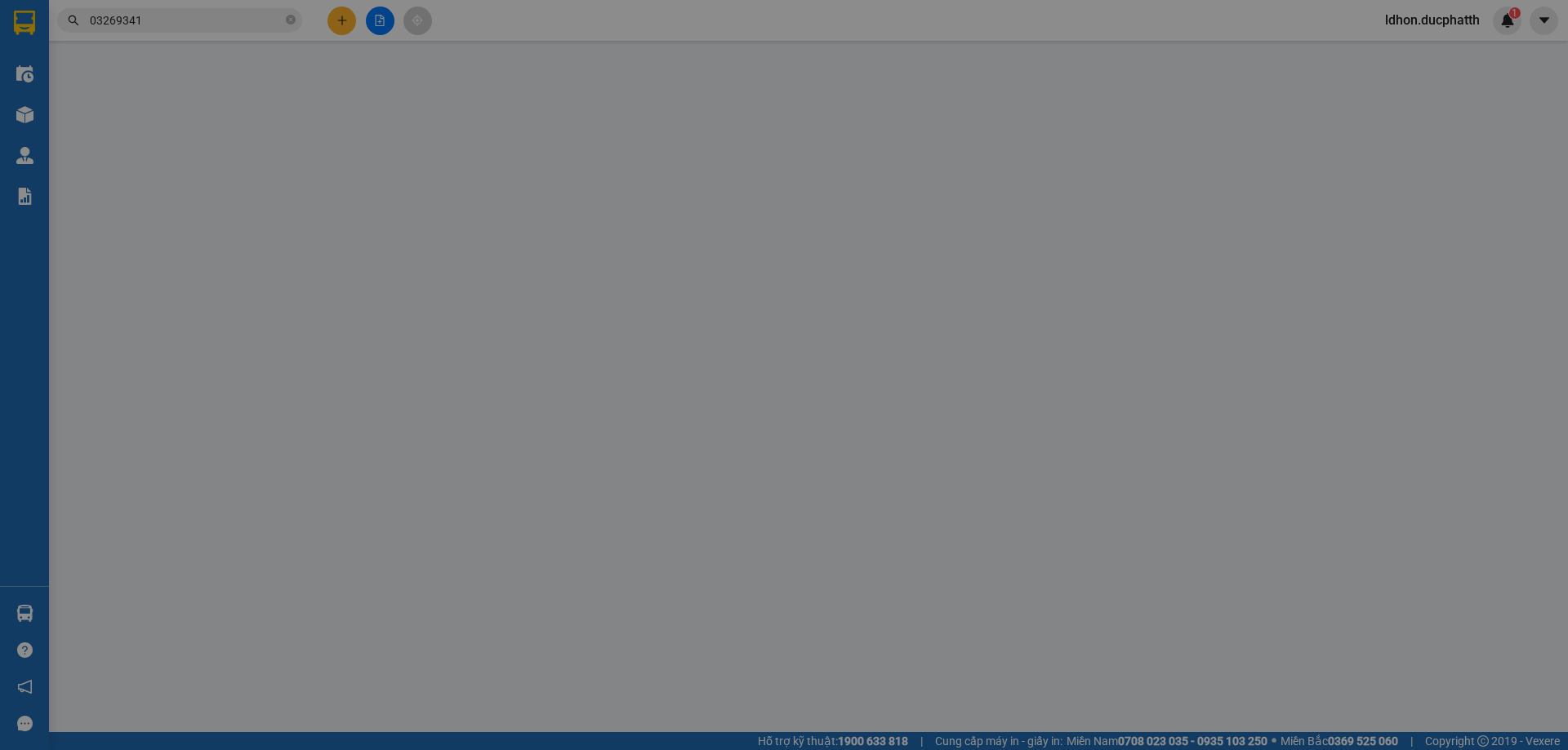
type input "0326934192"
type input "CÔ TÂM"
type input "GARA Ô [PERSON_NAME], QUA CỔNG CHÀO HOẰNG LÝ 50M"
type input "0948351045"
type input "NGƯỜI NHẬN TT CƯỚC"
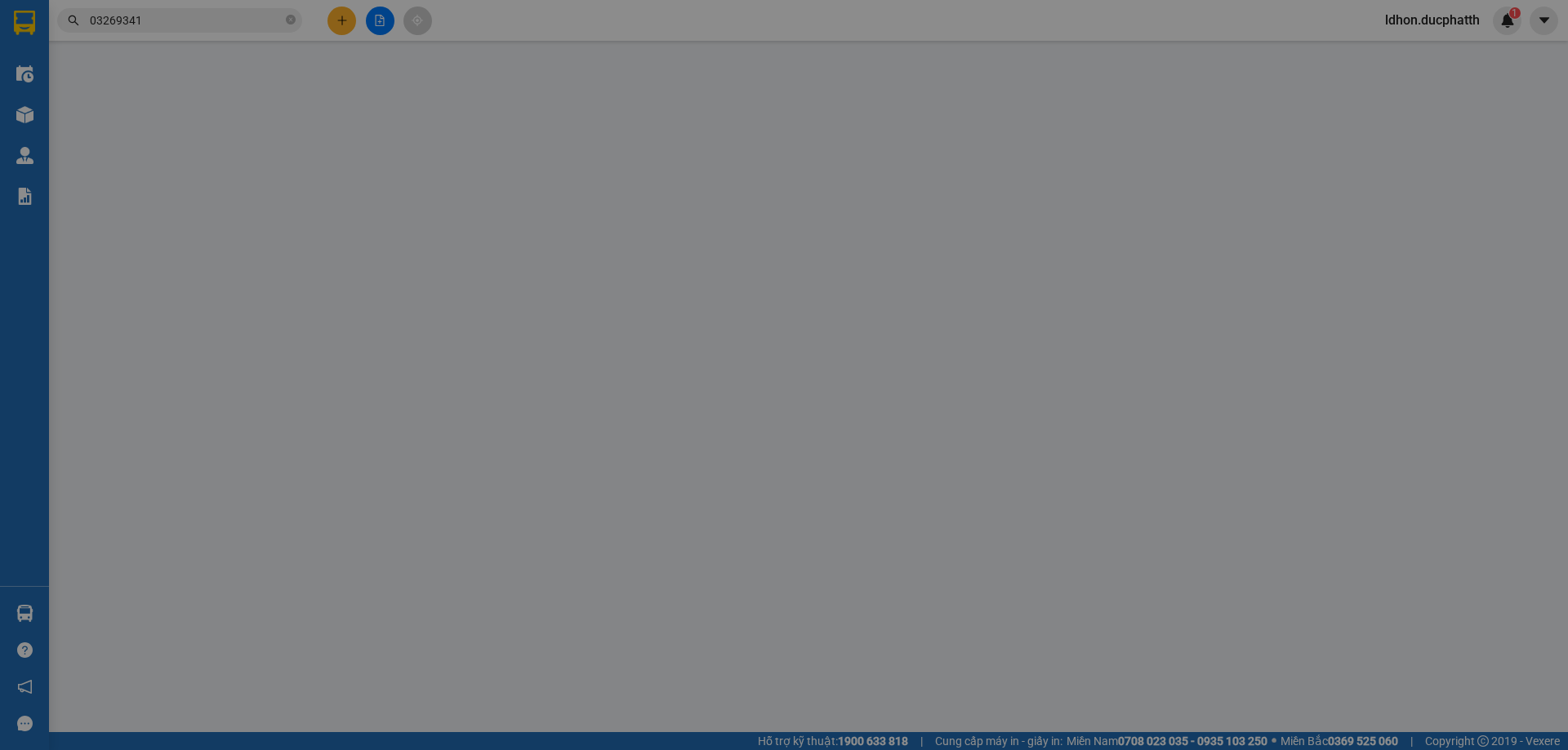
type input "40.000"
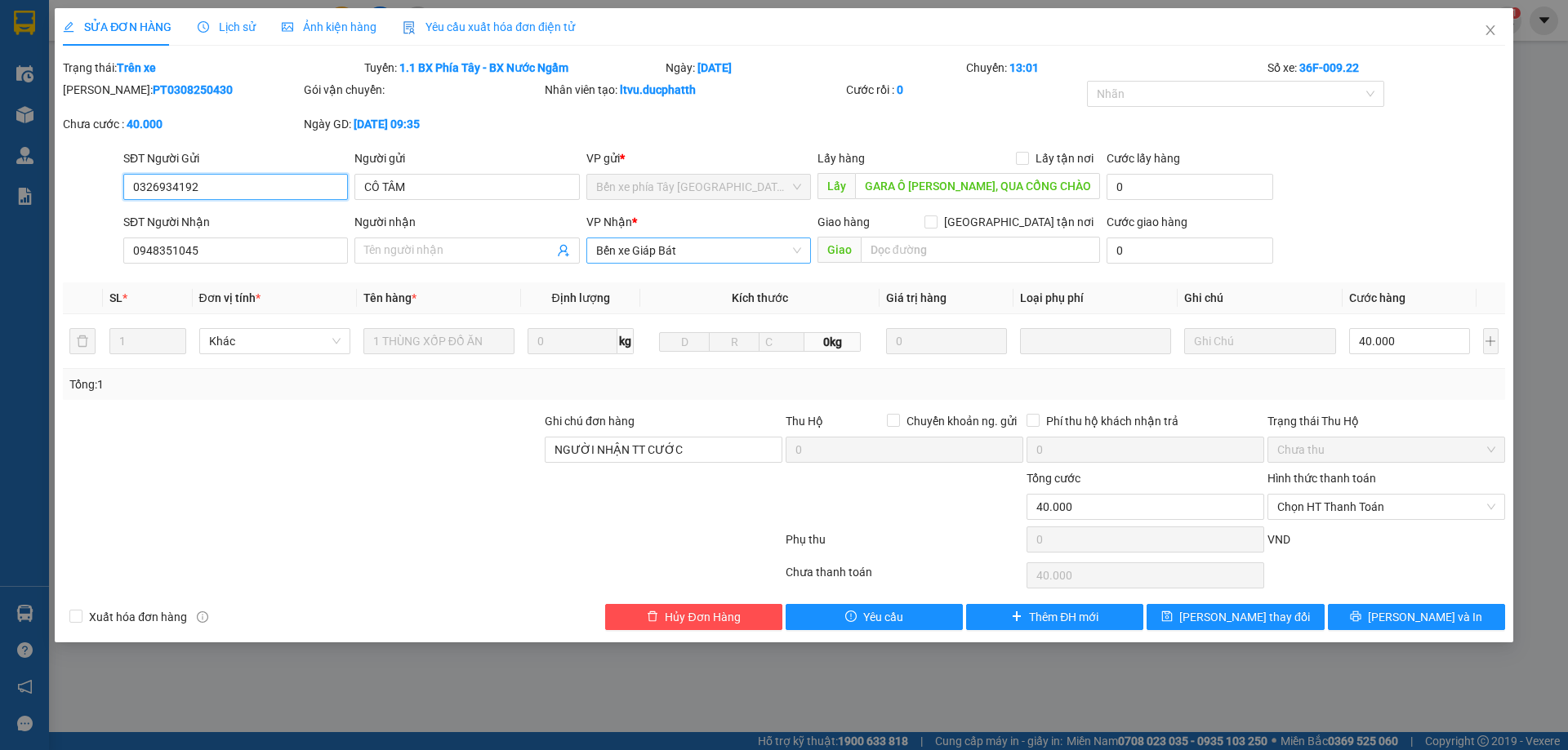
click at [684, 249] on span "Bến xe Giáp Bát" at bounding box center [698, 250] width 205 height 24
click at [231, 32] on span "Lịch sử" at bounding box center [226, 27] width 58 height 13
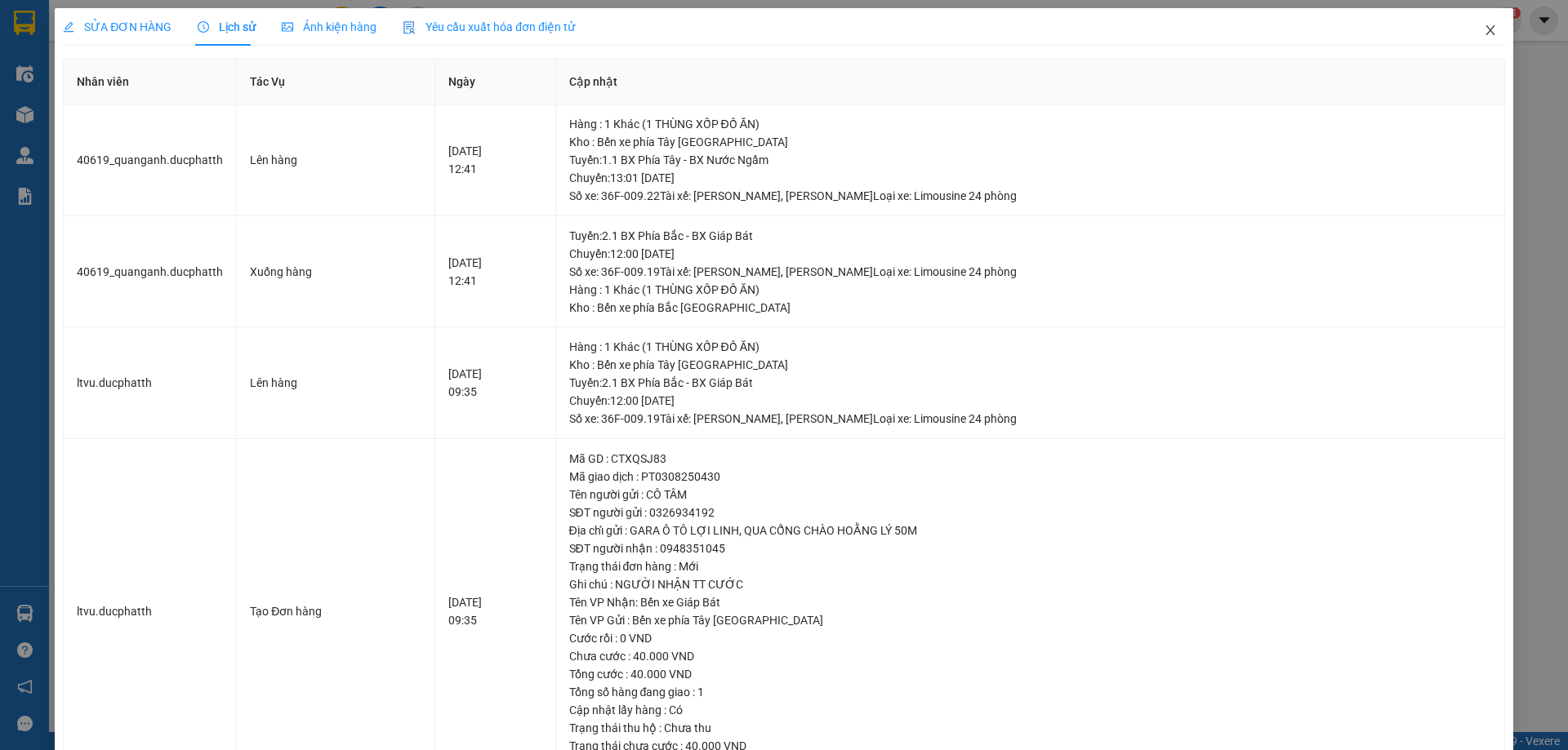
click at [1484, 27] on icon "close" at bounding box center [1490, 29] width 13 height 13
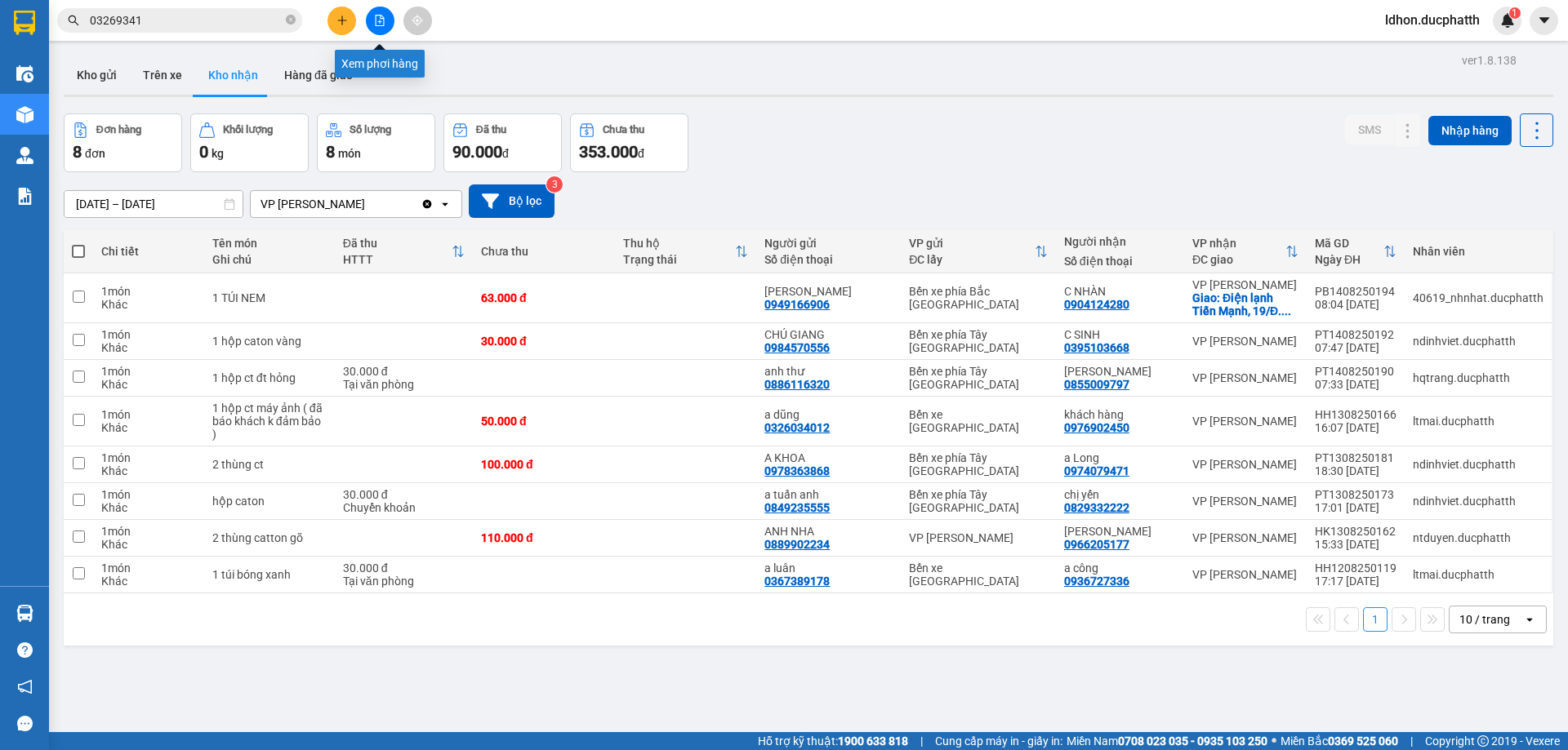
click at [374, 18] on button at bounding box center [379, 21] width 29 height 29
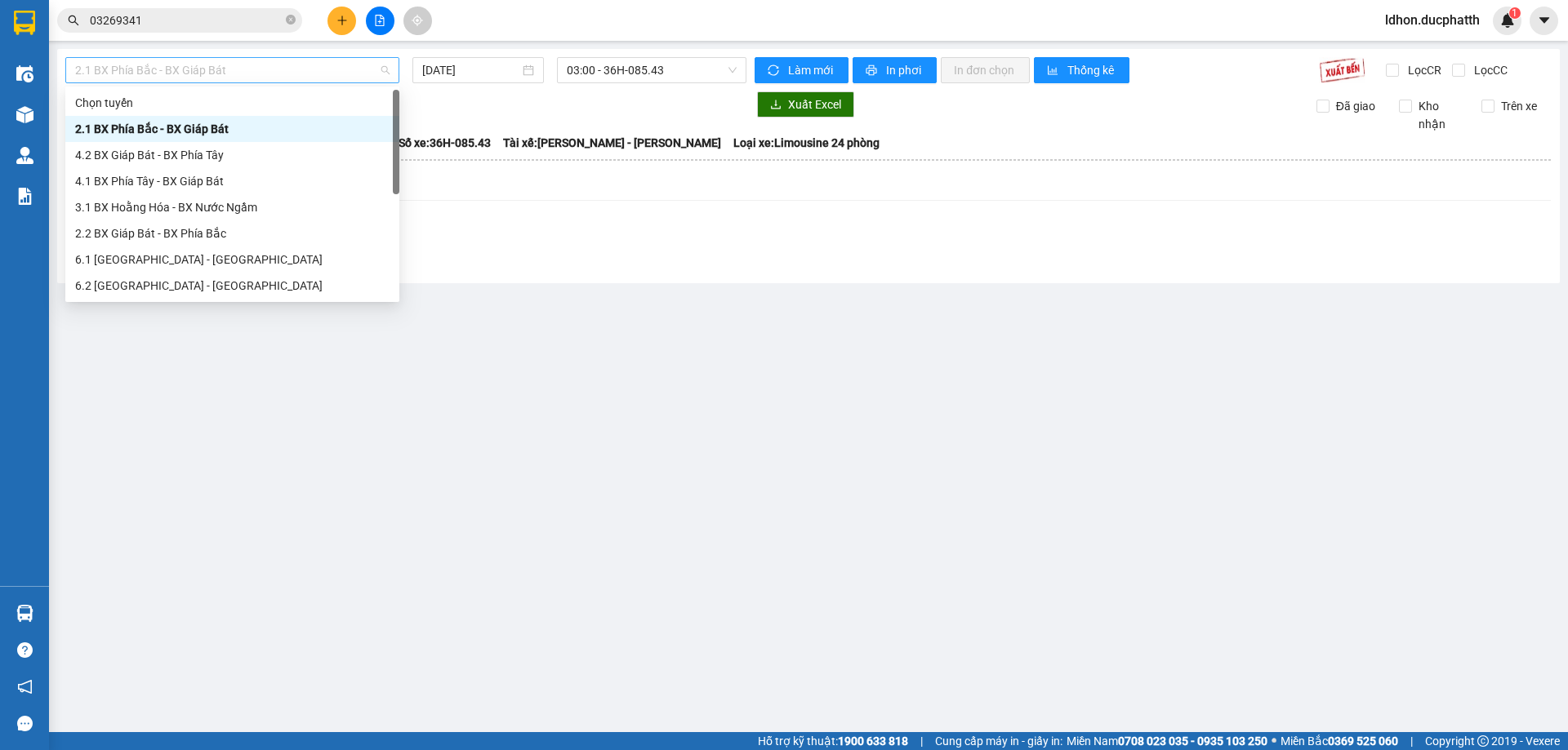
click at [386, 68] on span "2.1 BX Phía Bắc - BX Giáp Bát" at bounding box center [232, 70] width 314 height 24
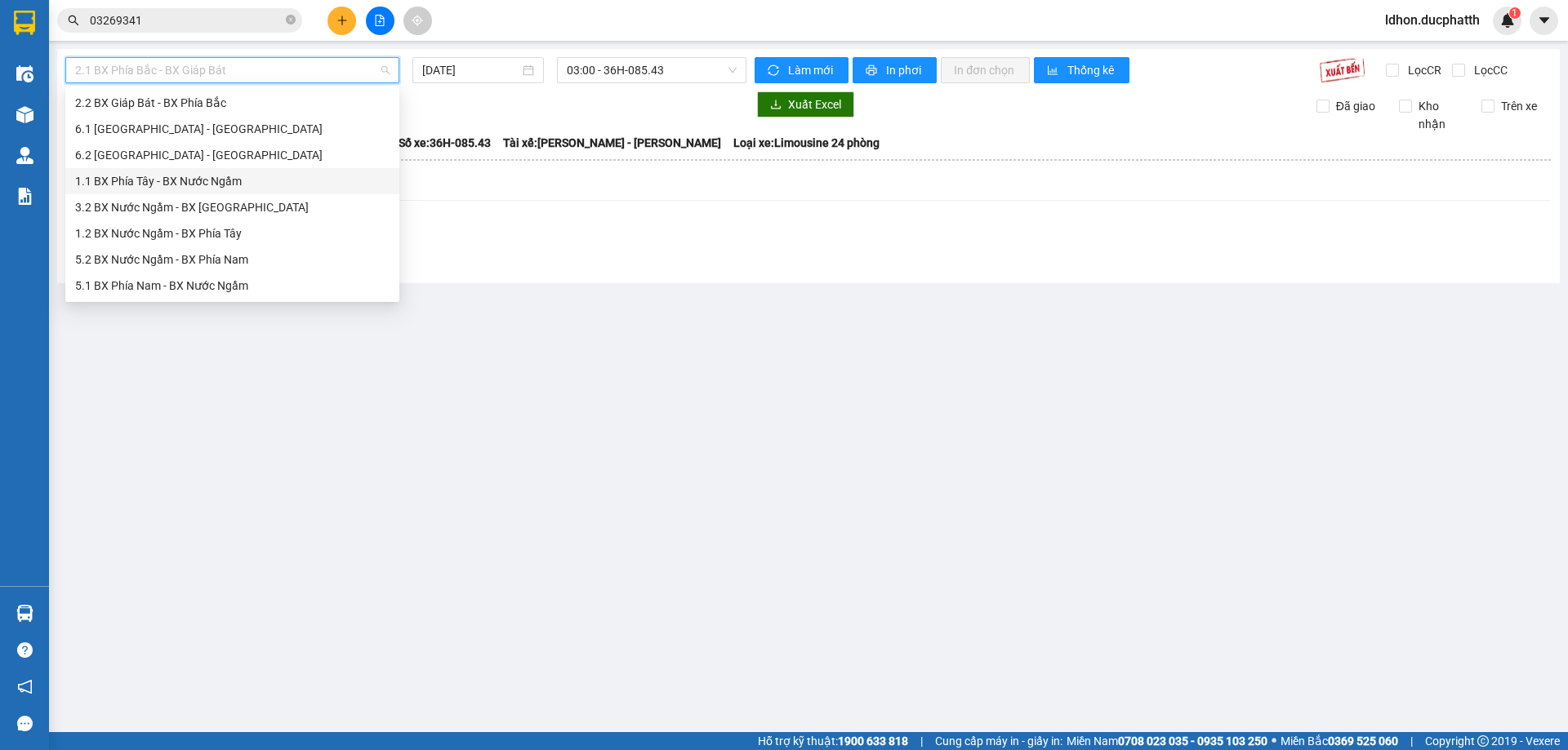
click at [343, 175] on div "1.1 BX Phía Tây - BX Nước Ngầm" at bounding box center [232, 181] width 314 height 18
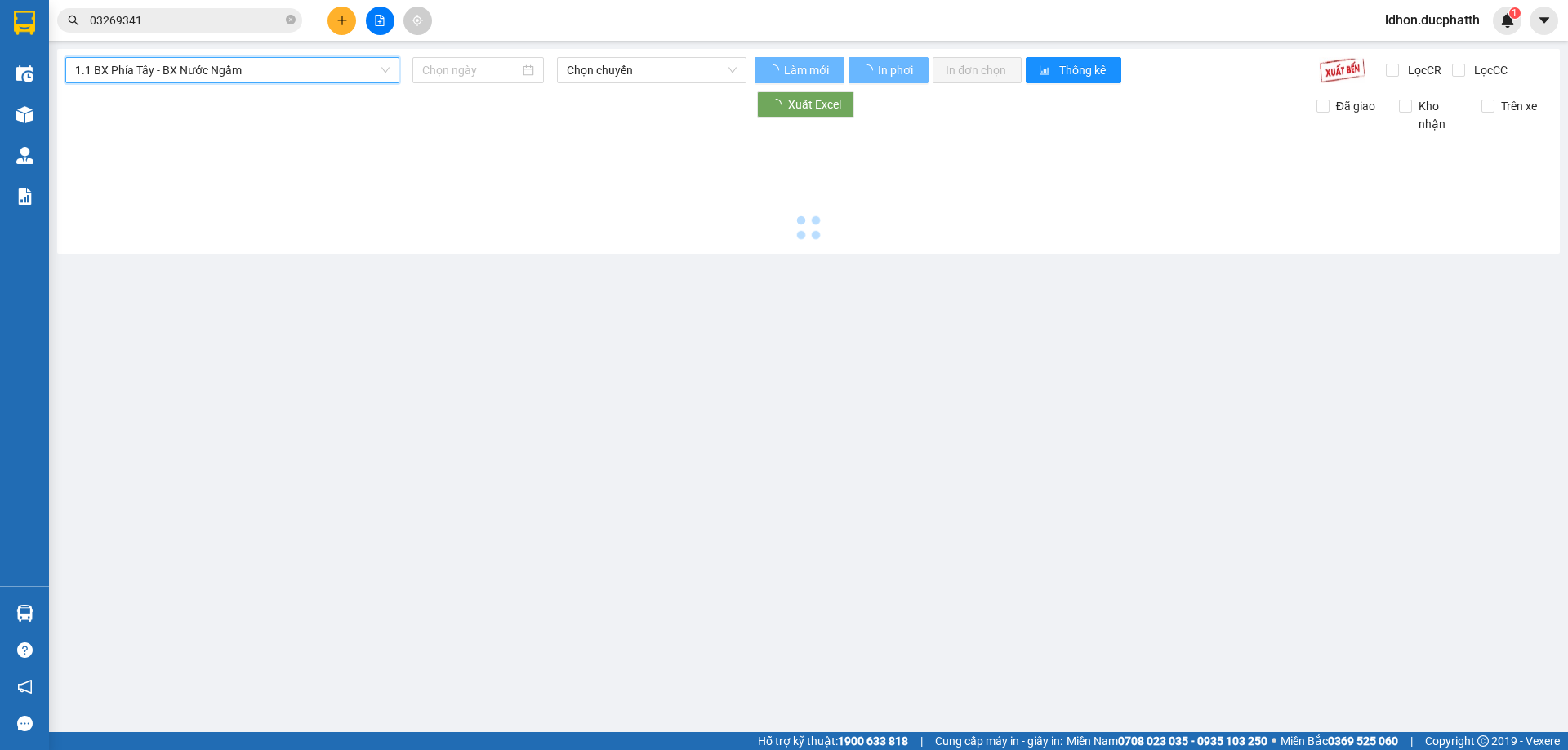
type input "[DATE]"
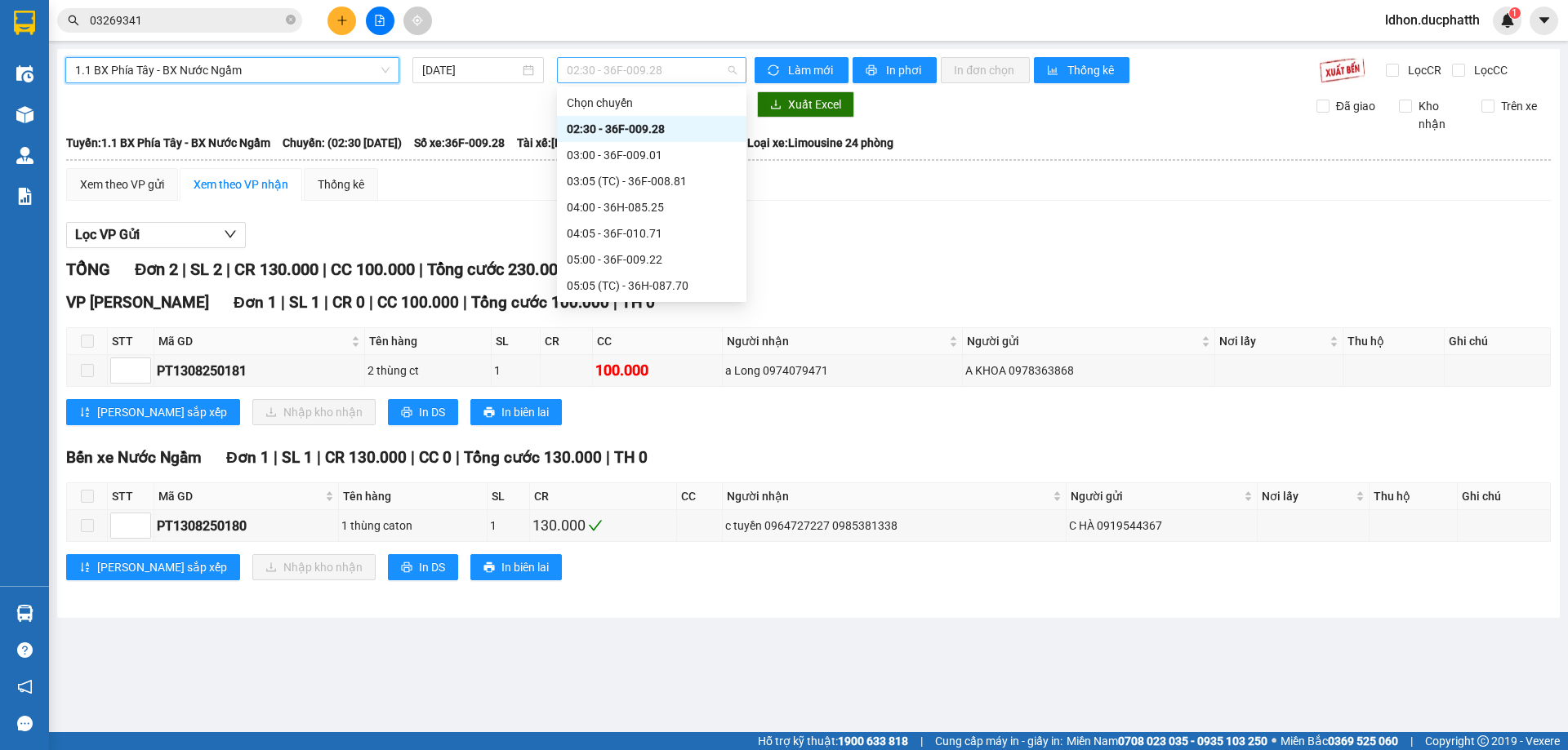
click at [728, 69] on span "02:30 - 36F-009.28" at bounding box center [651, 70] width 170 height 24
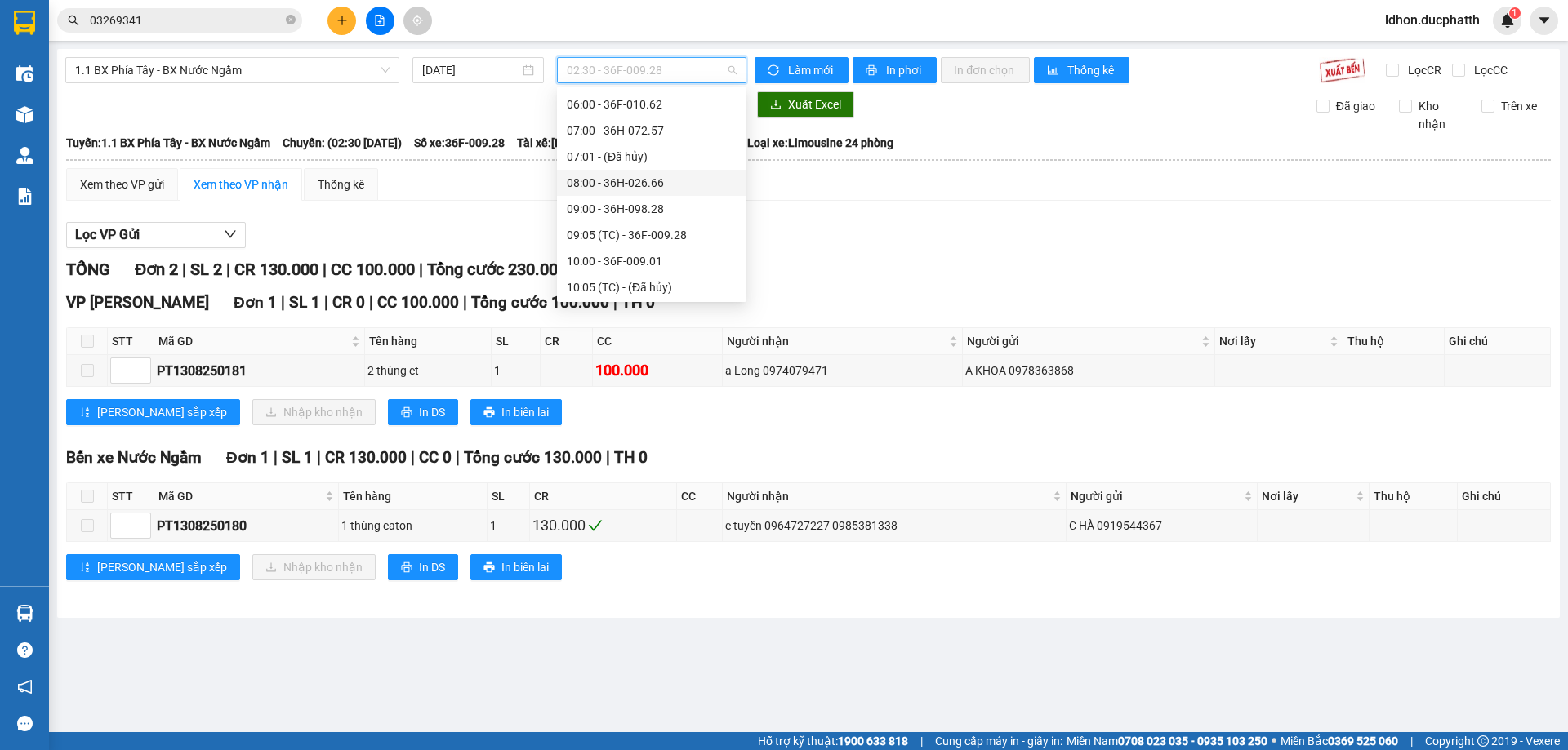
scroll to position [245, 0]
click at [634, 168] on div "09:00 - 36H-098.28" at bounding box center [651, 171] width 170 height 18
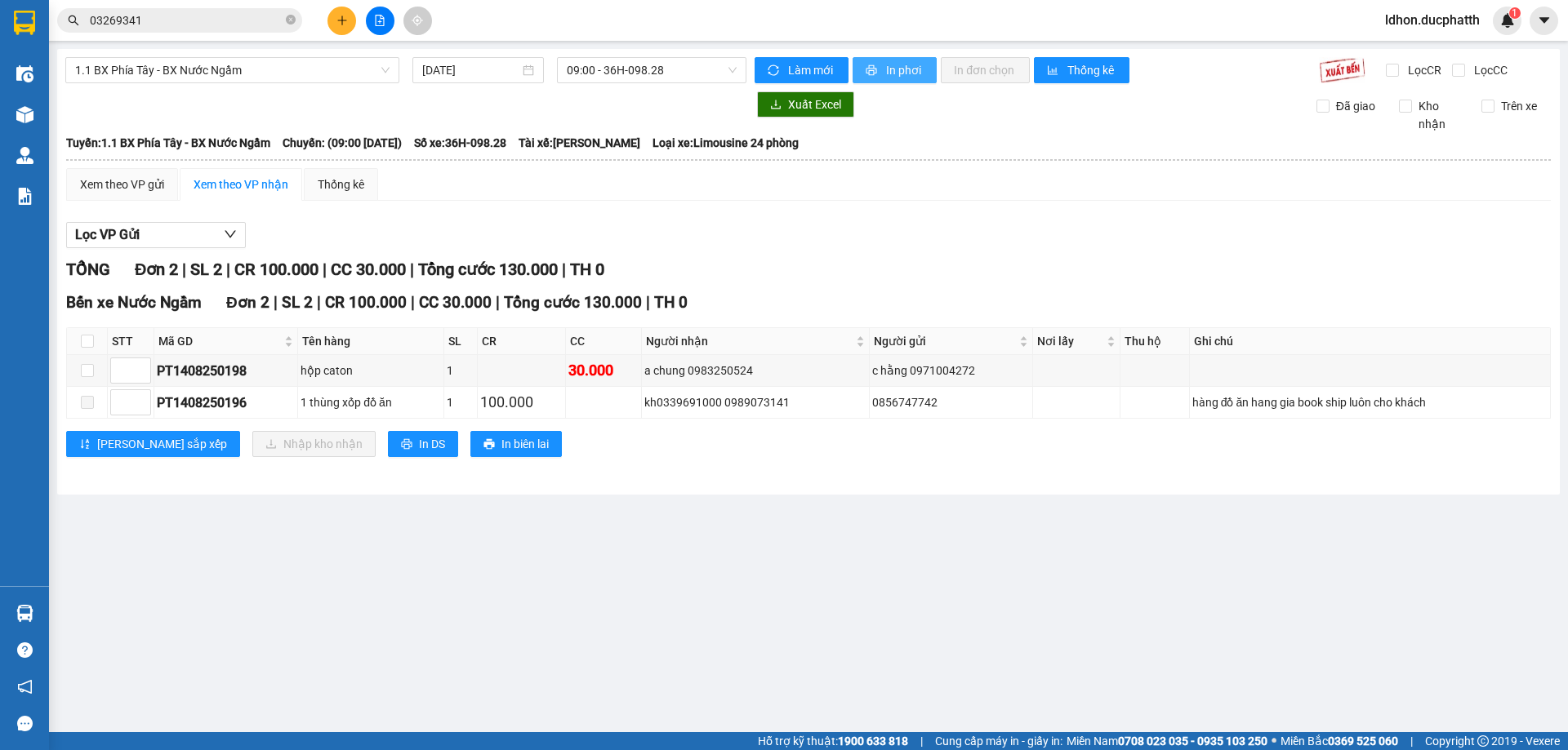
click at [904, 74] on span "In phơi" at bounding box center [904, 70] width 37 height 18
click at [736, 74] on span "09:00 - 36H-098.28" at bounding box center [651, 70] width 170 height 24
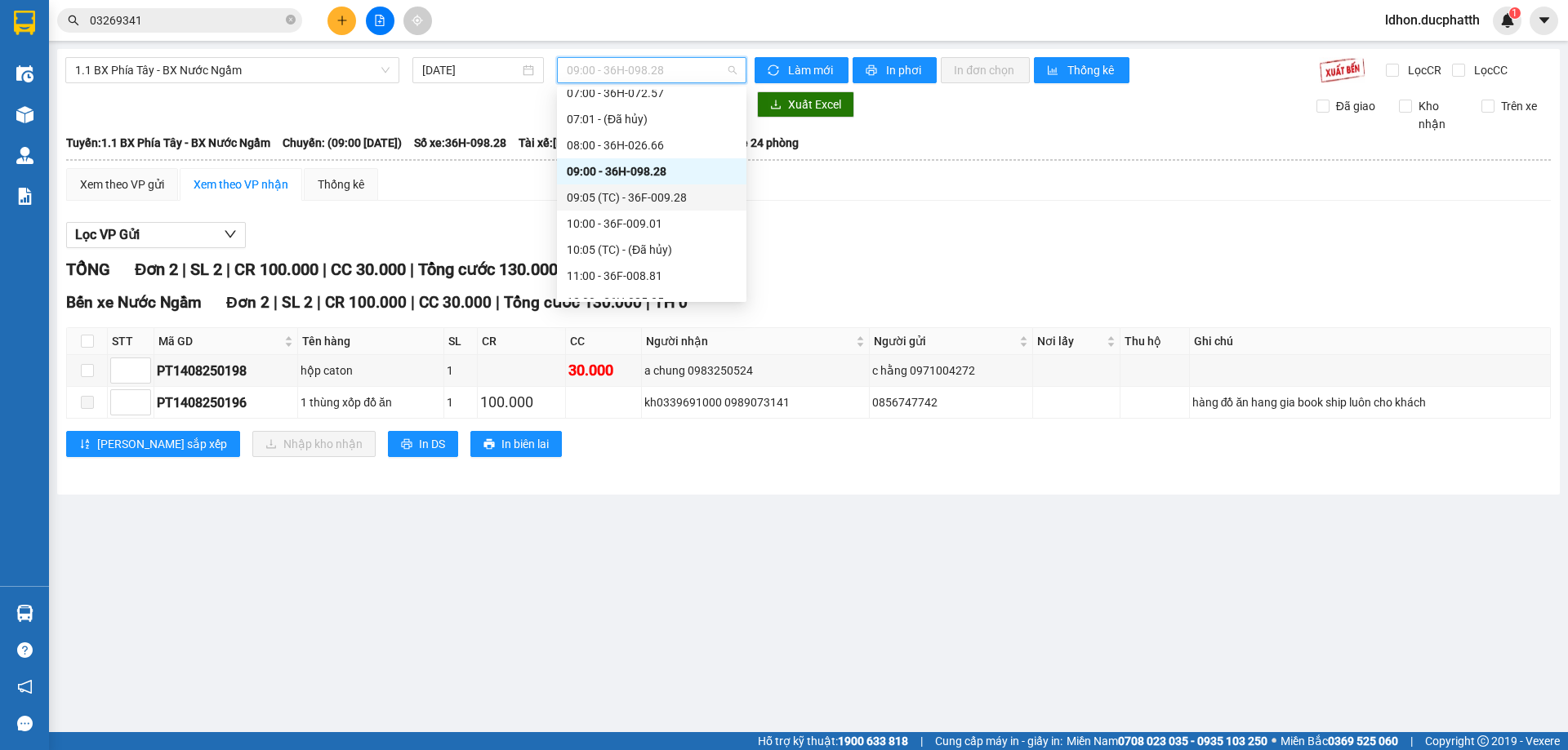
click at [709, 190] on div "09:05 (TC) - 36F-009.28" at bounding box center [651, 197] width 170 height 18
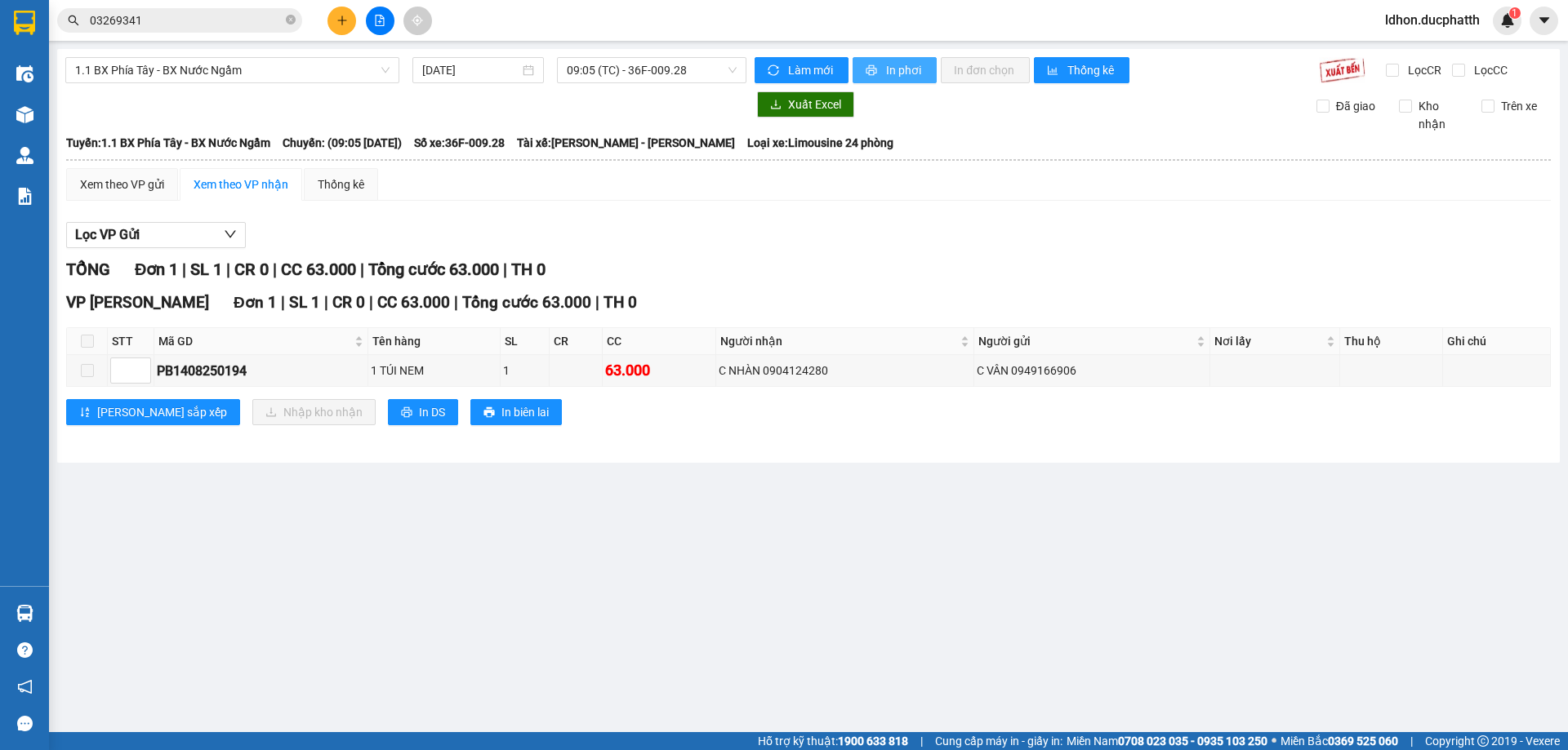
click at [912, 75] on span "In phơi" at bounding box center [904, 70] width 37 height 18
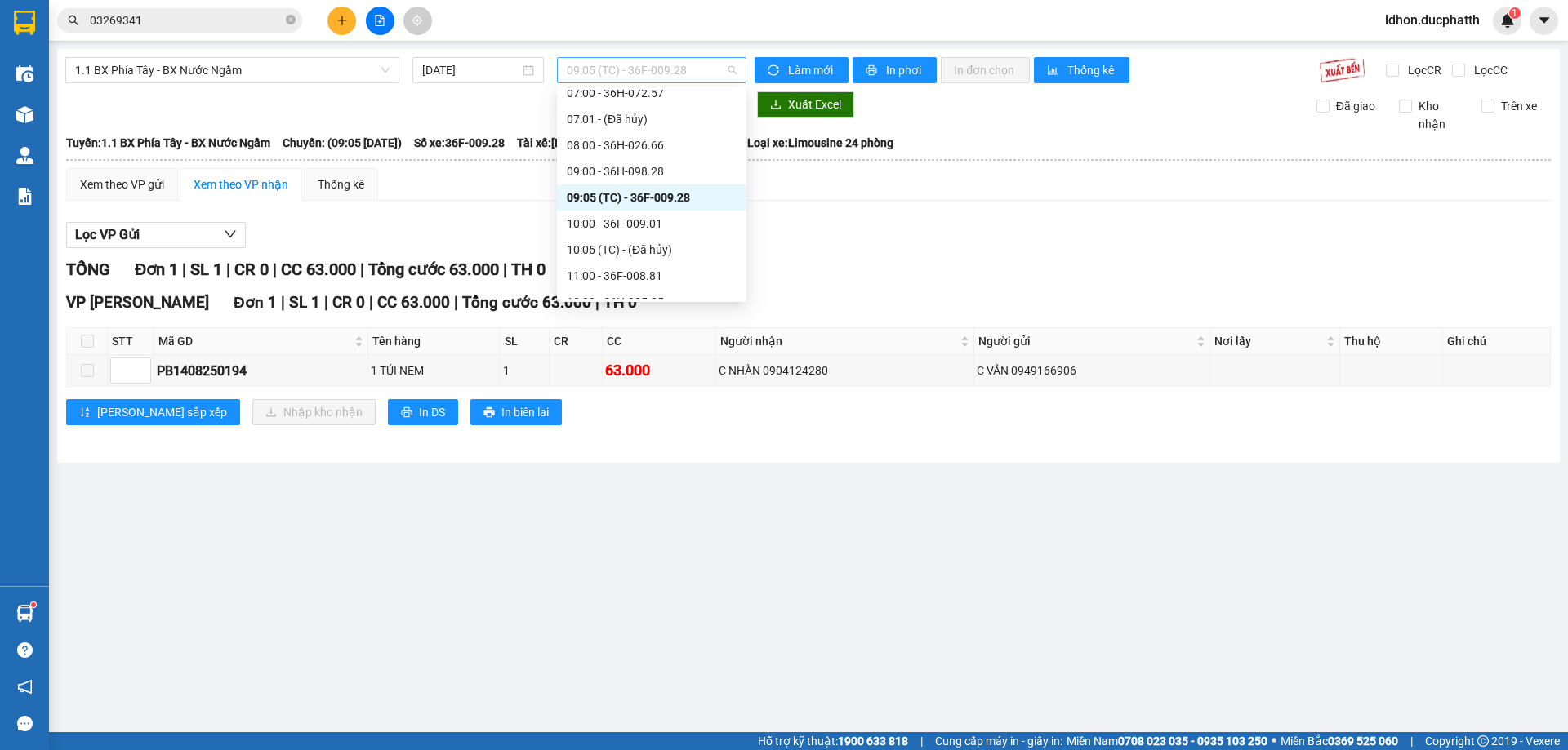
click at [735, 73] on span "09:05 (TC) - 36F-009.28" at bounding box center [651, 70] width 170 height 24
click at [681, 215] on div "10:00 - 36F-009.01" at bounding box center [651, 223] width 170 height 18
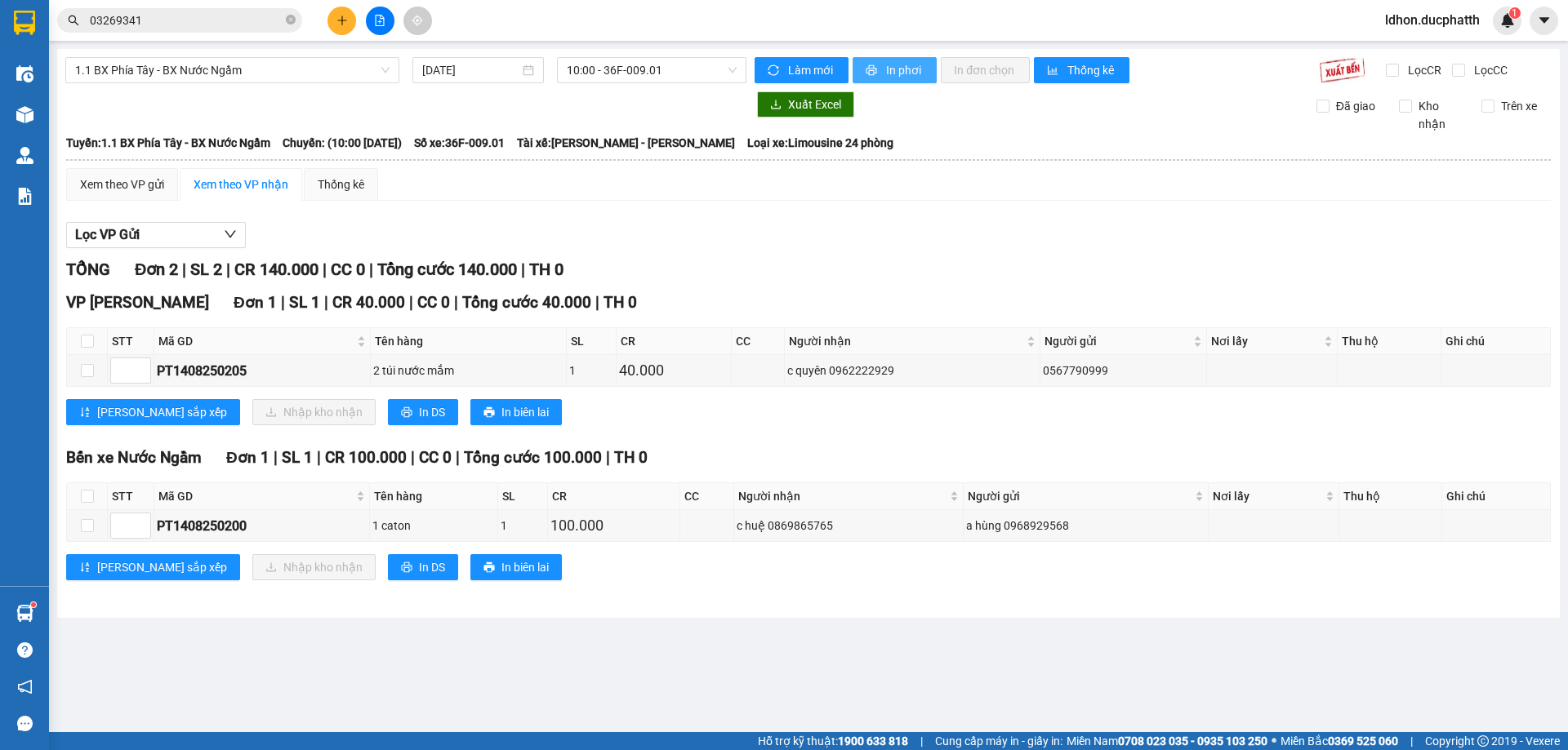
click at [888, 68] on span "In phơi" at bounding box center [904, 70] width 37 height 18
